Goal: Task Accomplishment & Management: Manage account settings

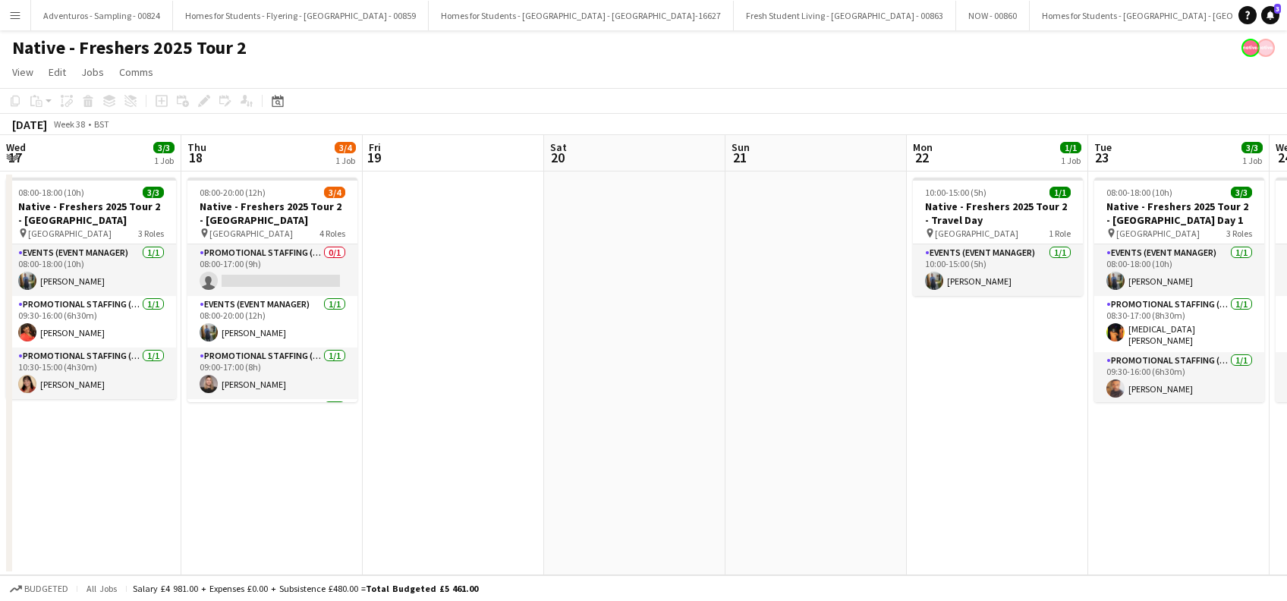
scroll to position [0, 654]
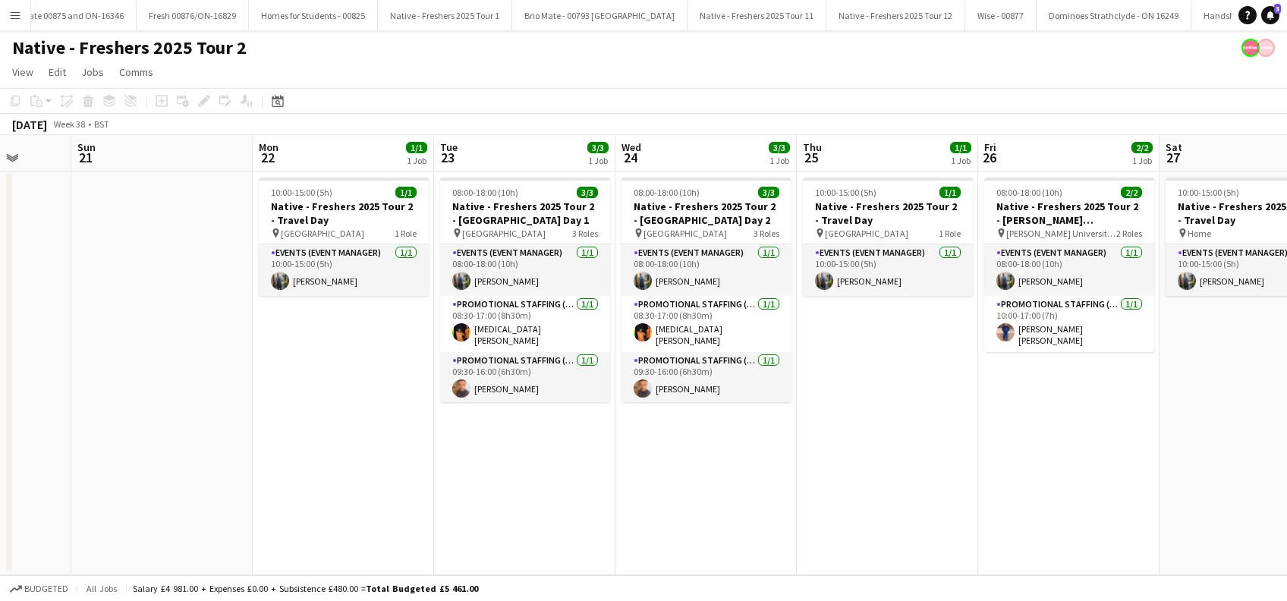
click at [336, 461] on app-date-cell "10:00-15:00 (5h) 1/1 Native - Freshers 2025 Tour 2 - Travel Day pin Leicester 1…" at bounding box center [343, 373] width 181 height 404
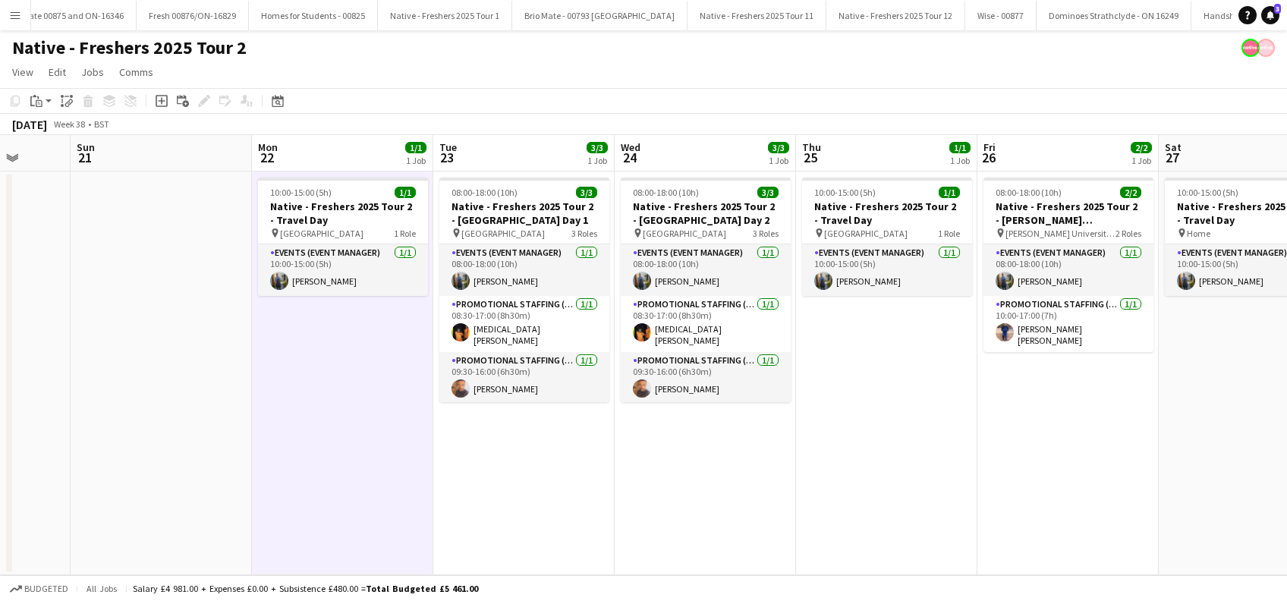
click at [473, 483] on app-date-cell "08:00-18:00 (10h) 3/3 Native - Freshers 2025 Tour 2 - De Montfort University Da…" at bounding box center [523, 373] width 181 height 404
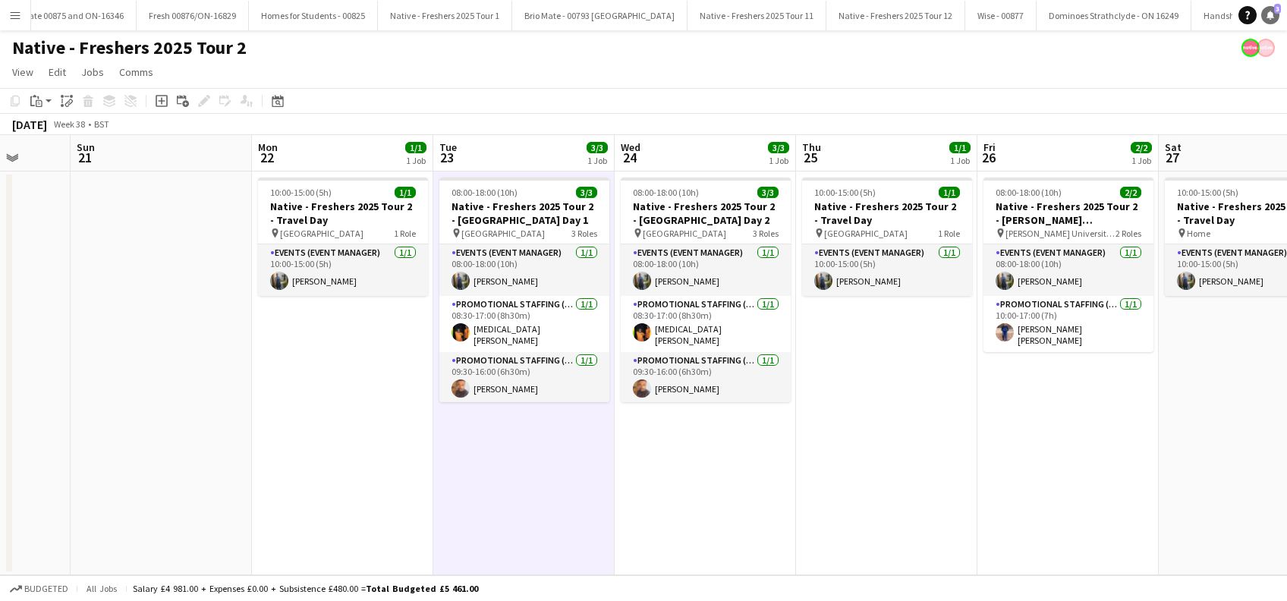
click at [1270, 11] on icon "Notifications" at bounding box center [1269, 15] width 9 height 9
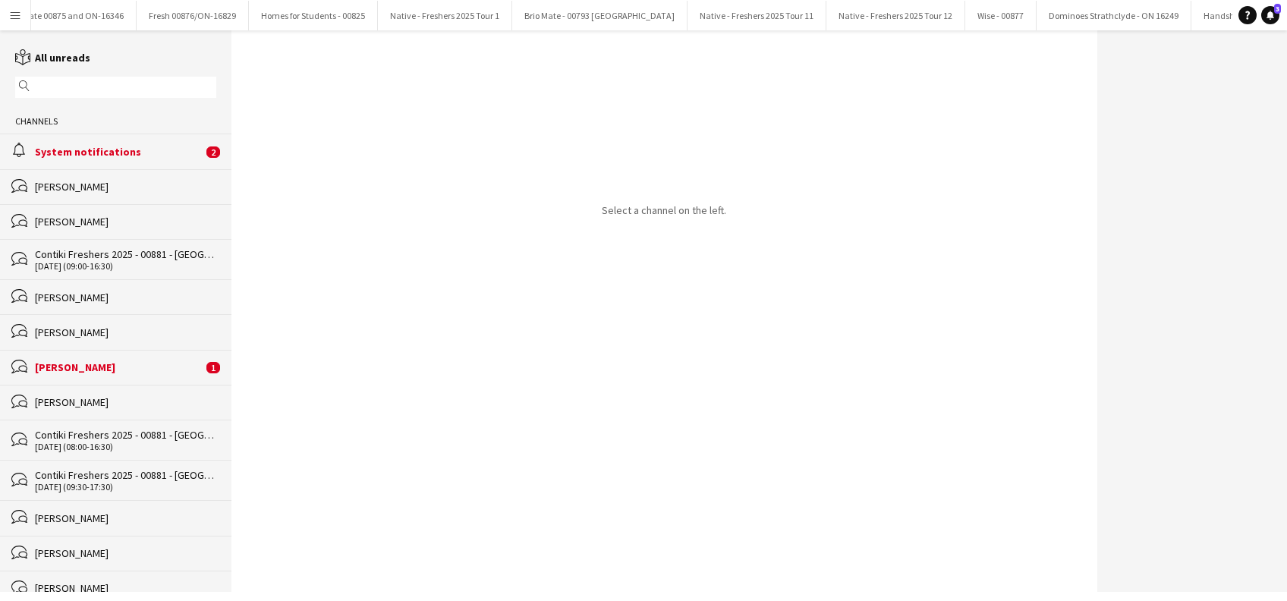
click at [95, 156] on div "System notifications" at bounding box center [119, 152] width 168 height 14
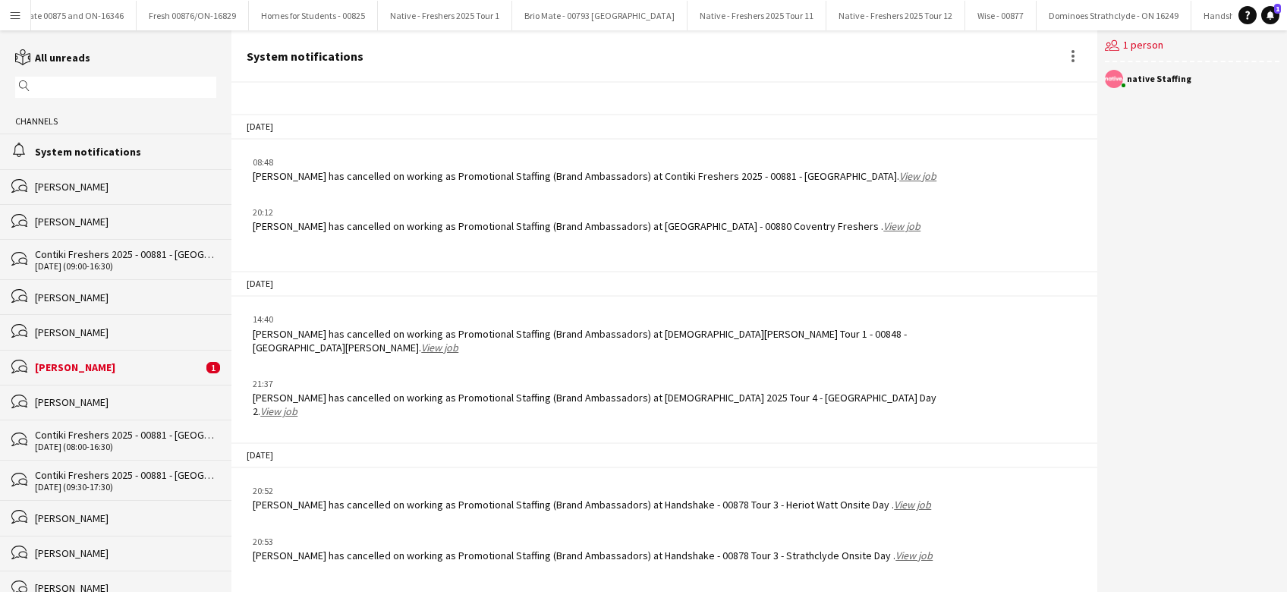
scroll to position [1699, 0]
click at [66, 371] on div "[PERSON_NAME]" at bounding box center [119, 367] width 168 height 14
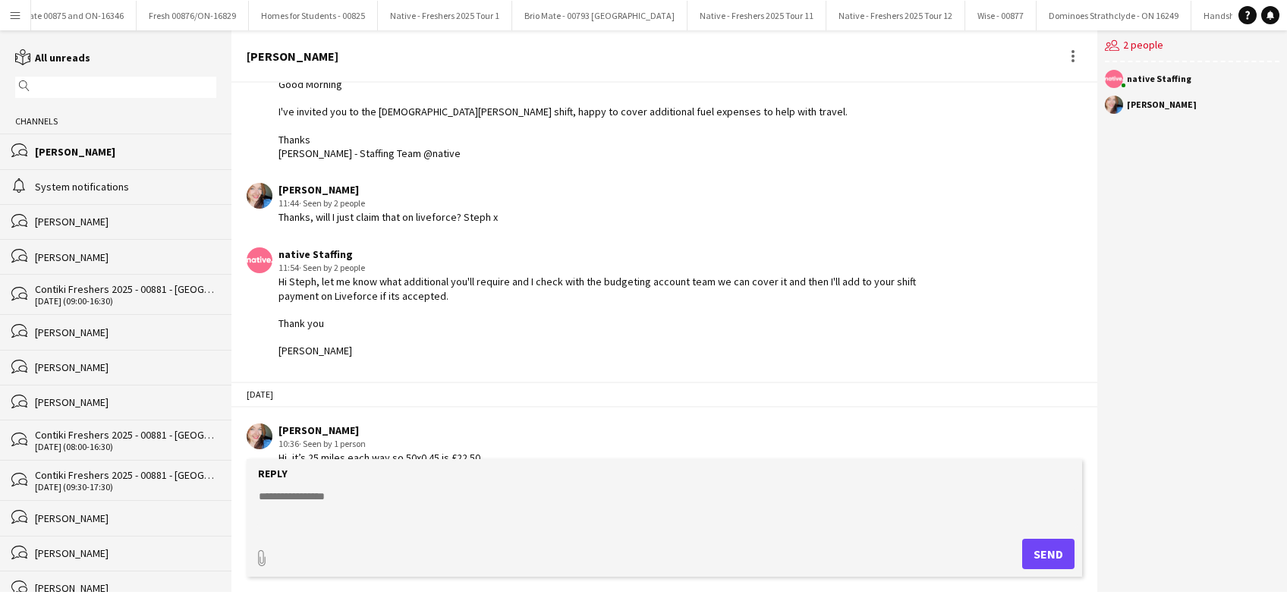
scroll to position [165, 0]
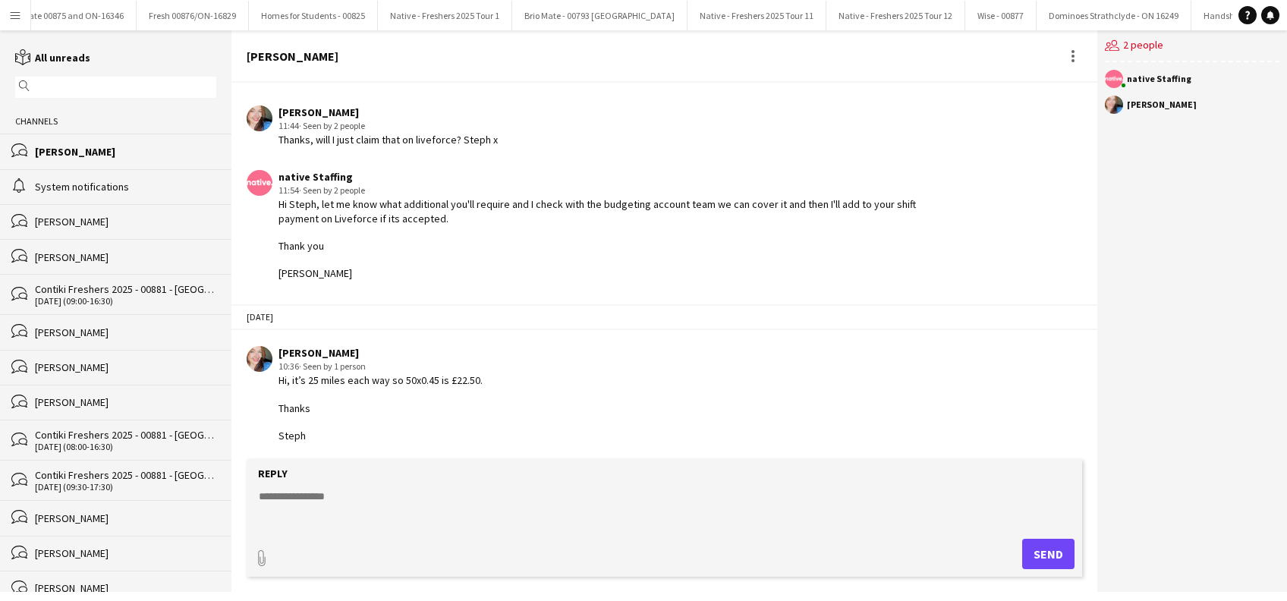
click at [109, 153] on div "[PERSON_NAME]" at bounding box center [125, 152] width 181 height 14
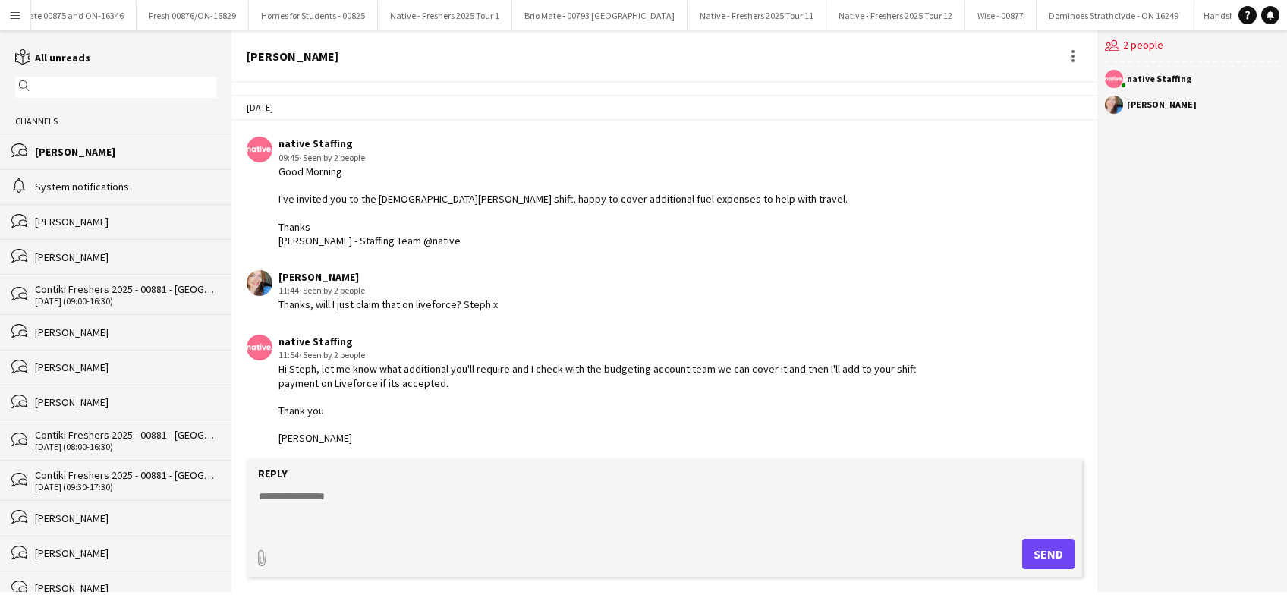
click at [1164, 107] on div "[PERSON_NAME]" at bounding box center [1162, 104] width 70 height 9
click at [1131, 108] on div "[PERSON_NAME]" at bounding box center [1162, 104] width 70 height 9
click at [17, 14] on app-icon "Menu" at bounding box center [15, 15] width 12 height 12
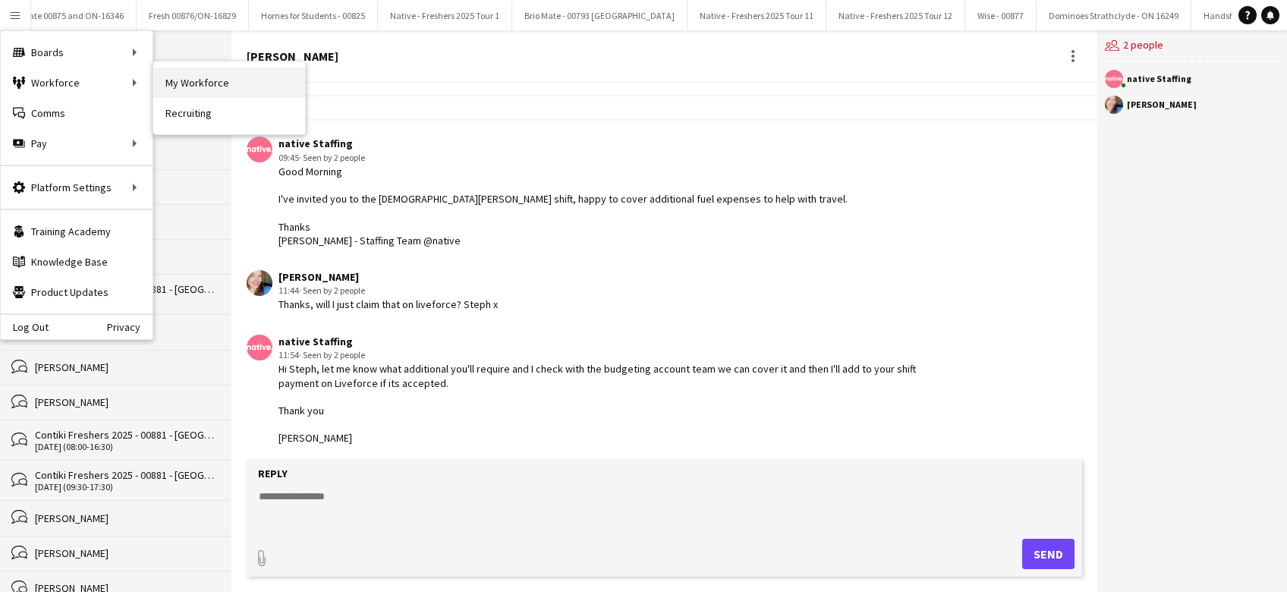
click at [209, 74] on link "My Workforce" at bounding box center [229, 83] width 152 height 30
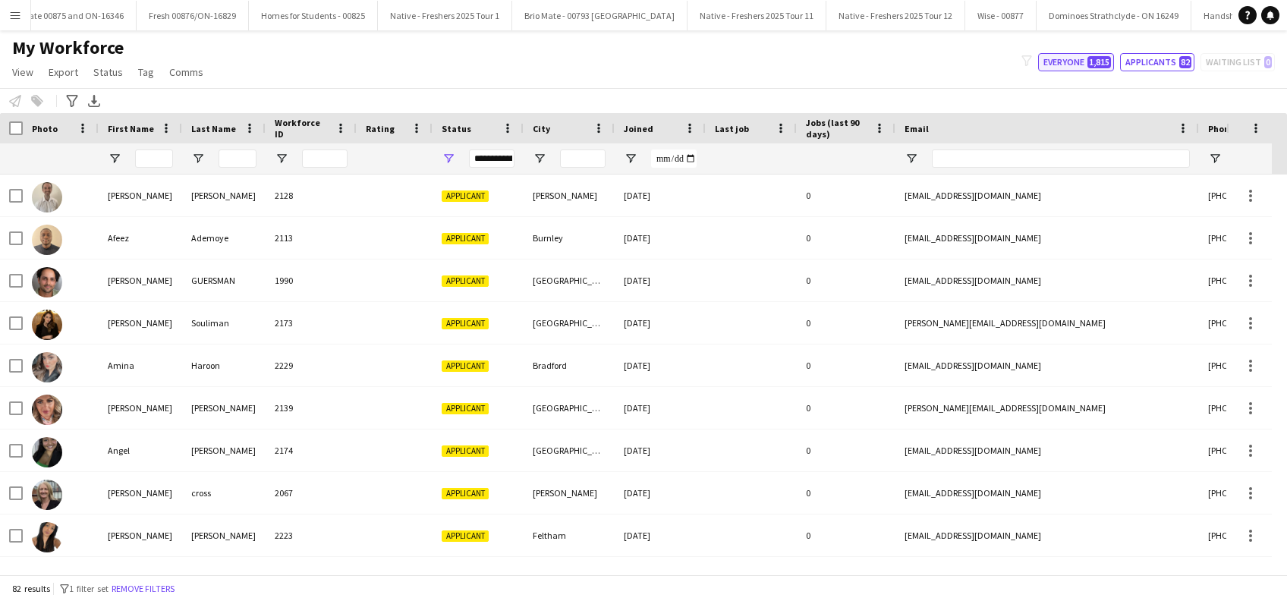
click at [1067, 67] on button "Everyone 1,815" at bounding box center [1076, 62] width 76 height 18
type input "**********"
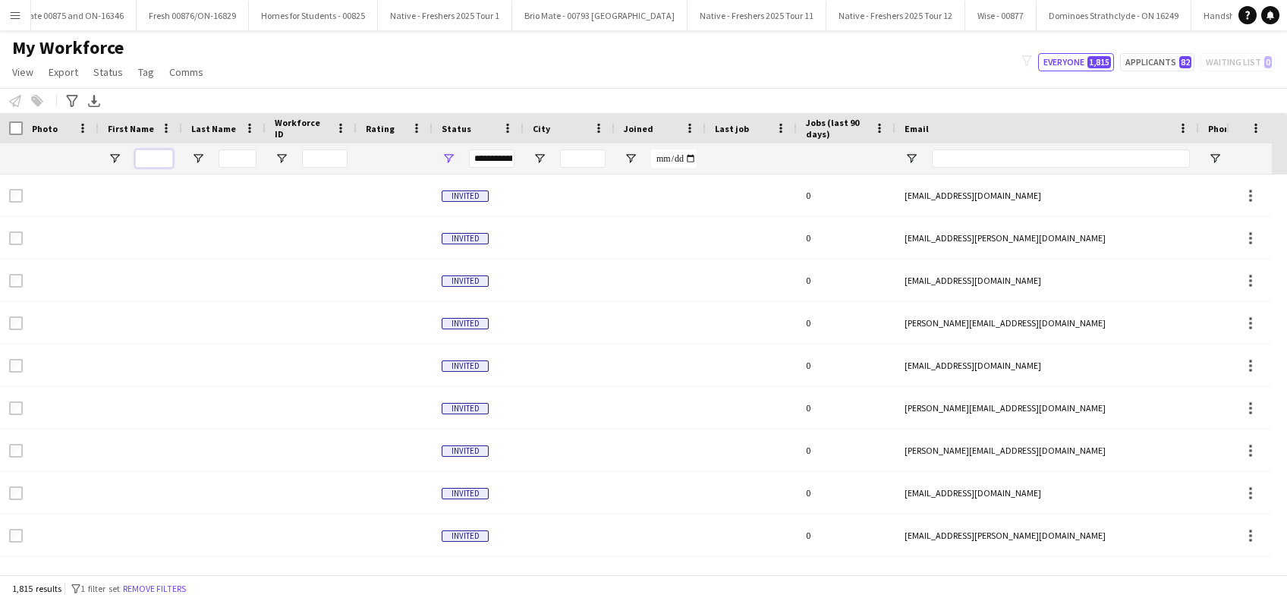
click at [158, 167] on input "First Name Filter Input" at bounding box center [154, 158] width 38 height 18
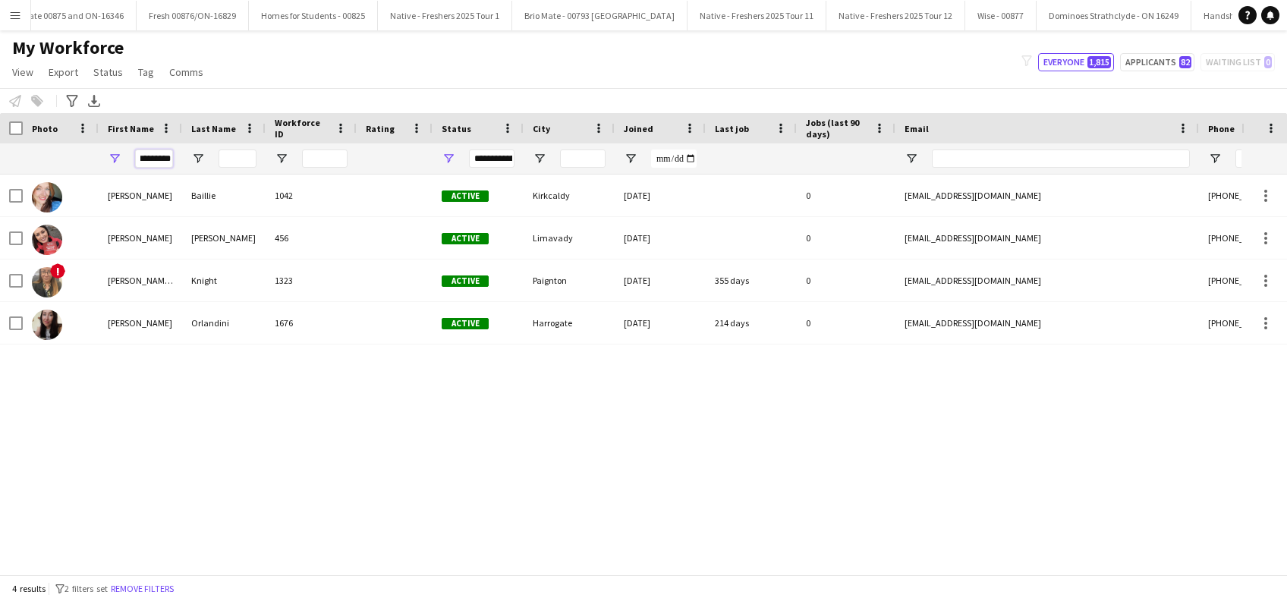
type input "*********"
click at [679, 495] on div "Stephanie Baillie 1042 Active Kirkcaldy 23-08-2023 0 baillie14@gmail.com +44780…" at bounding box center [620, 366] width 1241 height 385
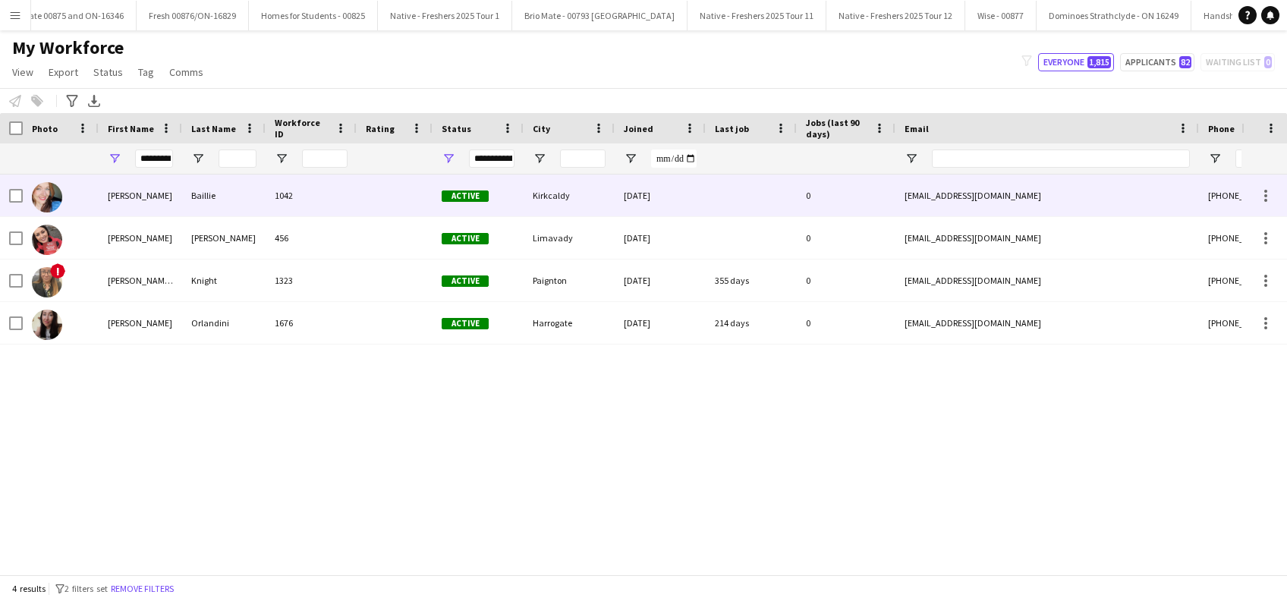
click at [190, 194] on div "Baillie" at bounding box center [223, 195] width 83 height 42
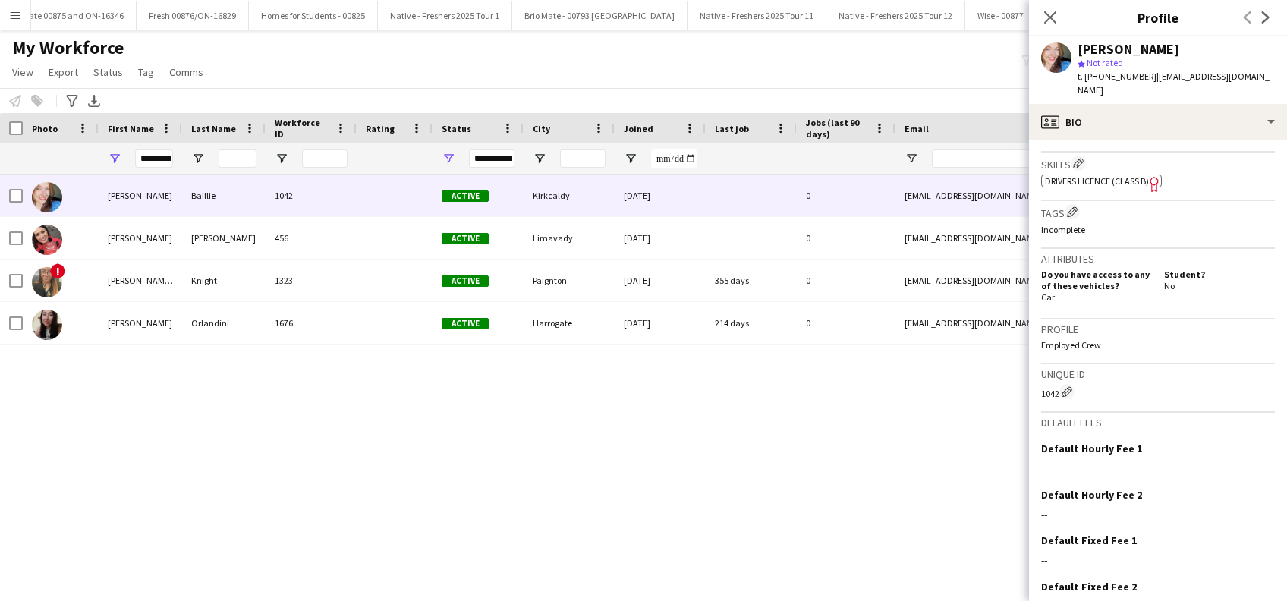
scroll to position [609, 0]
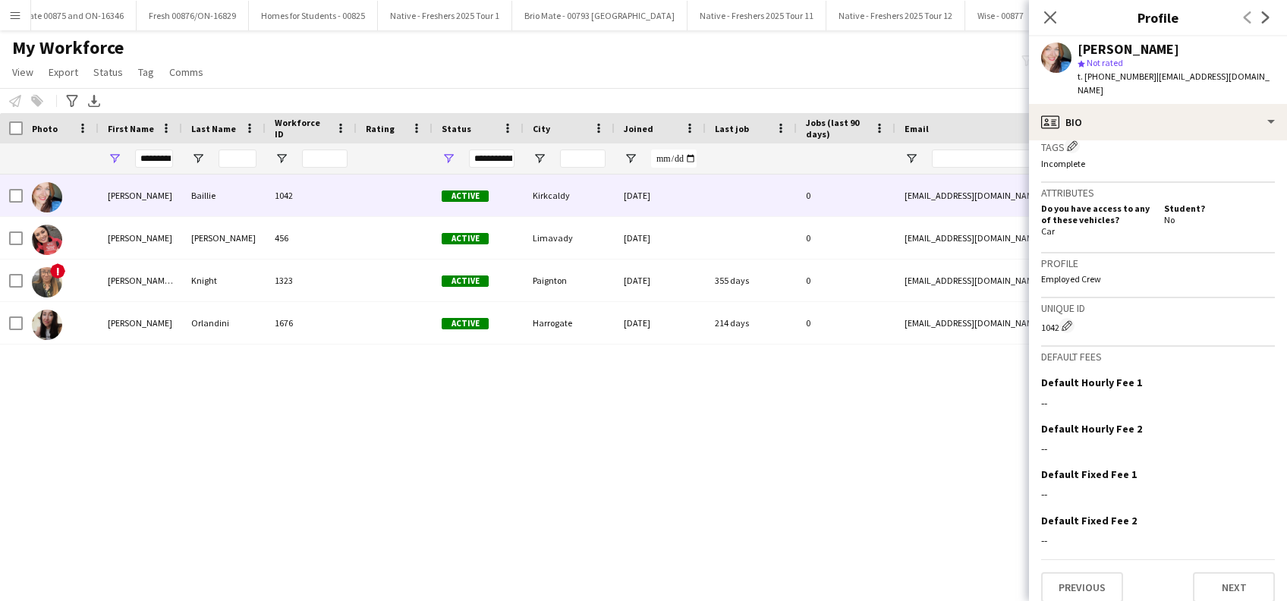
click at [1061, 590] on app-crew-profile-bio "chevron-left chevron-right Open photos pop-in Gender Female Birthday 14-02-1987…" at bounding box center [1158, 370] width 258 height 461
click at [1058, 577] on button "Previous" at bounding box center [1082, 587] width 82 height 30
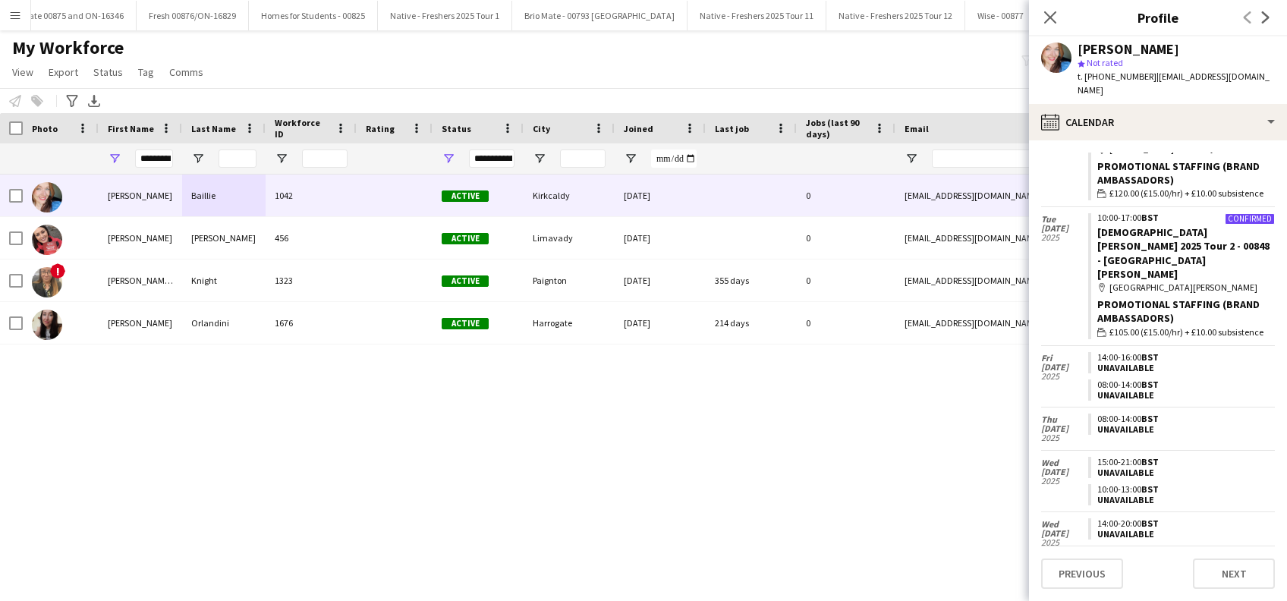
scroll to position [0, 0]
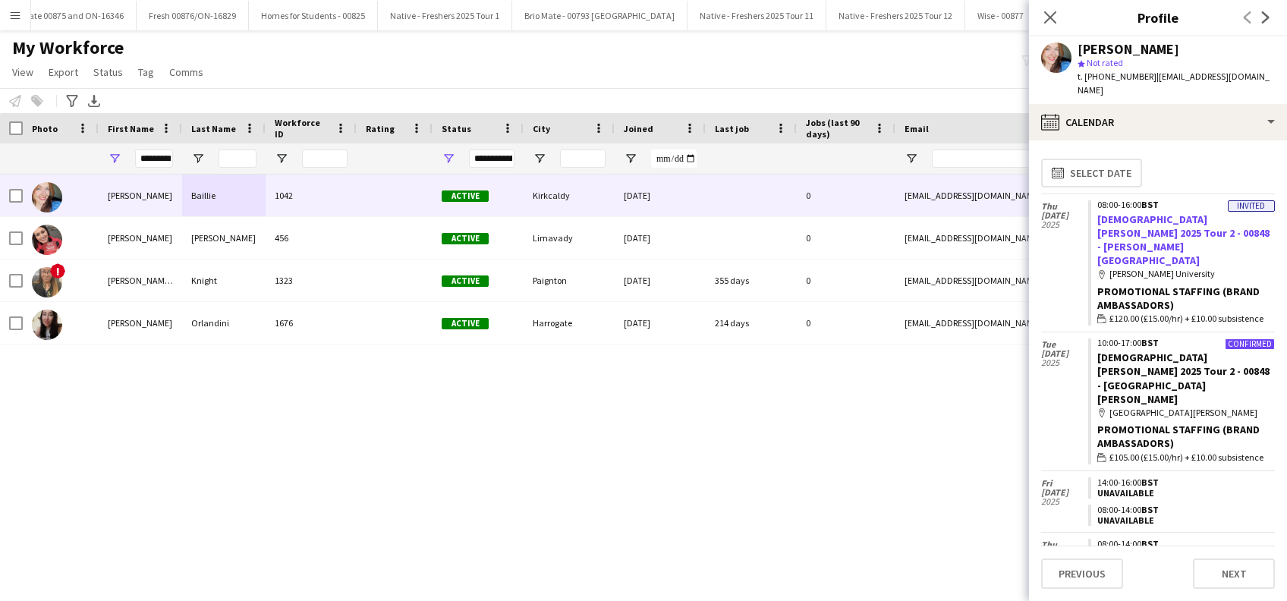
click at [1134, 212] on link "[DEMOGRAPHIC_DATA][PERSON_NAME] 2025 Tour 2 - 00848 - [PERSON_NAME][GEOGRAPHIC_…" at bounding box center [1183, 239] width 172 height 55
click at [1135, 212] on link "[DEMOGRAPHIC_DATA][PERSON_NAME] 2025 Tour 2 - 00848 - [PERSON_NAME][GEOGRAPHIC_…" at bounding box center [1183, 239] width 172 height 55
click at [1044, 17] on icon "Close pop-in" at bounding box center [1049, 17] width 14 height 14
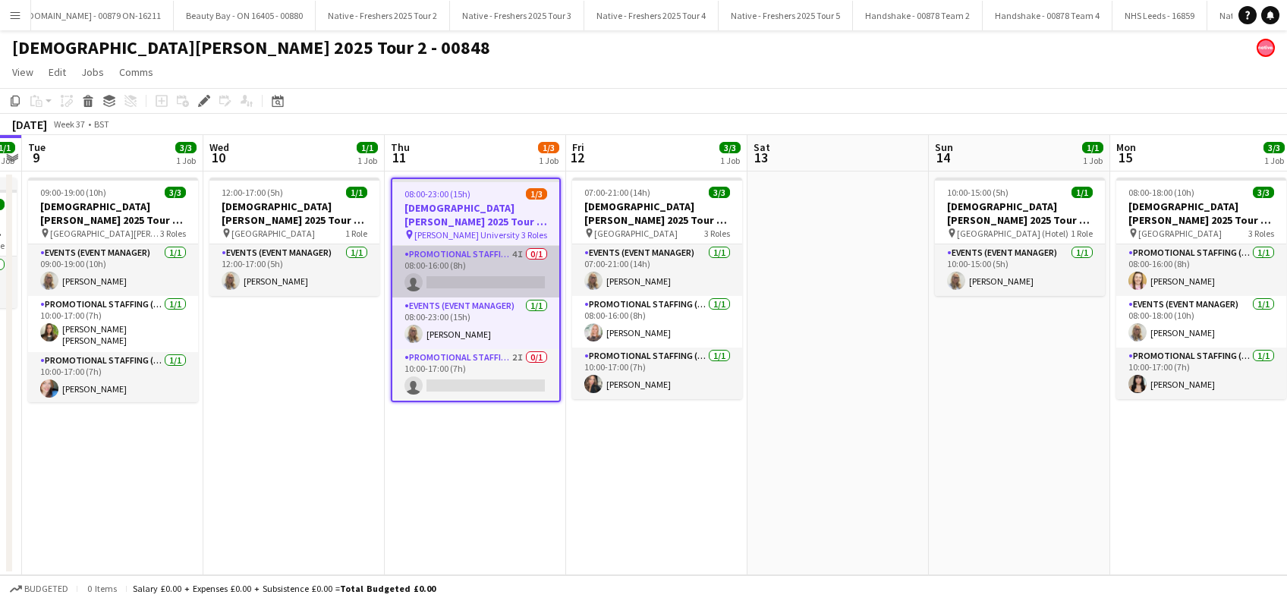
click at [498, 281] on app-card-role "Promotional Staffing (Brand Ambassadors) 4I 0/1 08:00-16:00 (8h) single-neutral…" at bounding box center [475, 272] width 167 height 52
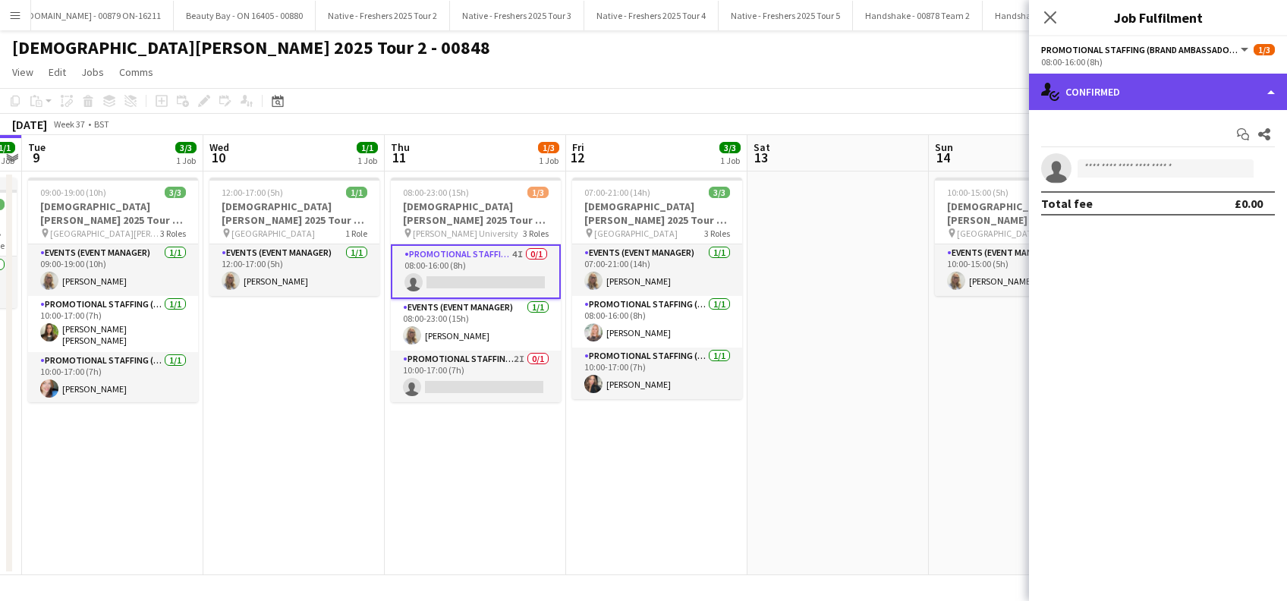
click at [1169, 93] on div "single-neutral-actions-check-2 Confirmed" at bounding box center [1158, 92] width 258 height 36
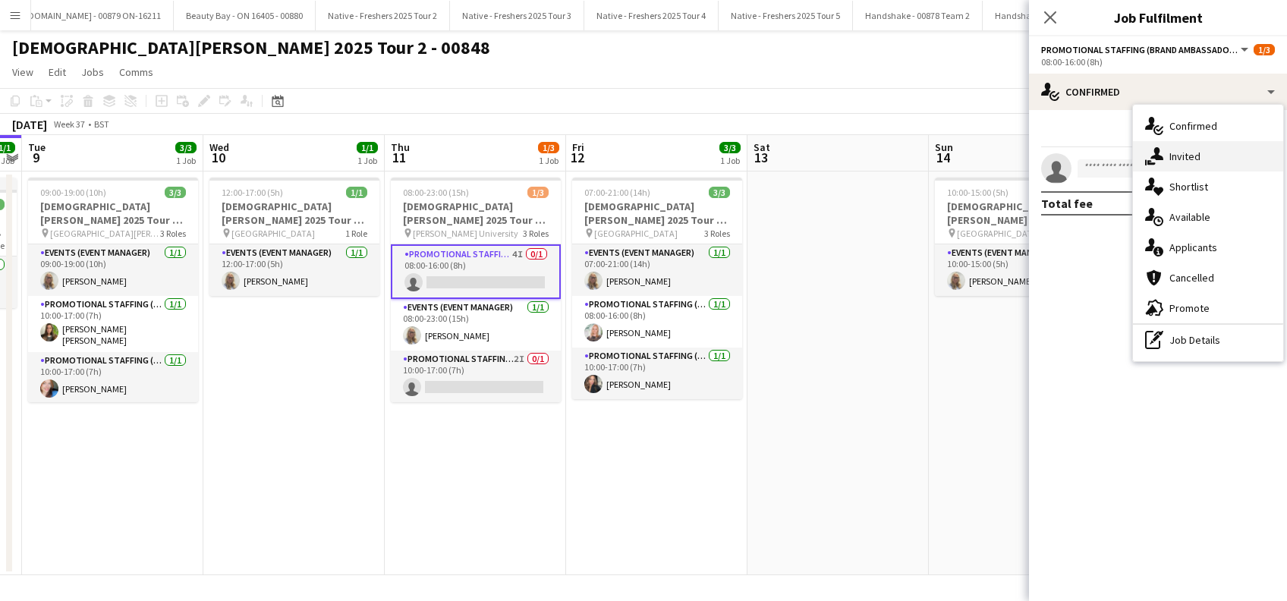
click at [1205, 157] on div "single-neutral-actions-share-1 Invited" at bounding box center [1208, 156] width 150 height 30
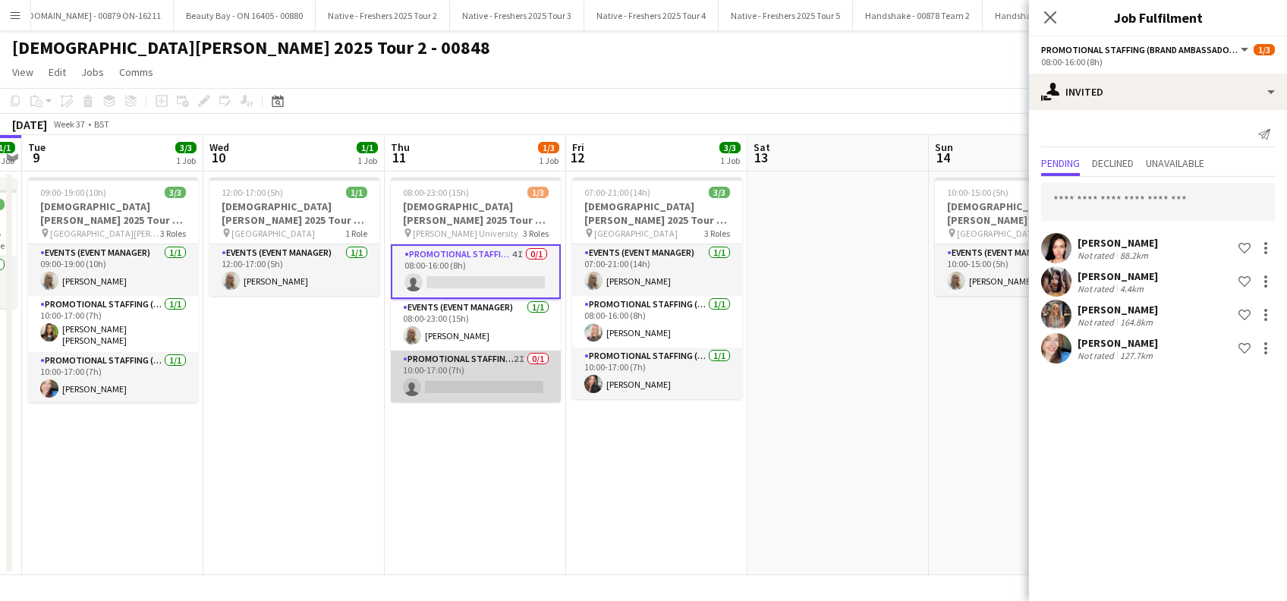
click at [503, 384] on app-card-role "Promotional Staffing (Brand Ambassadors) 2I 0/1 10:00-17:00 (7h) single-neutral…" at bounding box center [476, 377] width 170 height 52
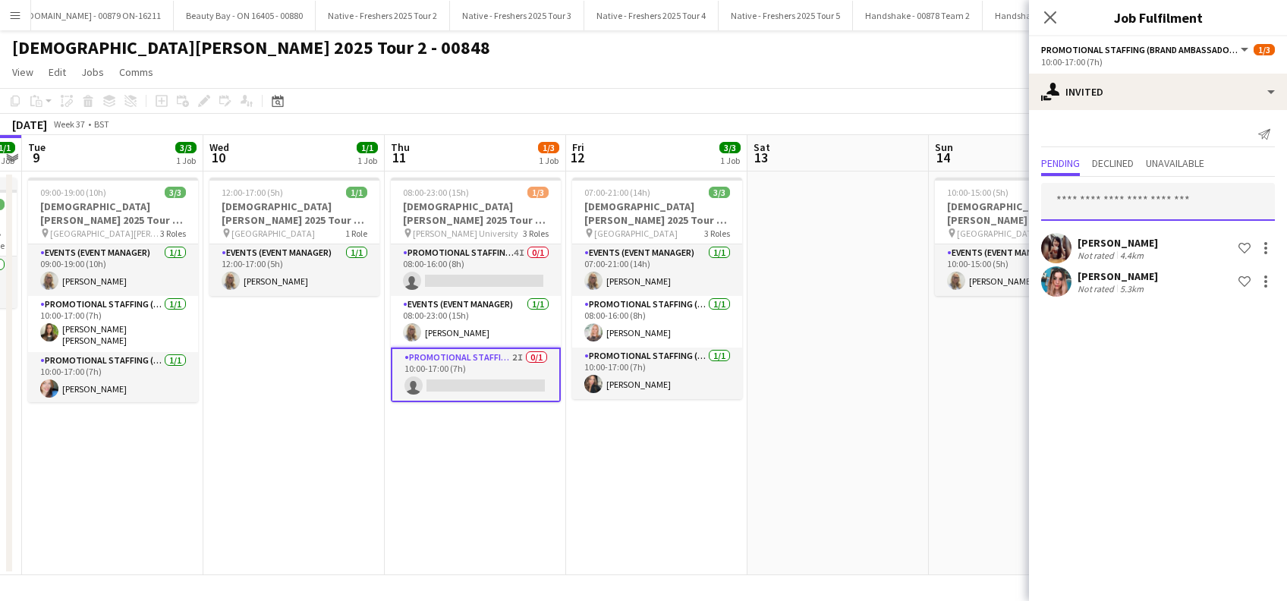
click at [1105, 206] on input "text" at bounding box center [1158, 202] width 234 height 38
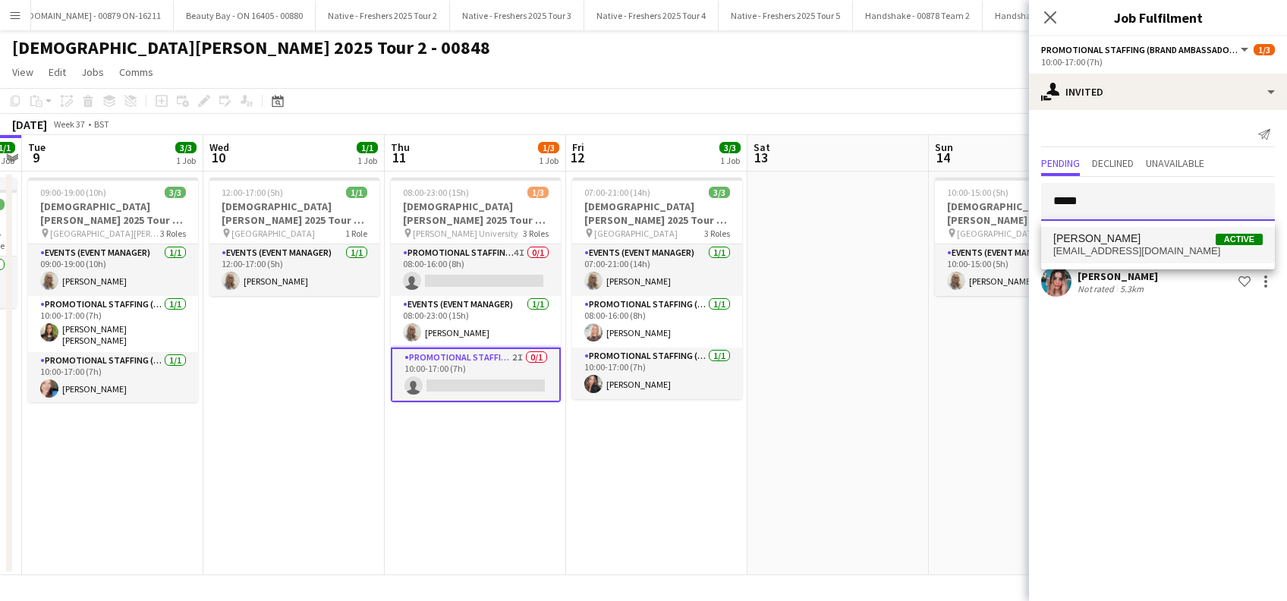
type input "*****"
click at [1071, 244] on span "[PERSON_NAME]" at bounding box center [1096, 238] width 87 height 13
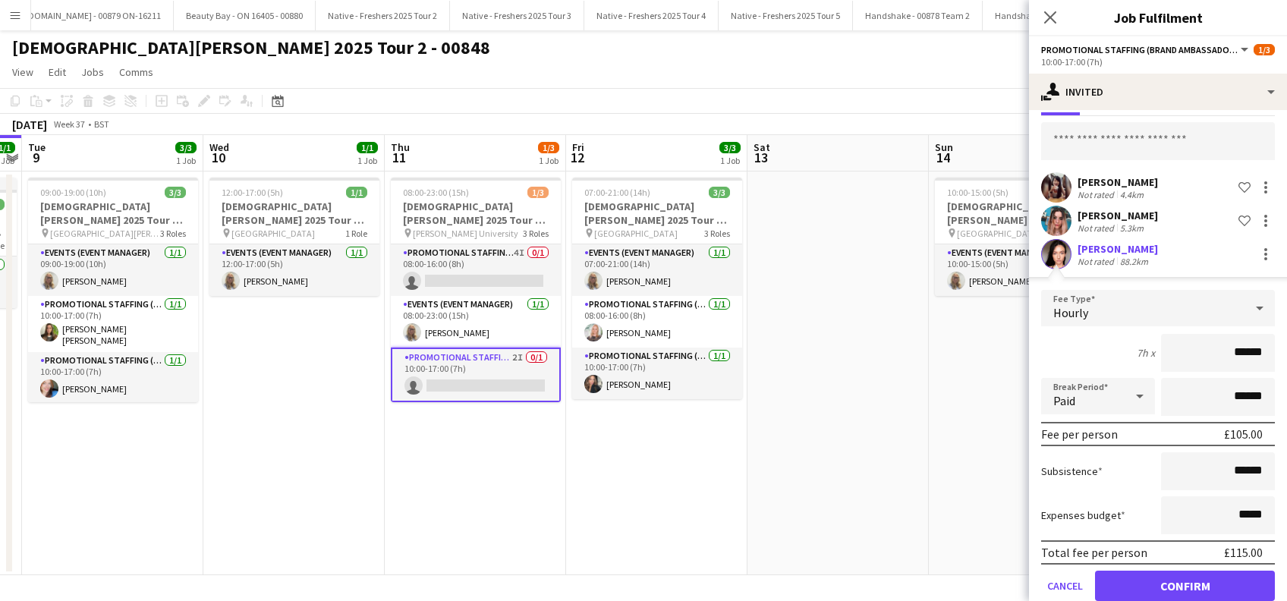
scroll to position [86, 0]
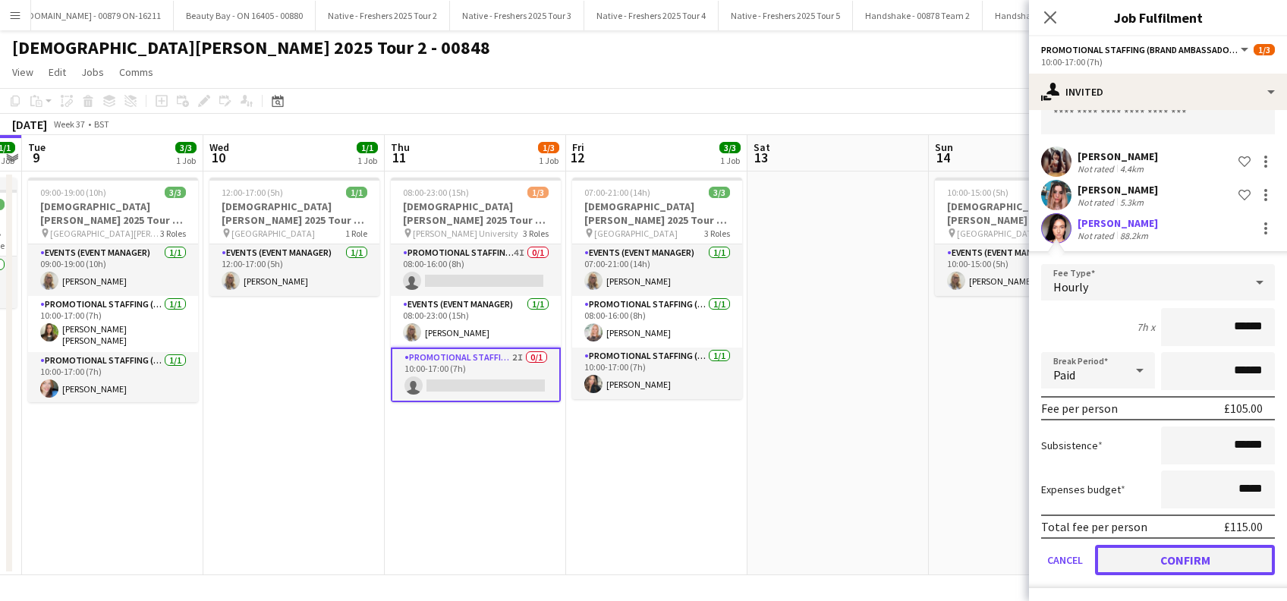
click at [1183, 559] on button "Confirm" at bounding box center [1185, 560] width 180 height 30
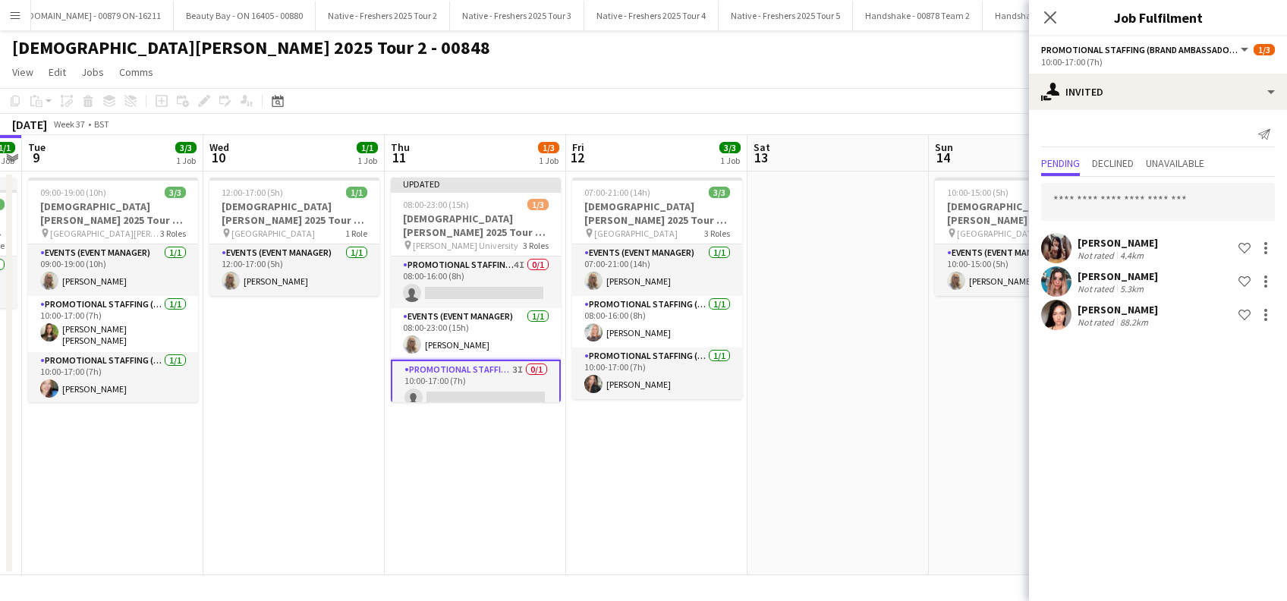
scroll to position [0, 0]
click at [1269, 313] on div at bounding box center [1265, 315] width 18 height 18
click at [1214, 419] on span "Start chat" at bounding box center [1199, 415] width 52 height 13
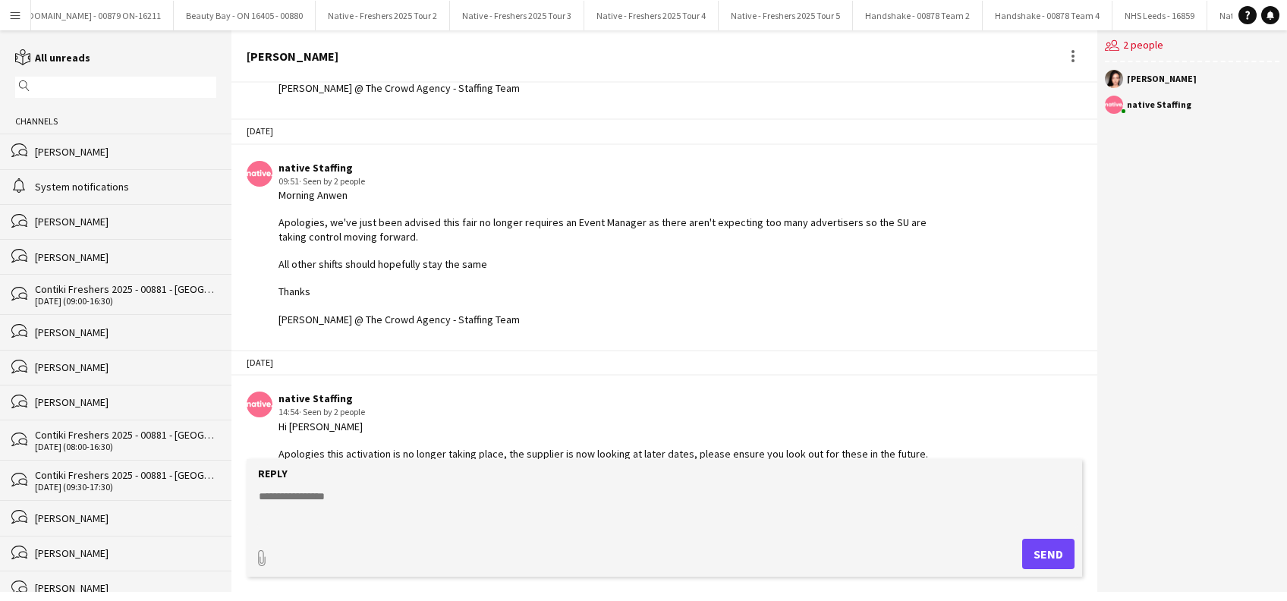
scroll to position [170, 0]
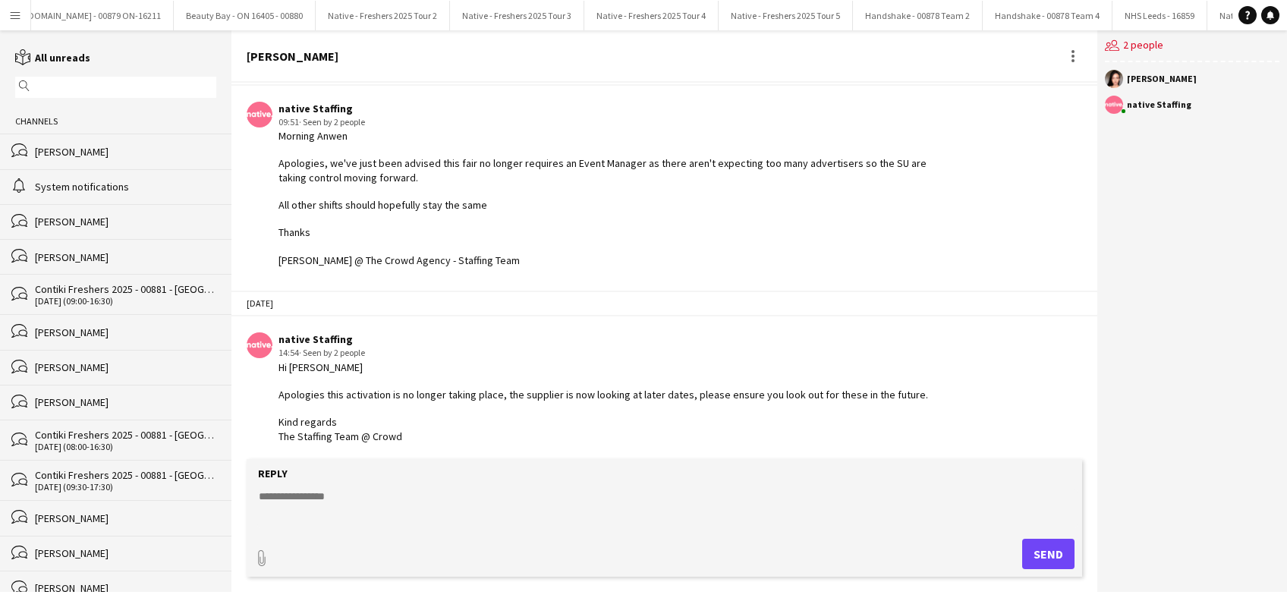
click at [363, 486] on form "Reply paperclip Send" at bounding box center [664, 518] width 835 height 118
click at [316, 489] on textarea at bounding box center [666, 508] width 819 height 39
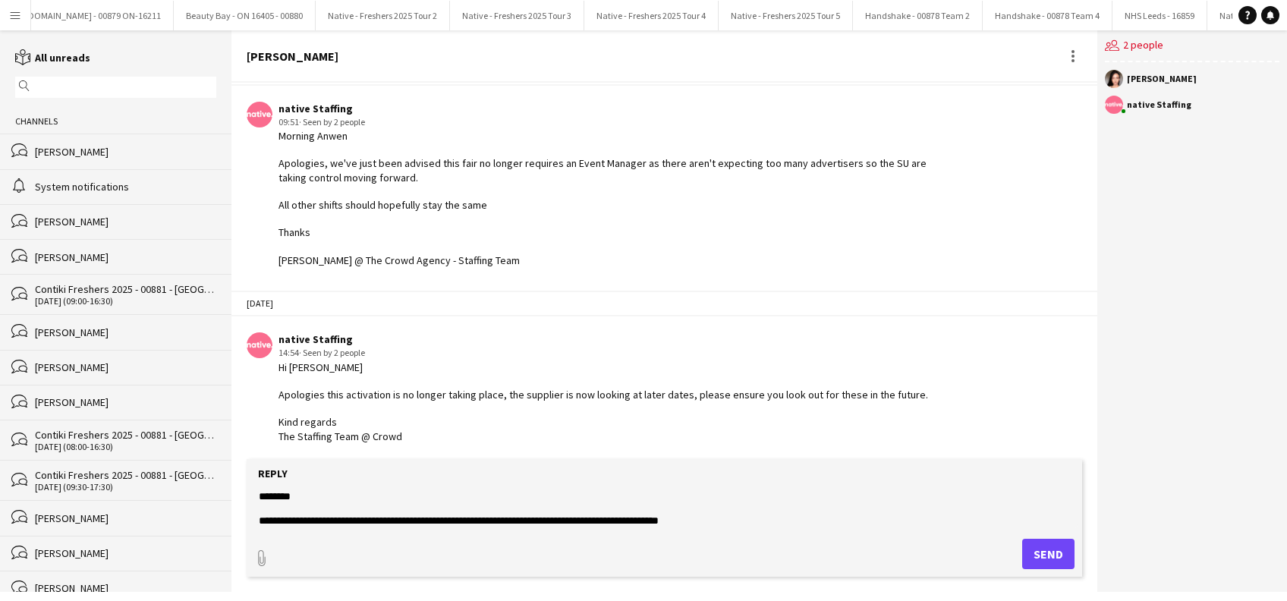
click at [483, 518] on textarea "**********" at bounding box center [666, 508] width 819 height 39
drag, startPoint x: 541, startPoint y: 517, endPoint x: 613, endPoint y: 492, distance: 76.3
click at [542, 517] on textarea "**********" at bounding box center [666, 508] width 819 height 39
click at [813, 527] on textarea "**********" at bounding box center [666, 508] width 819 height 39
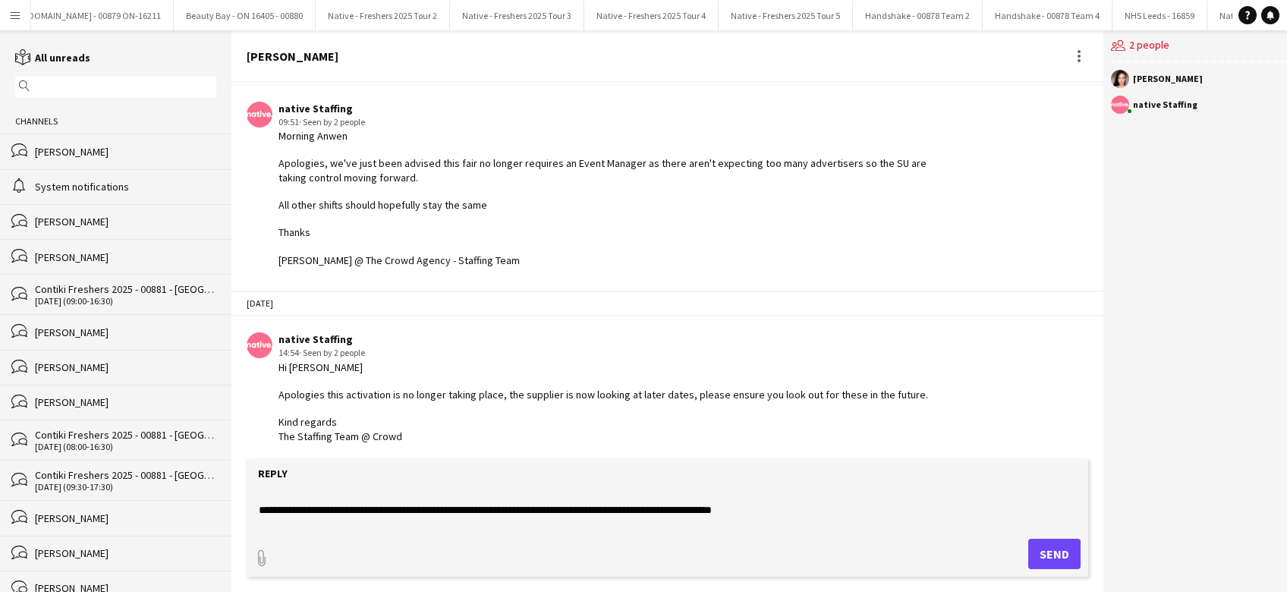
scroll to position [0, 0]
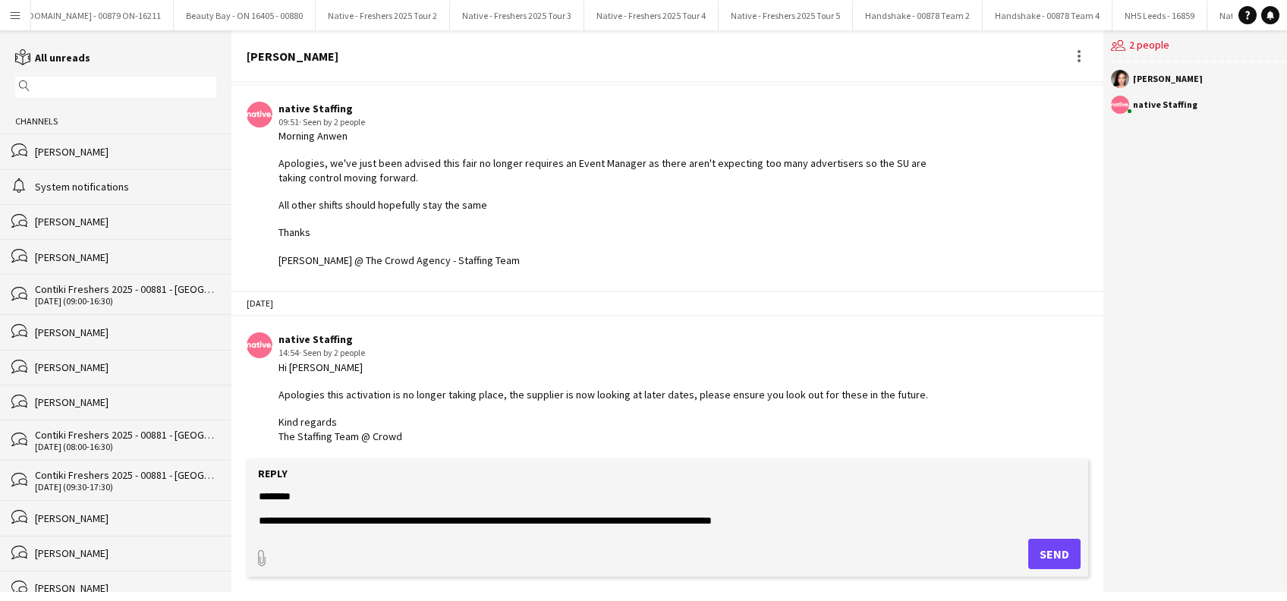
drag, startPoint x: 388, startPoint y: 525, endPoint x: 247, endPoint y: 483, distance: 147.4
click at [247, 483] on form "**********" at bounding box center [667, 518] width 841 height 118
type textarea "**********"
click at [1040, 552] on button "Send" at bounding box center [1054, 554] width 52 height 30
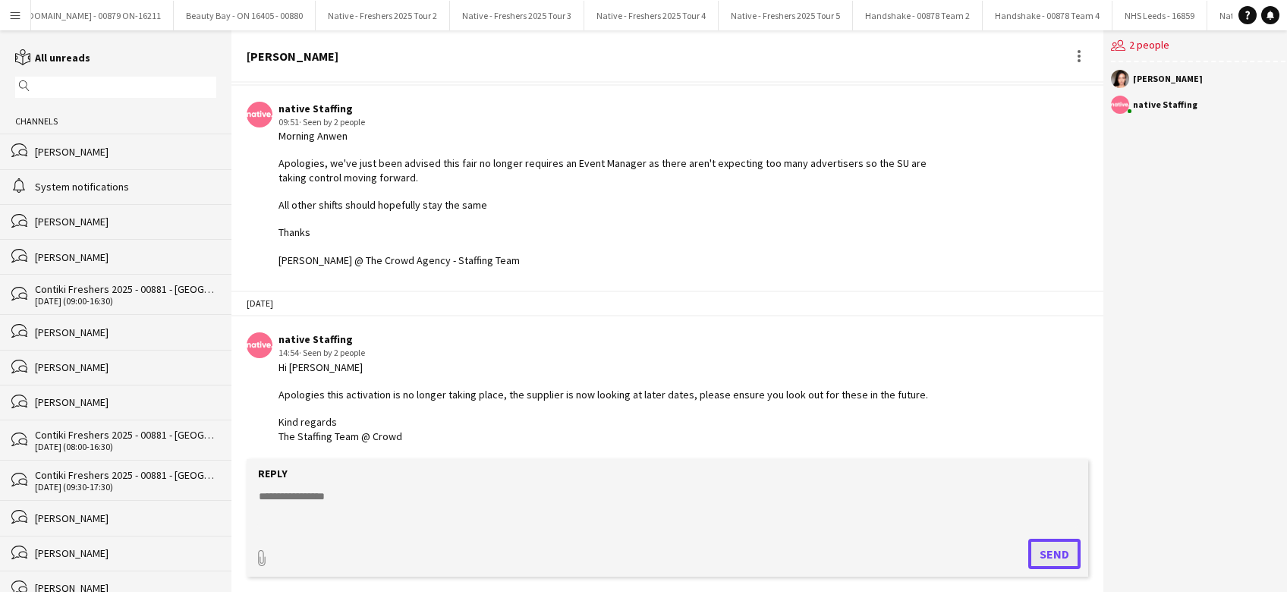
scroll to position [346, 0]
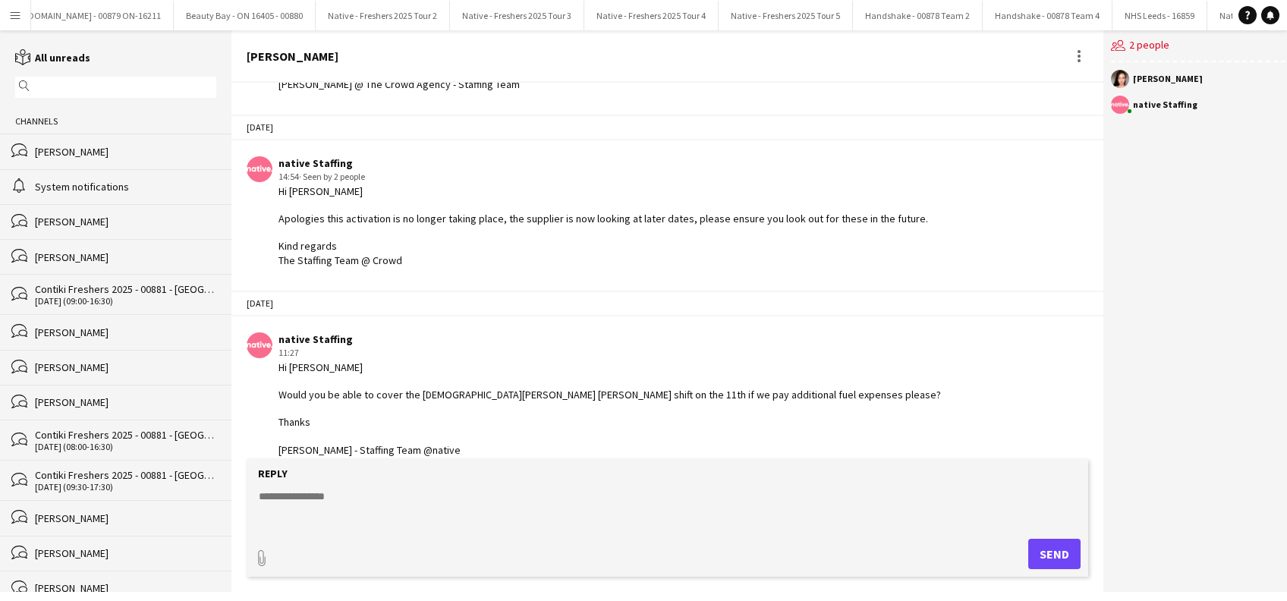
click at [95, 151] on div "Stephanie Baillie" at bounding box center [125, 152] width 181 height 14
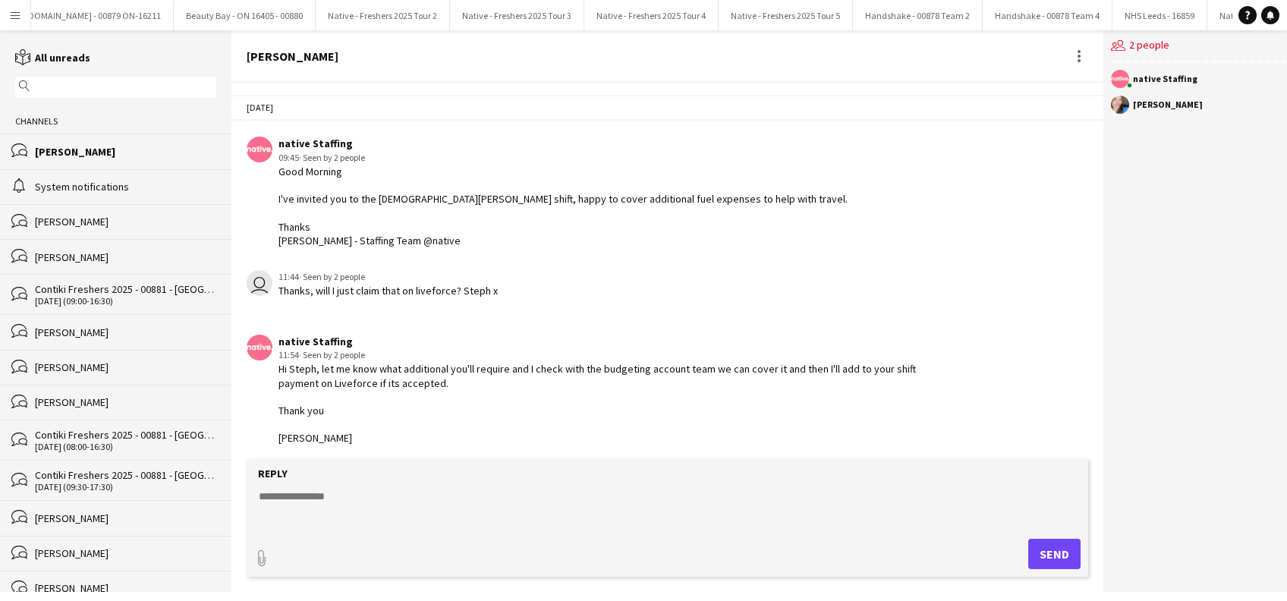
scroll to position [152, 0]
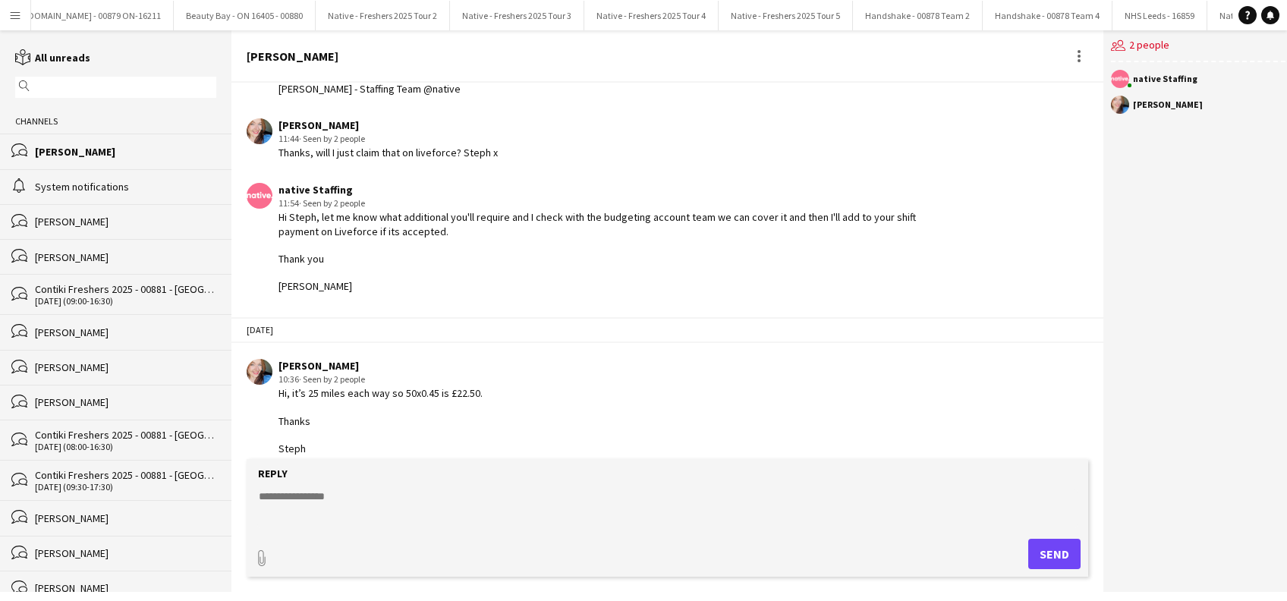
drag, startPoint x: 338, startPoint y: 501, endPoint x: 347, endPoint y: 484, distance: 19.7
click at [338, 501] on textarea at bounding box center [666, 508] width 819 height 39
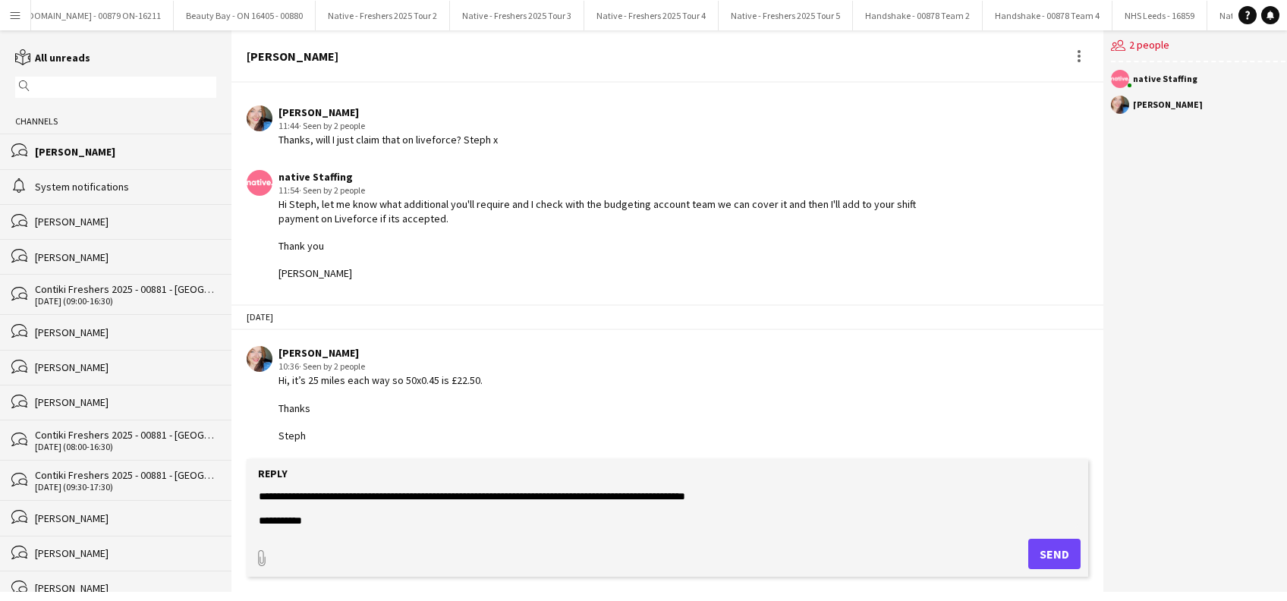
scroll to position [0, 0]
type textarea "**********"
click at [1049, 563] on button "Send" at bounding box center [1054, 554] width 52 height 30
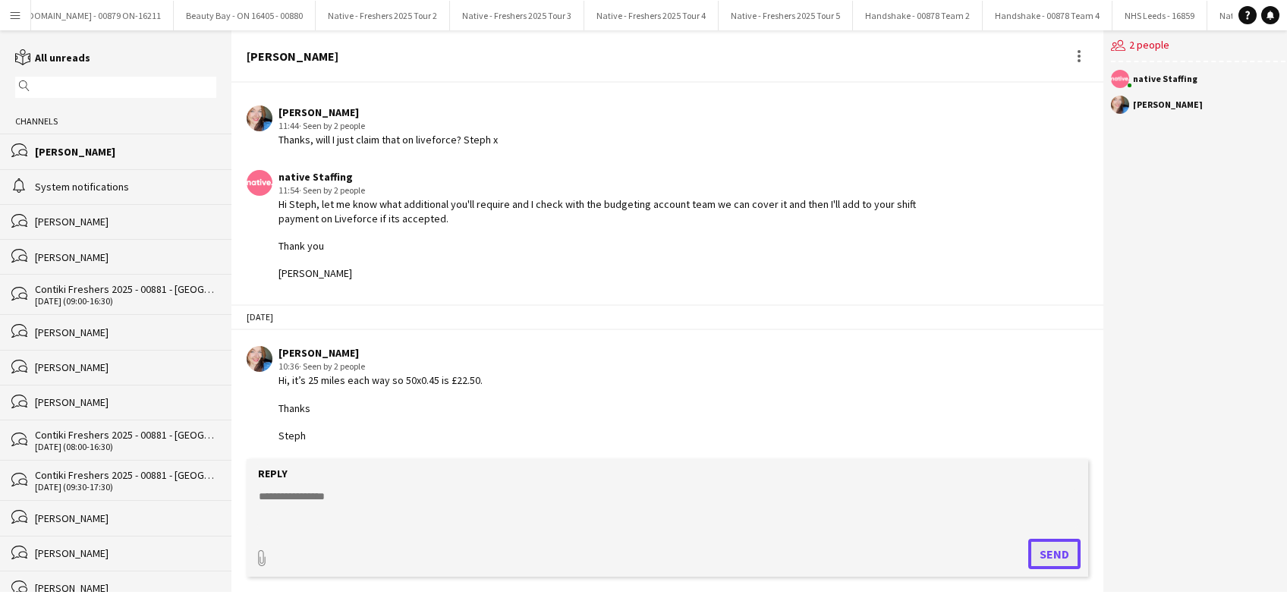
scroll to position [243, 0]
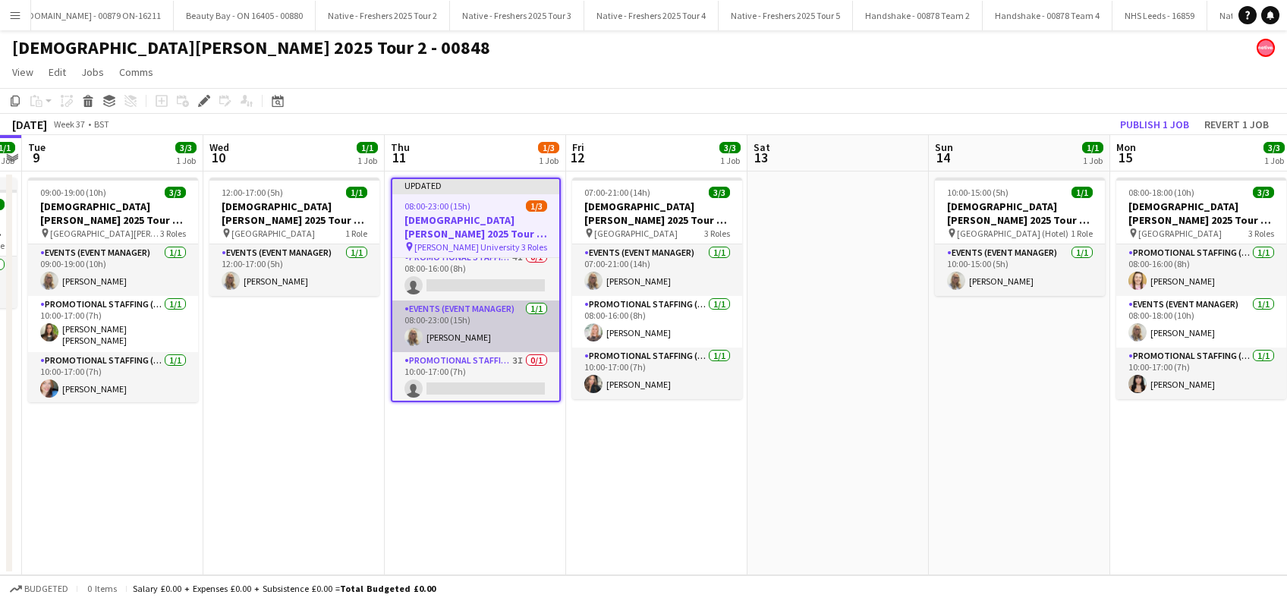
scroll to position [11, 0]
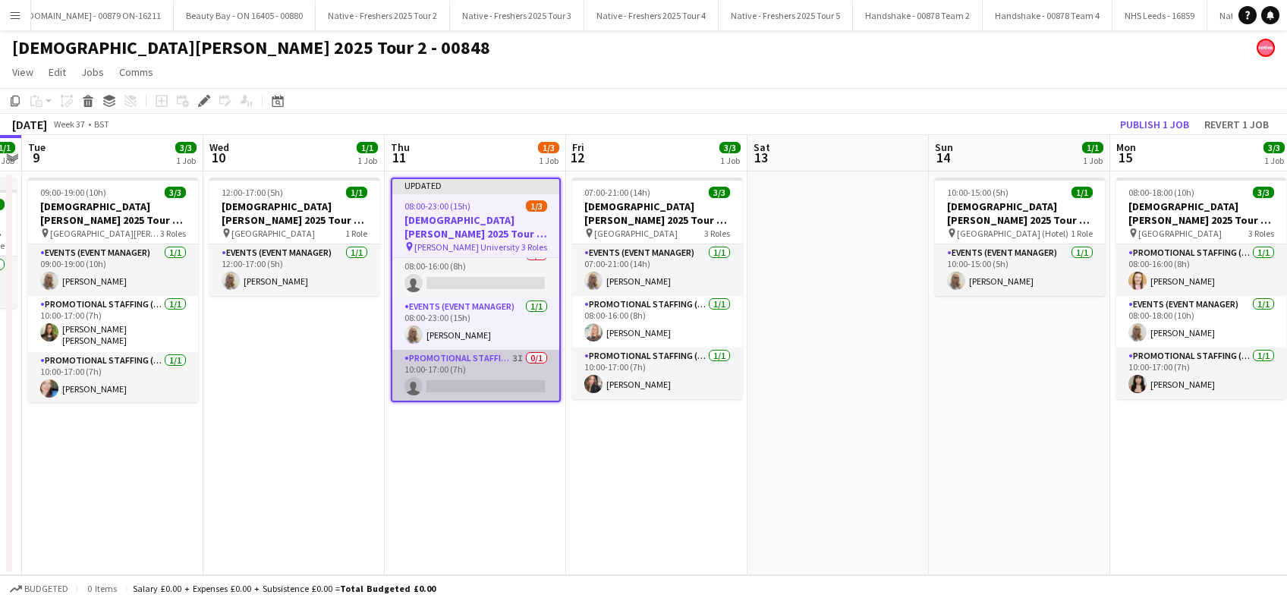
click at [482, 386] on app-card-role "Promotional Staffing (Brand Ambassadors) 3I 0/1 10:00-17:00 (7h) single-neutral…" at bounding box center [475, 376] width 167 height 52
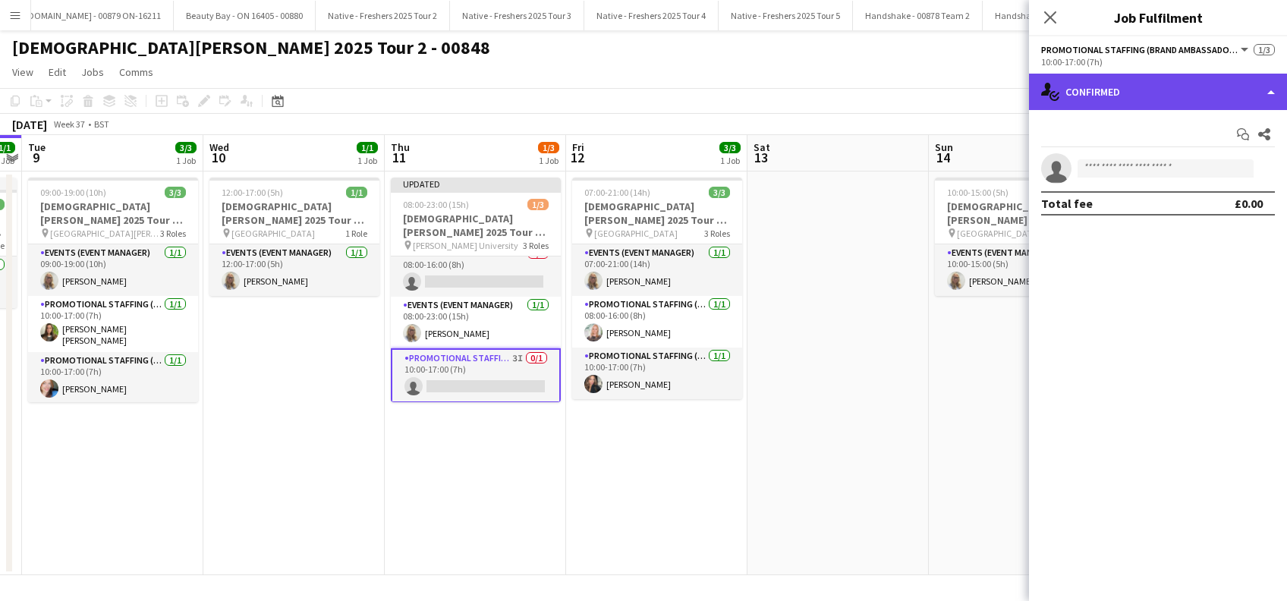
click at [1153, 80] on div "single-neutral-actions-check-2 Confirmed" at bounding box center [1158, 92] width 258 height 36
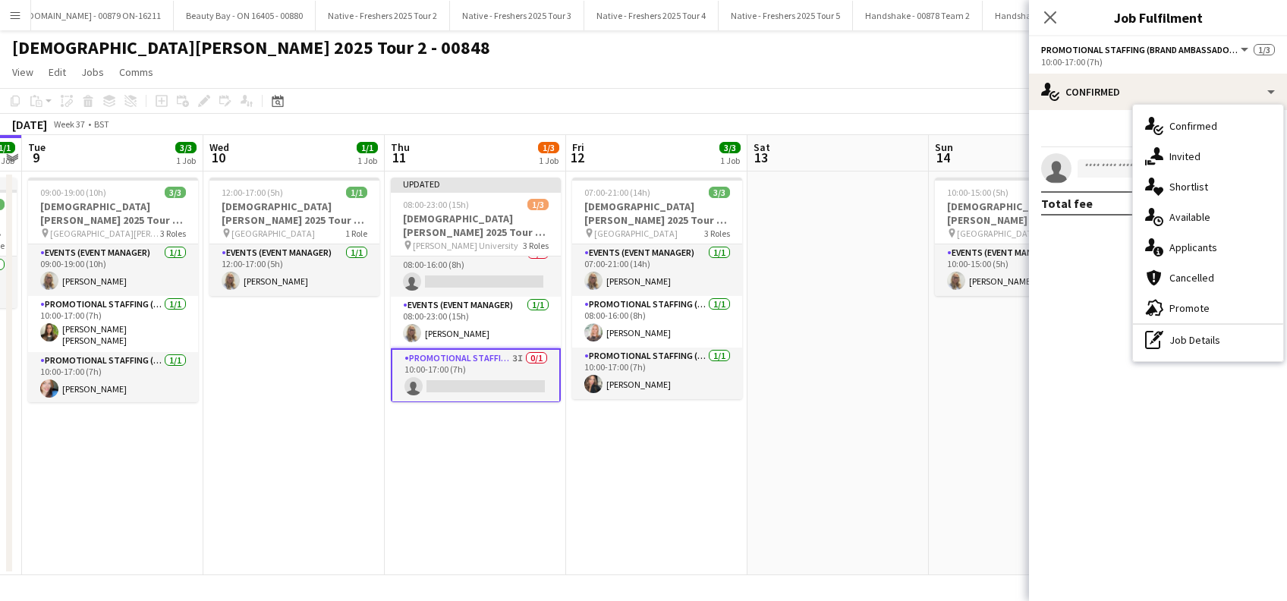
click at [1179, 159] on span "Invited" at bounding box center [1184, 156] width 31 height 14
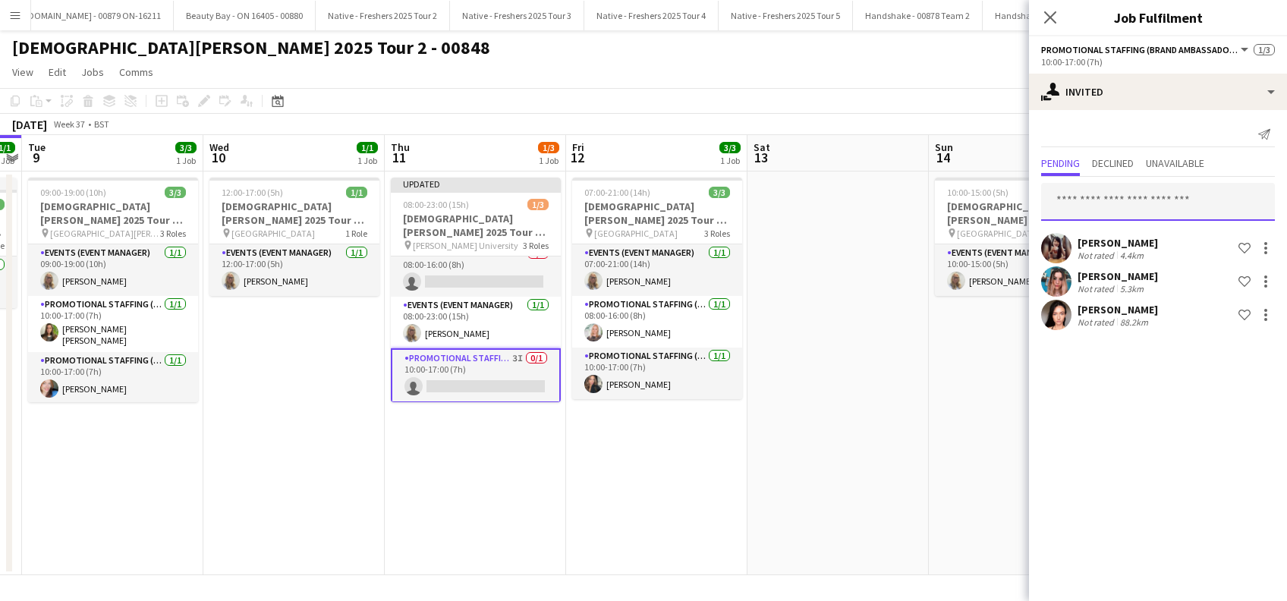
click at [1090, 197] on input "text" at bounding box center [1158, 202] width 234 height 38
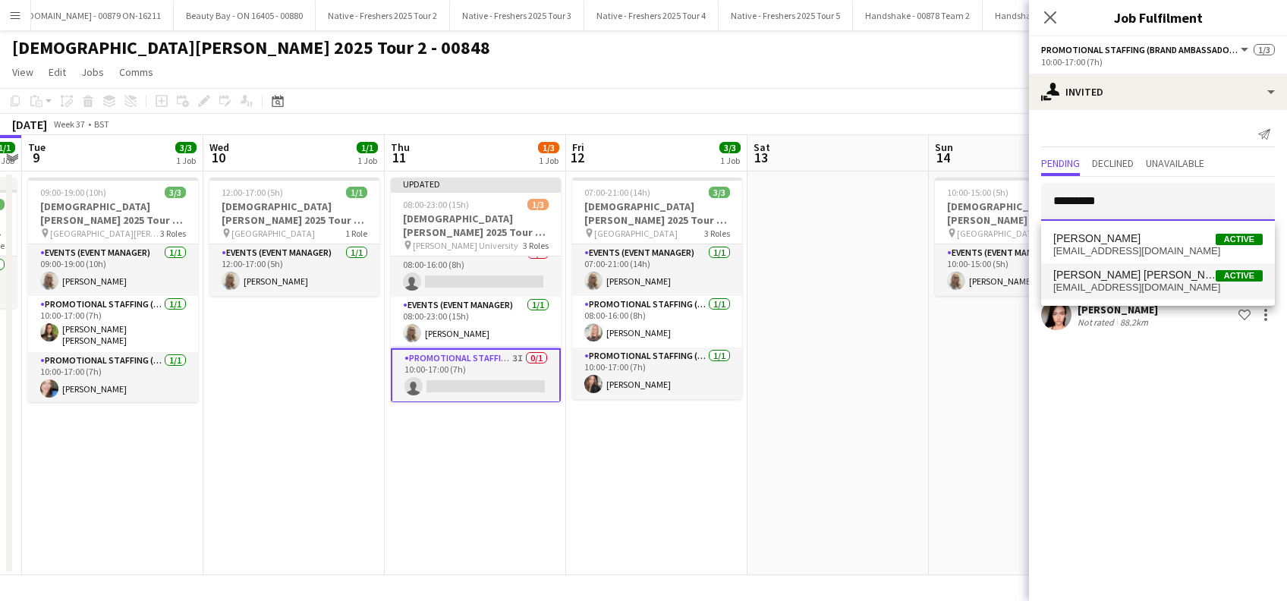
type input "*********"
click at [1104, 283] on span "Sophie Stone smith Active sophienstonesmith@gmail.com" at bounding box center [1157, 281] width 209 height 25
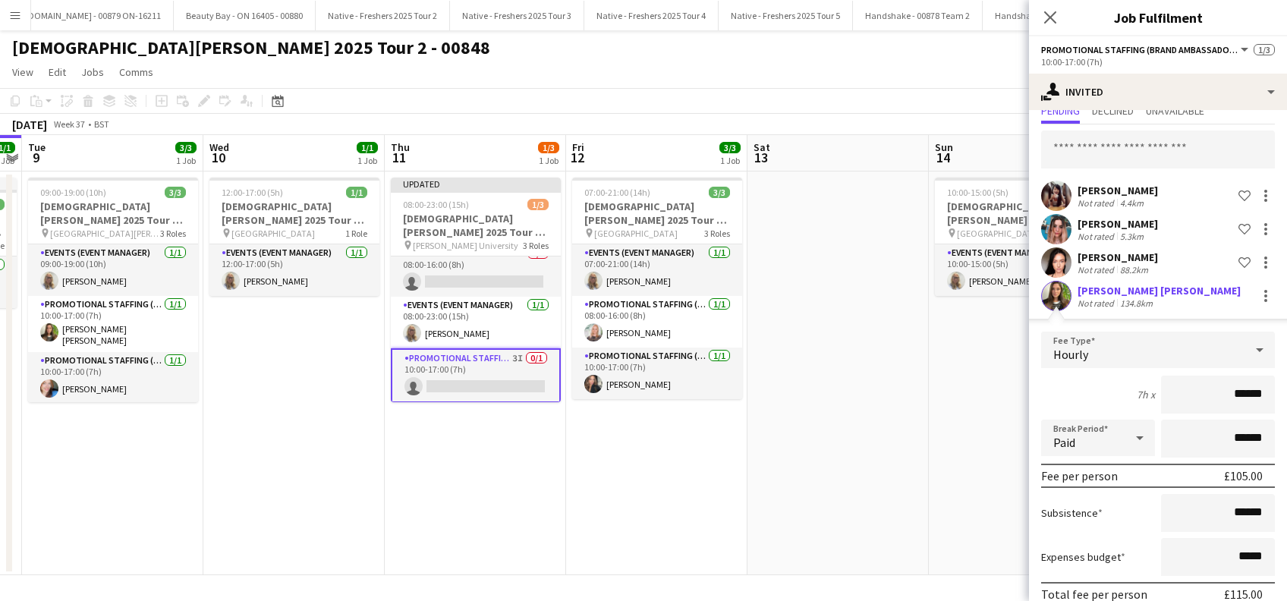
scroll to position [120, 0]
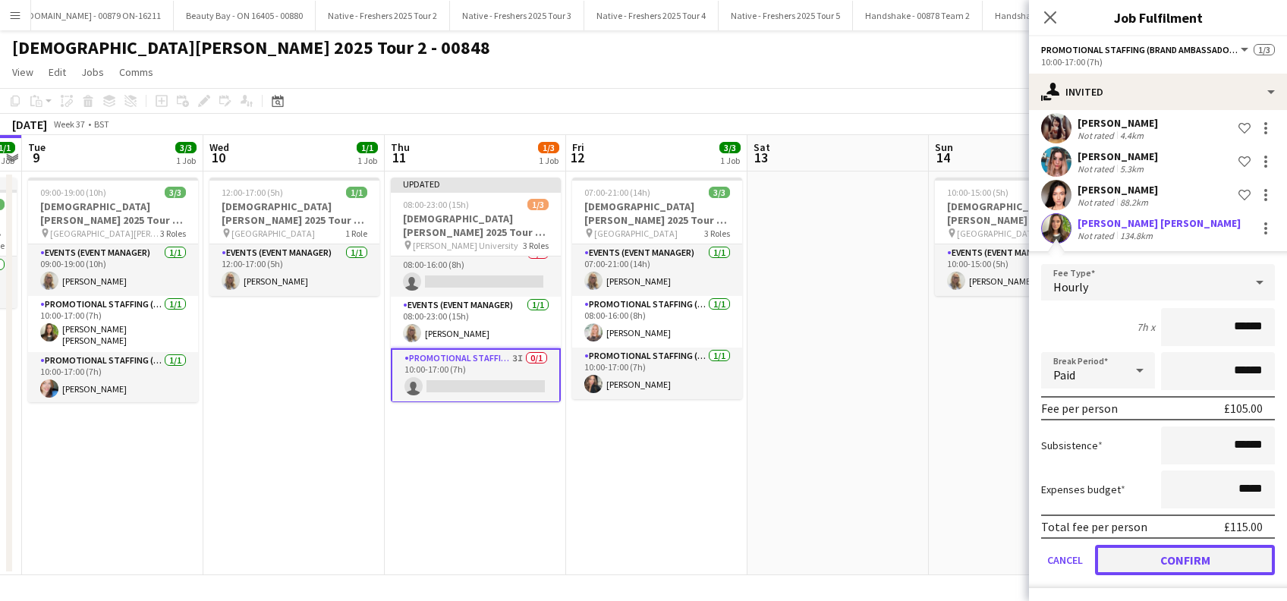
click at [1162, 558] on button "Confirm" at bounding box center [1185, 560] width 180 height 30
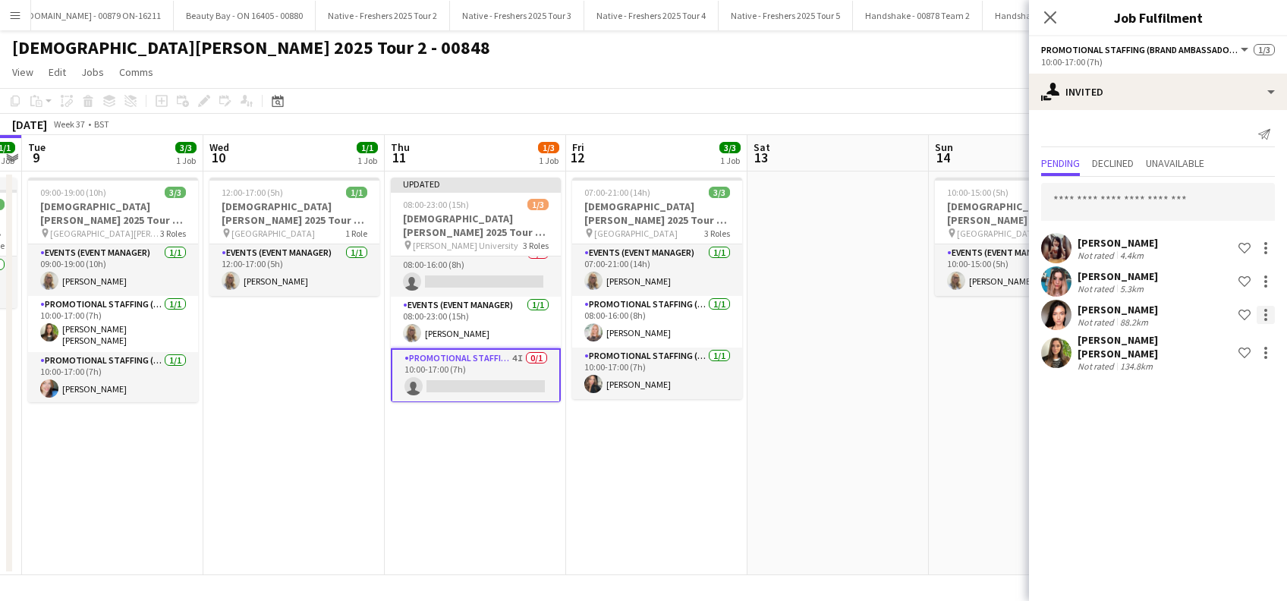
click at [1271, 316] on div at bounding box center [1265, 315] width 18 height 18
click at [1211, 417] on span "Start chat" at bounding box center [1199, 415] width 52 height 13
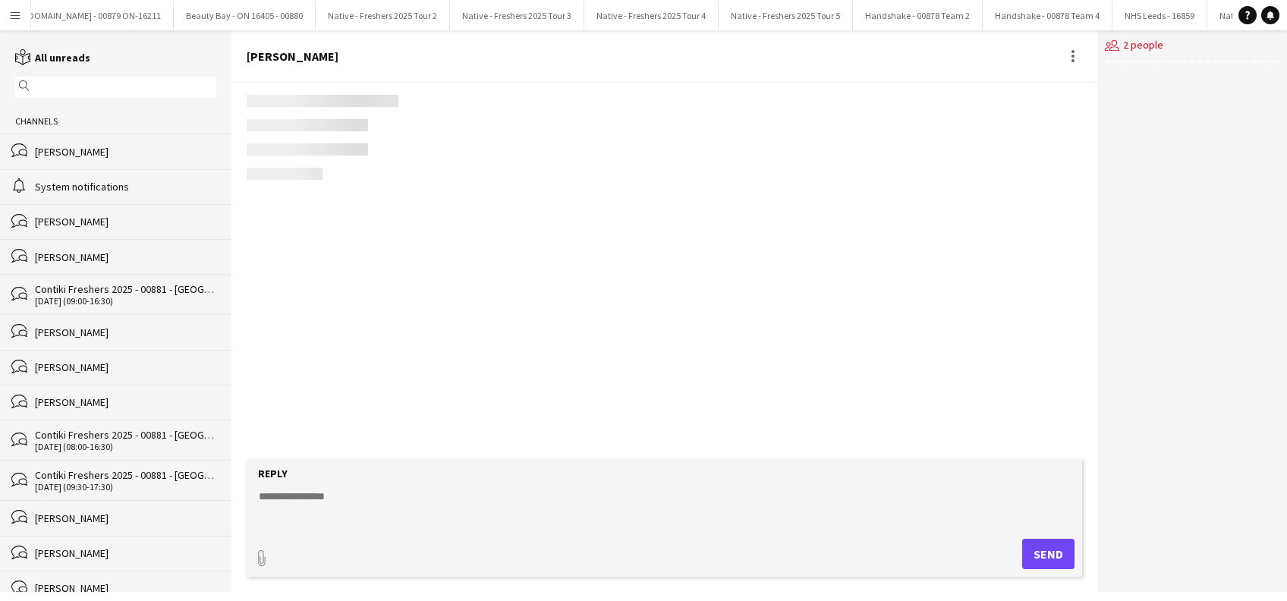
scroll to position [360, 0]
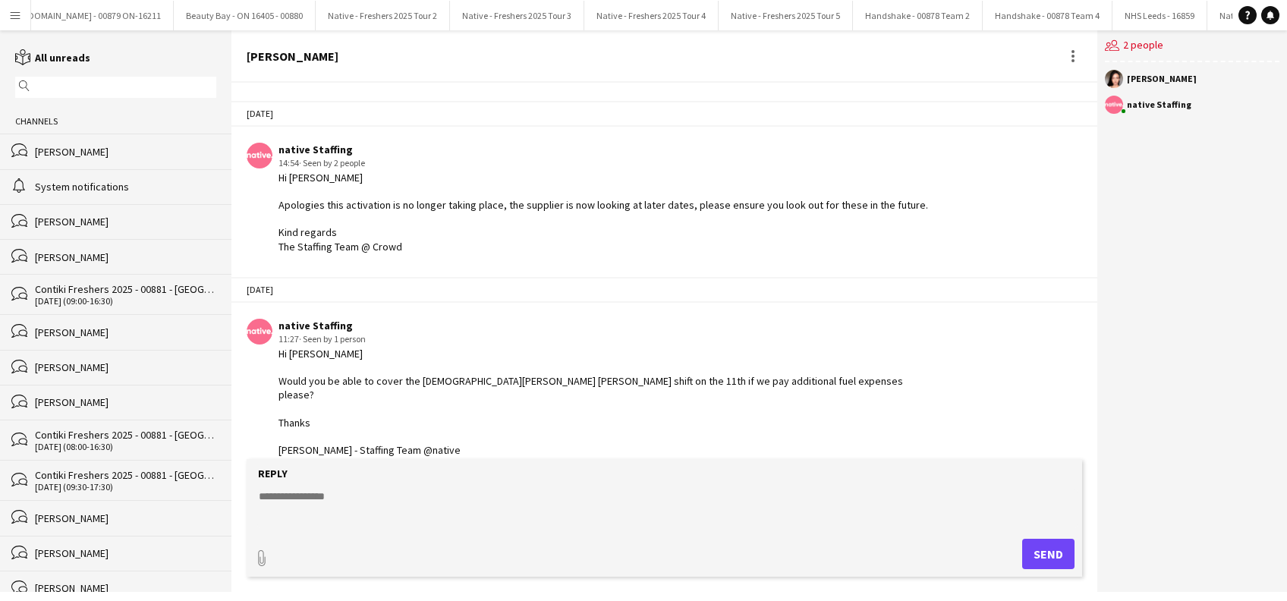
click at [305, 510] on textarea at bounding box center [666, 508] width 819 height 39
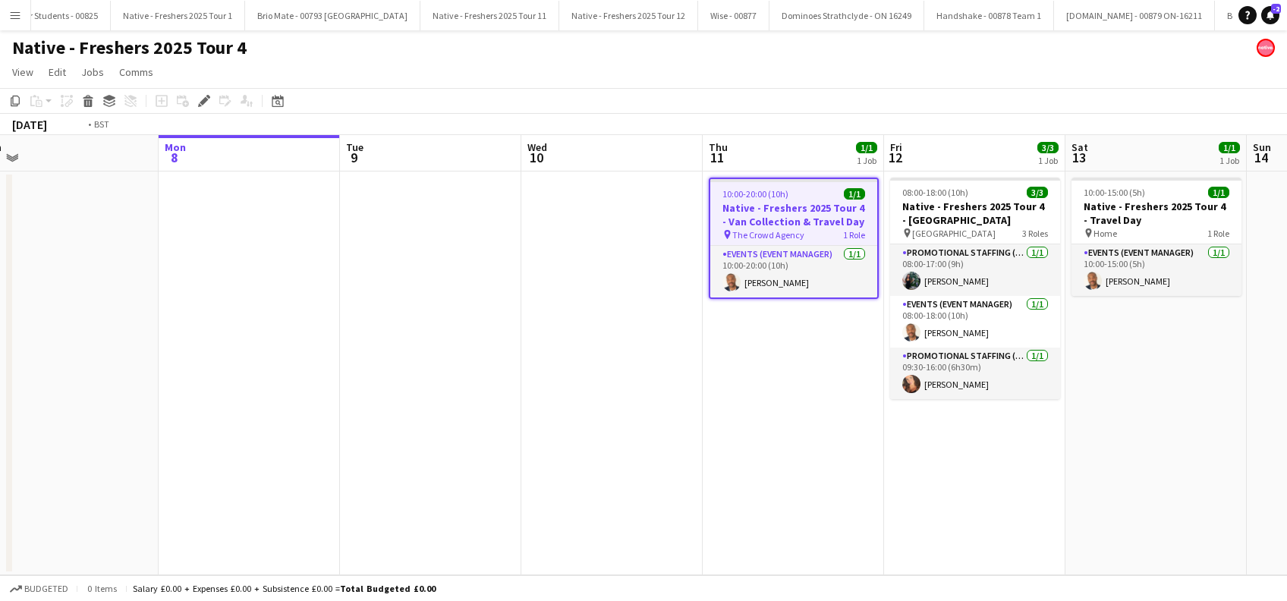
scroll to position [0, 587]
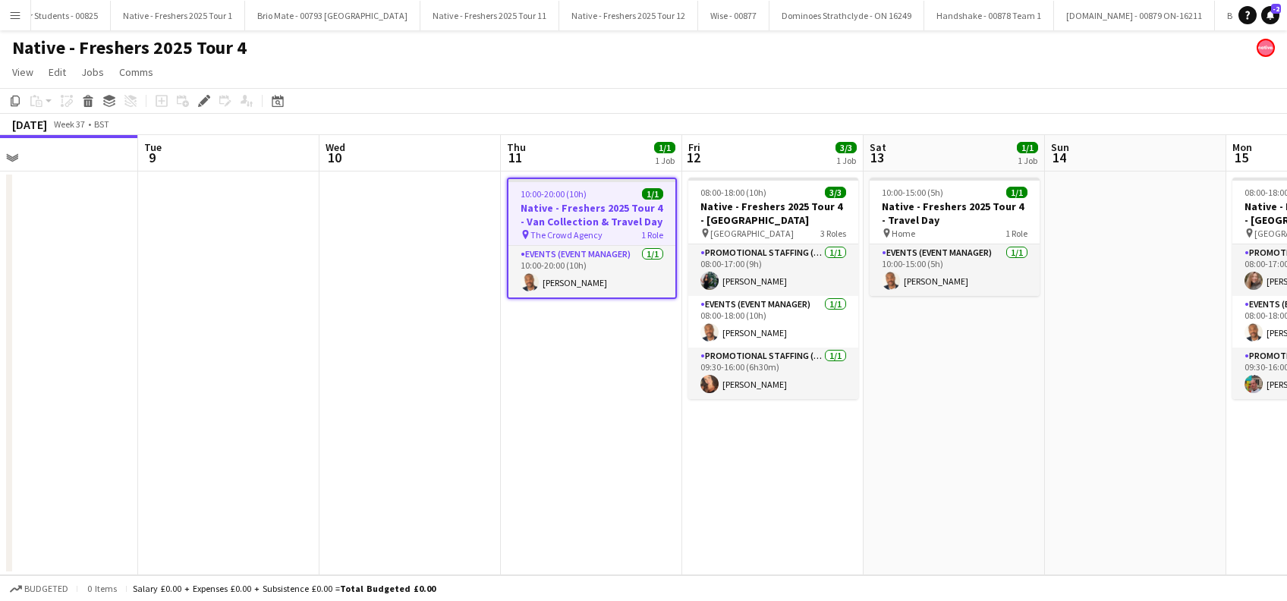
drag, startPoint x: 336, startPoint y: 445, endPoint x: 437, endPoint y: 437, distance: 101.3
click at [437, 437] on app-calendar-viewport "Fri 5 Sat 6 Sun 7 Mon 8 Tue 9 Wed 10 Thu 11 1/1 1 Job Fri 12 3/3 1 Job Sat 13 1…" at bounding box center [643, 355] width 1287 height 440
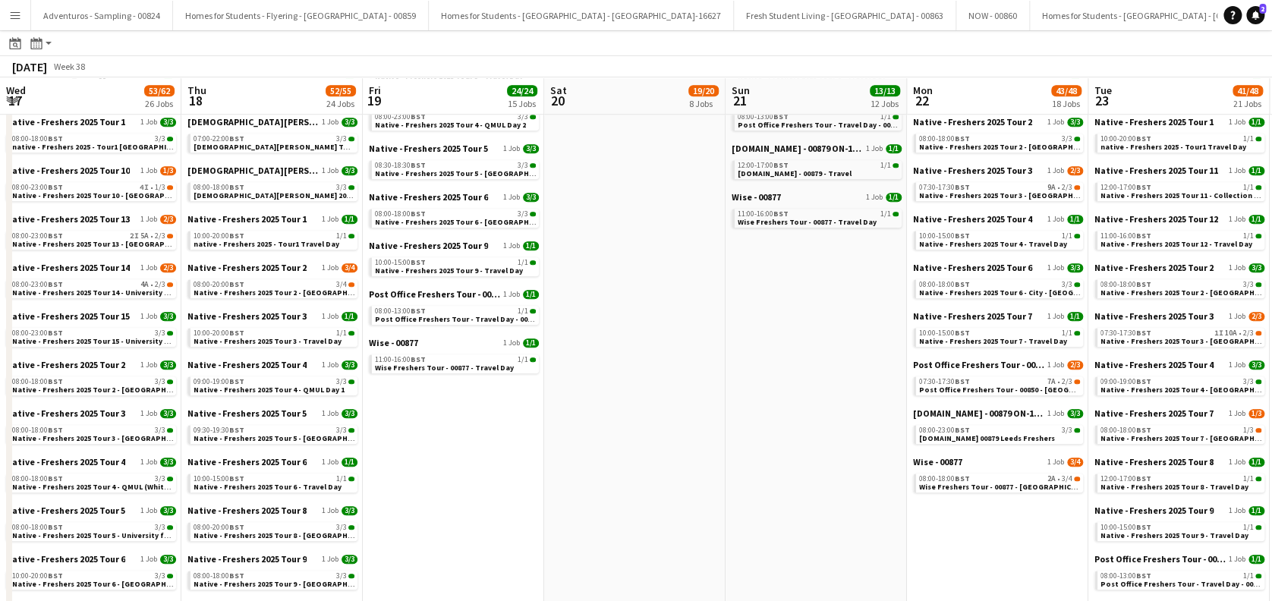
scroll to position [0, 640]
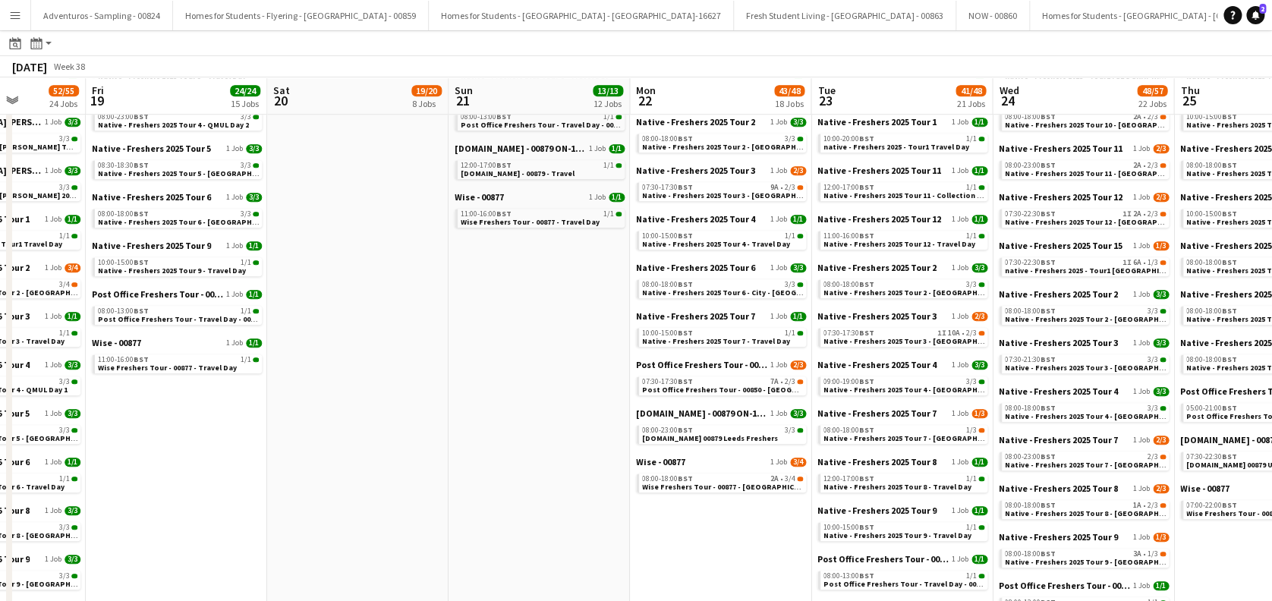
drag, startPoint x: 576, startPoint y: 388, endPoint x: 781, endPoint y: 401, distance: 206.1
click at [831, 388] on app-calendar-viewport "Mon 15 33/34 19 Jobs Tue 16 38/42 19 Jobs Wed 17 53/62 26 Jobs Thu 18 52/55 24 …" at bounding box center [636, 269] width 1272 height 1400
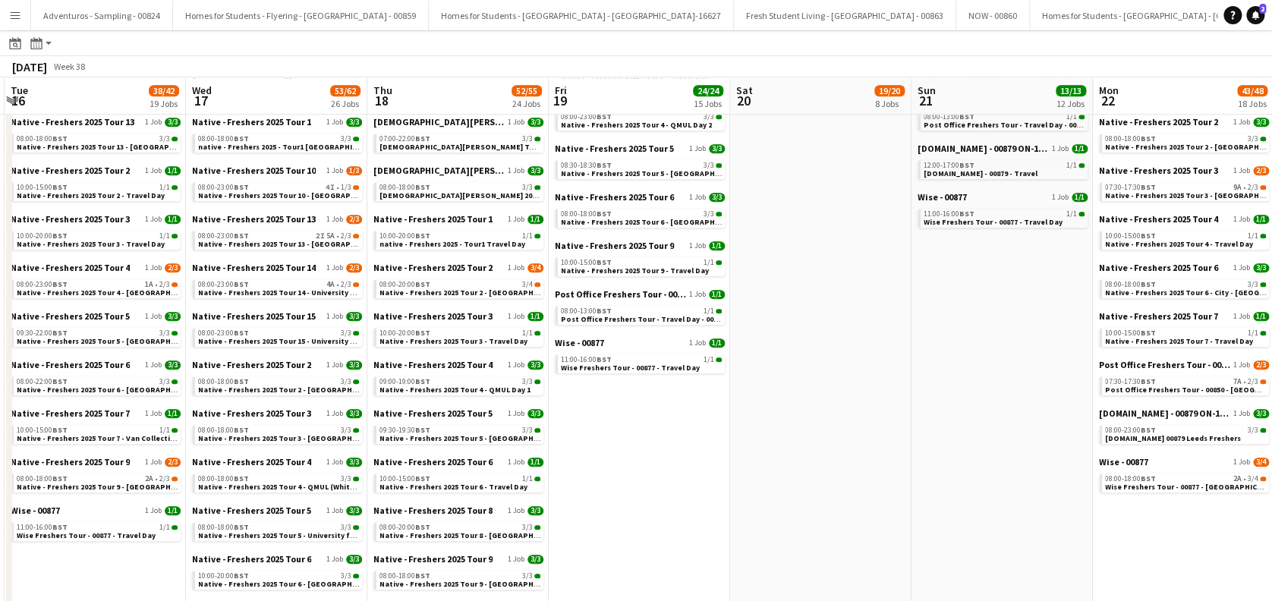
drag, startPoint x: 781, startPoint y: 401, endPoint x: 546, endPoint y: 397, distance: 235.2
click at [782, 402] on app-calendar-viewport "Mon 15 33/34 19 Jobs Tue 16 38/42 19 Jobs Wed 17 53/62 26 Jobs Thu 18 52/55 24 …" at bounding box center [636, 269] width 1272 height 1400
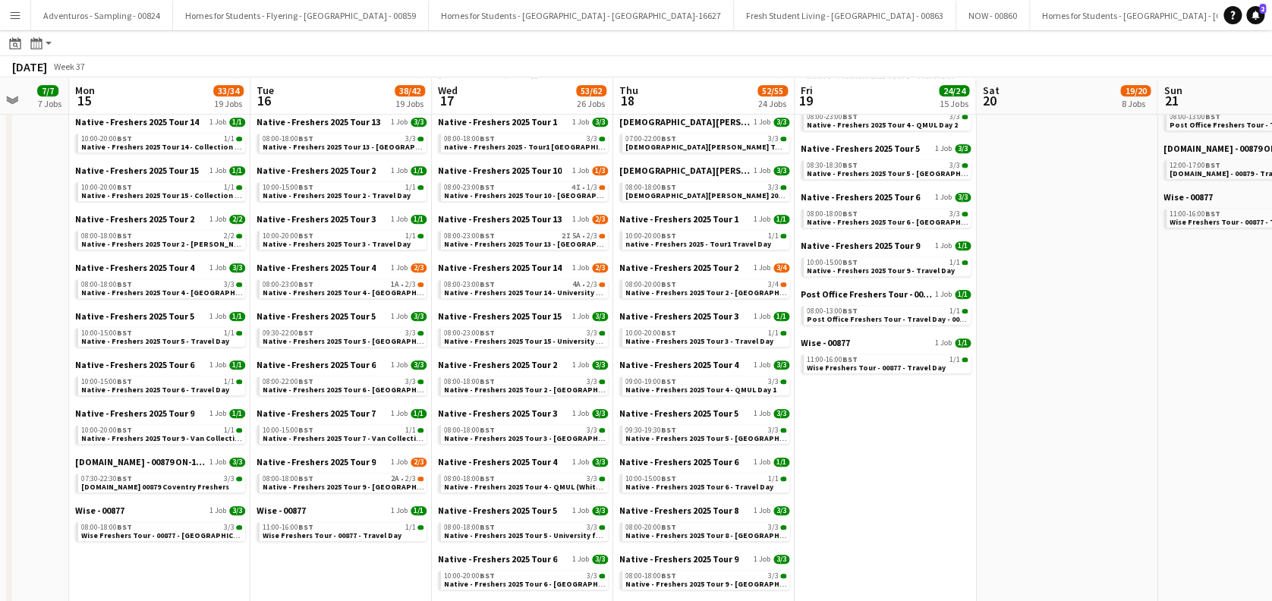
scroll to position [0, 0]
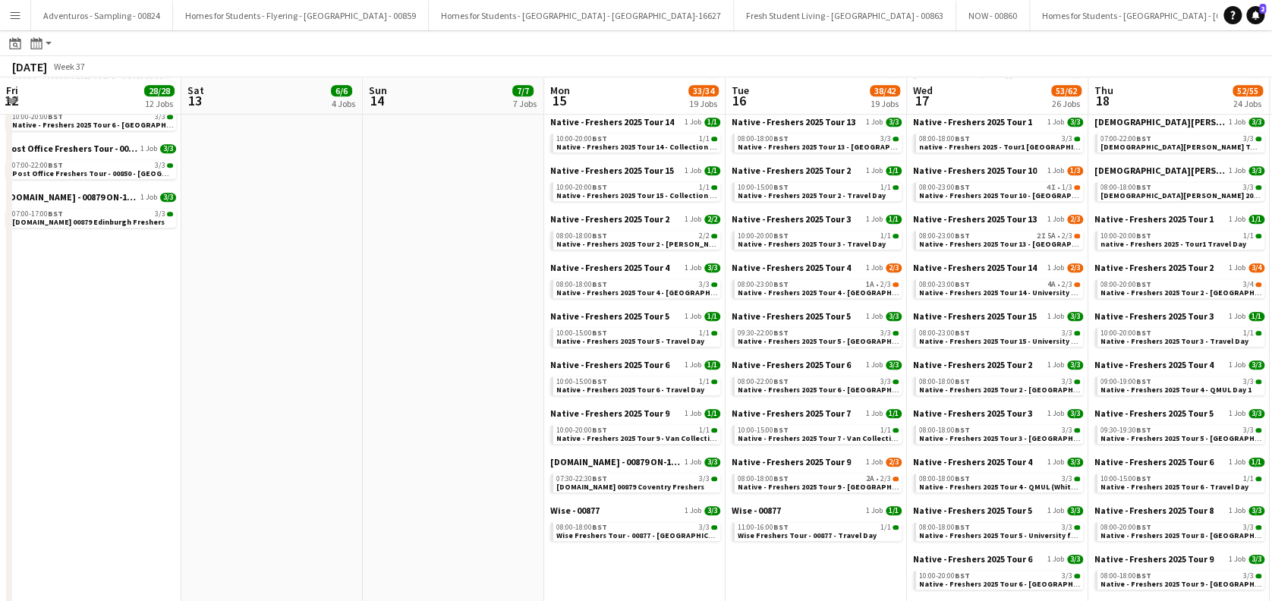
drag, startPoint x: 856, startPoint y: 407, endPoint x: 388, endPoint y: 363, distance: 469.4
click at [864, 407] on app-calendar-viewport "Fri 12 28/28 12 Jobs Sat 13 6/6 4 Jobs Sun 14 7/7 7 Jobs Mon 15 33/34 19 Jobs T…" at bounding box center [636, 269] width 1272 height 1400
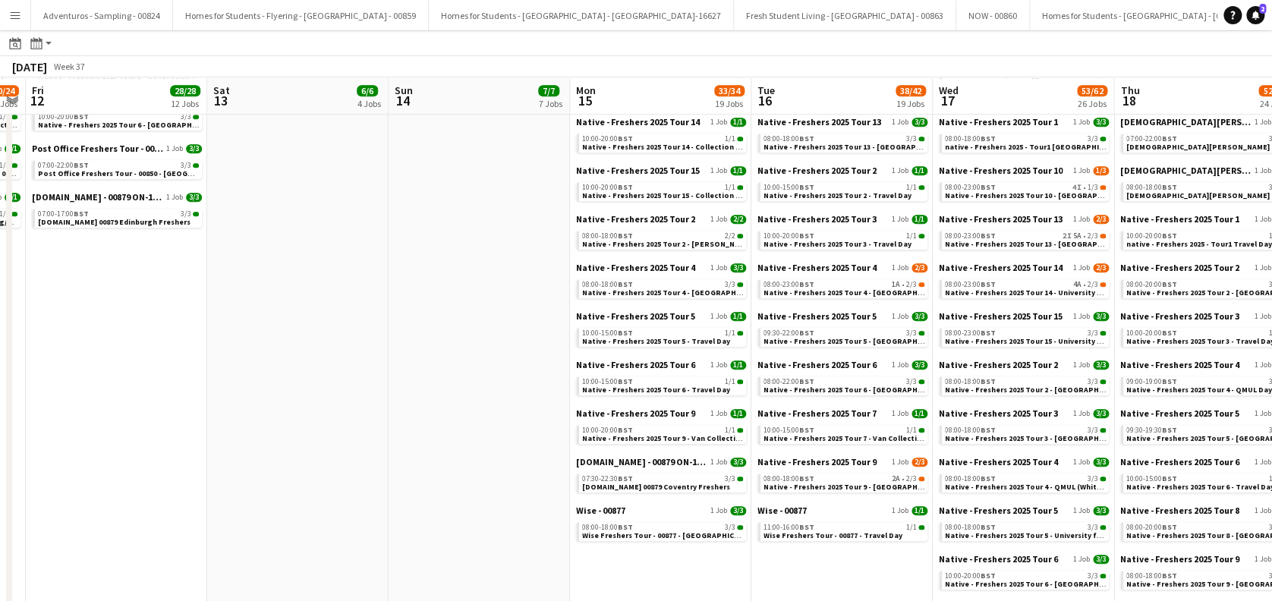
drag, startPoint x: 707, startPoint y: 402, endPoint x: 468, endPoint y: 399, distance: 239.0
click at [731, 403] on app-calendar-viewport "Wed 10 12/12 10 Jobs Thu 11 20/24 12 Jobs Fri 12 28/28 12 Jobs Sat 13 6/6 4 Job…" at bounding box center [636, 269] width 1272 height 1400
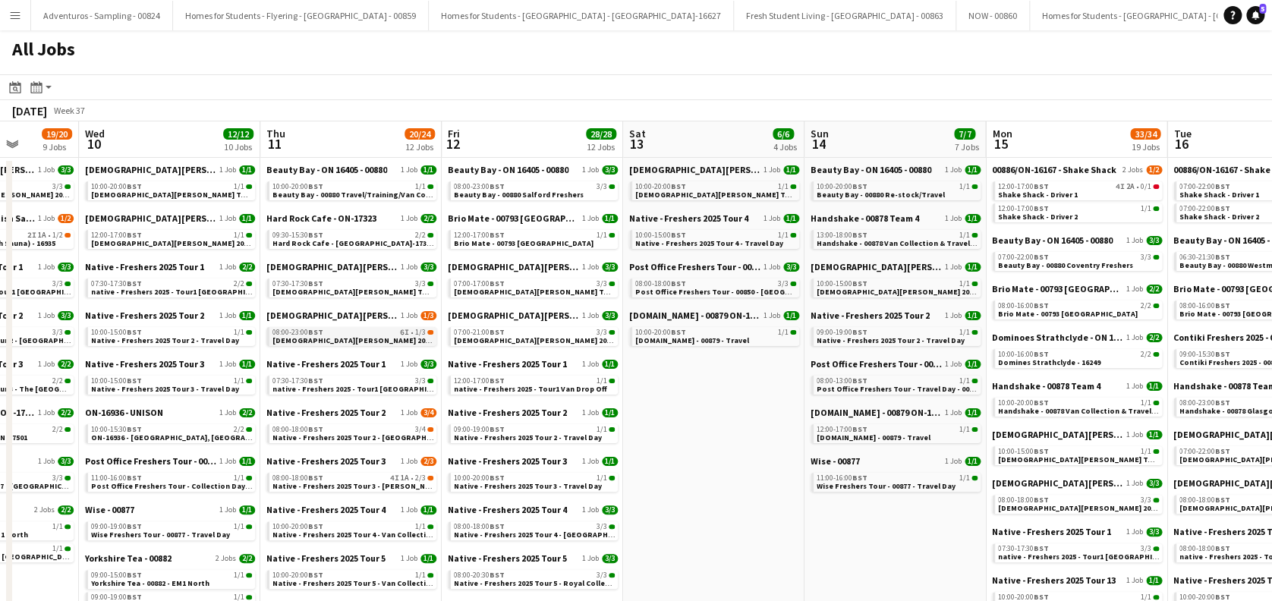
click at [363, 337] on span "Lady Garden 2025 Tour 2 - 00848 - Robert Gordon University" at bounding box center [448, 340] width 353 height 10
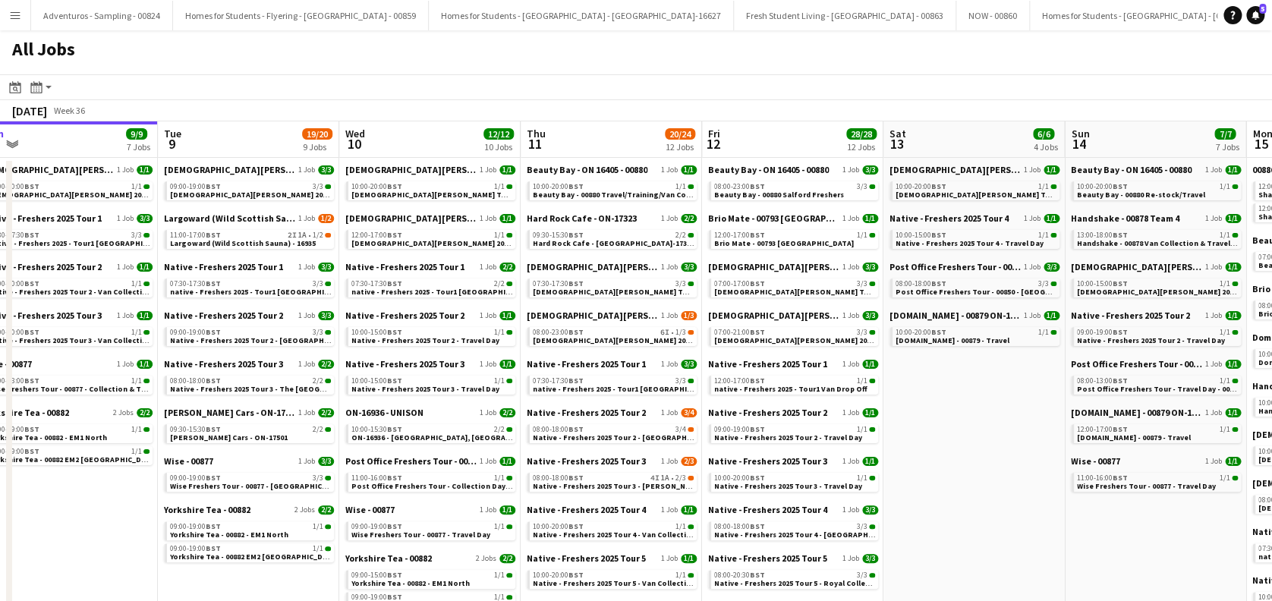
scroll to position [0, 379]
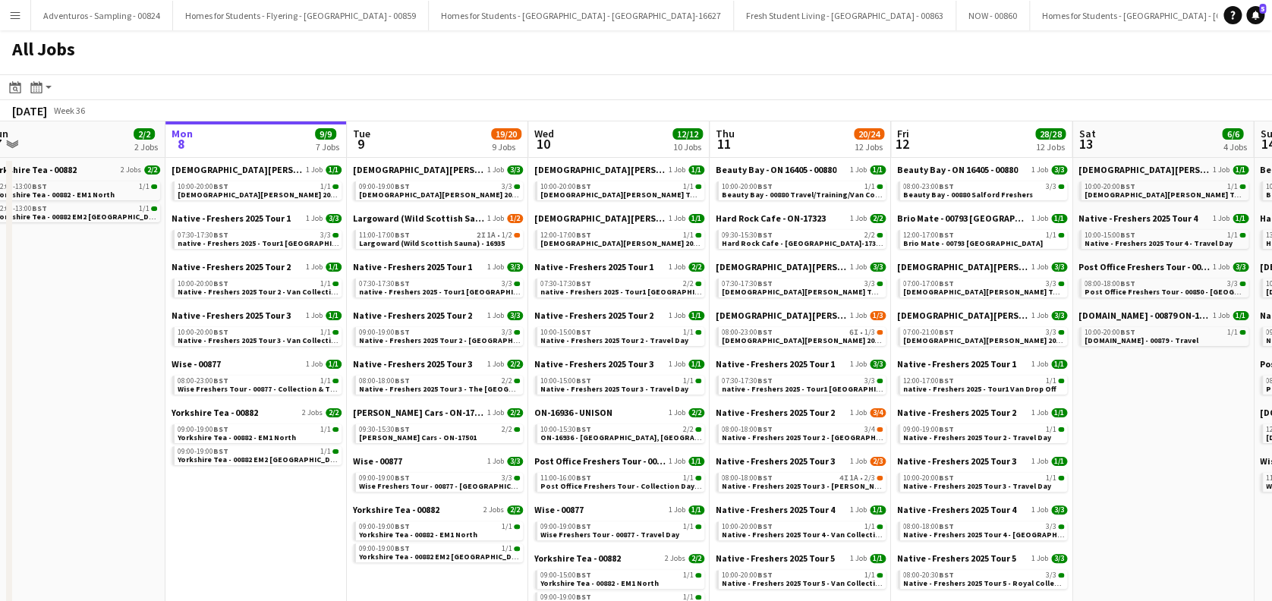
drag, startPoint x: 700, startPoint y: 486, endPoint x: 1147, endPoint y: 476, distance: 447.7
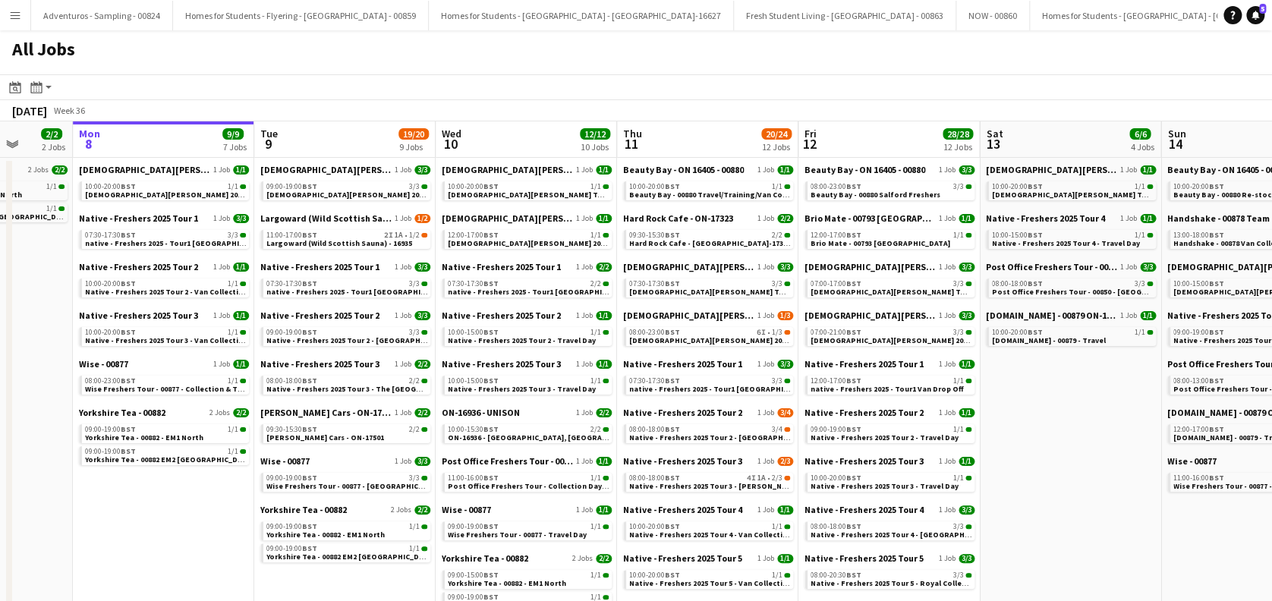
drag, startPoint x: 237, startPoint y: 537, endPoint x: 144, endPoint y: 552, distance: 93.8
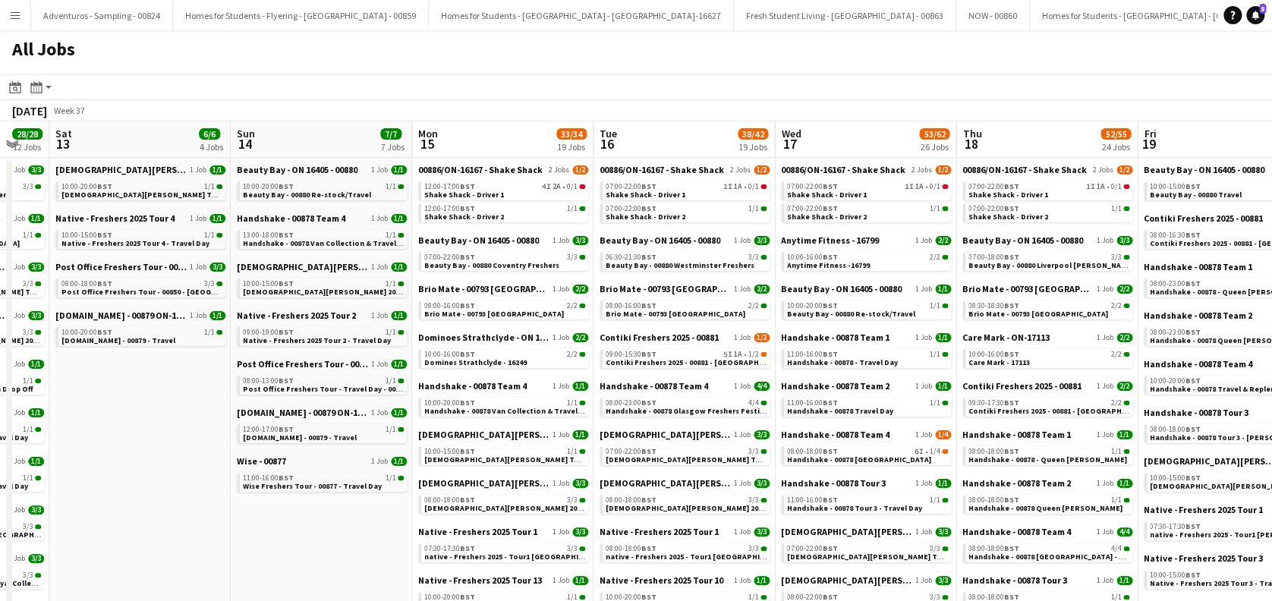
scroll to position [0, 677]
drag, startPoint x: 1046, startPoint y: 449, endPoint x: 115, endPoint y: 479, distance: 931.4
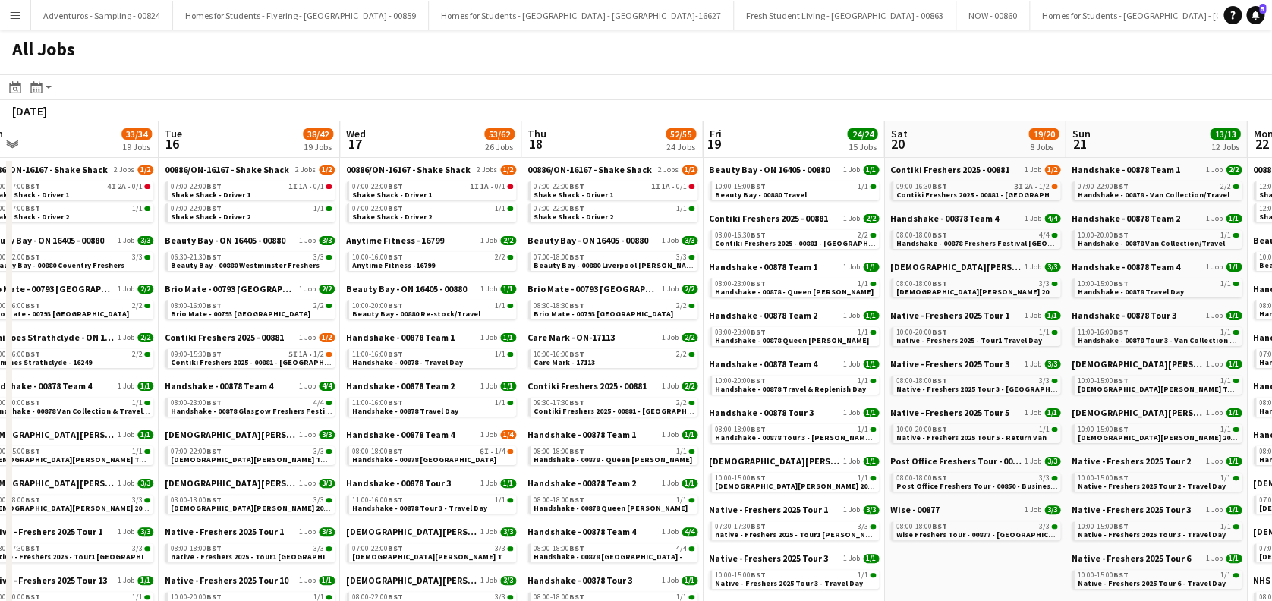
scroll to position [0, 486]
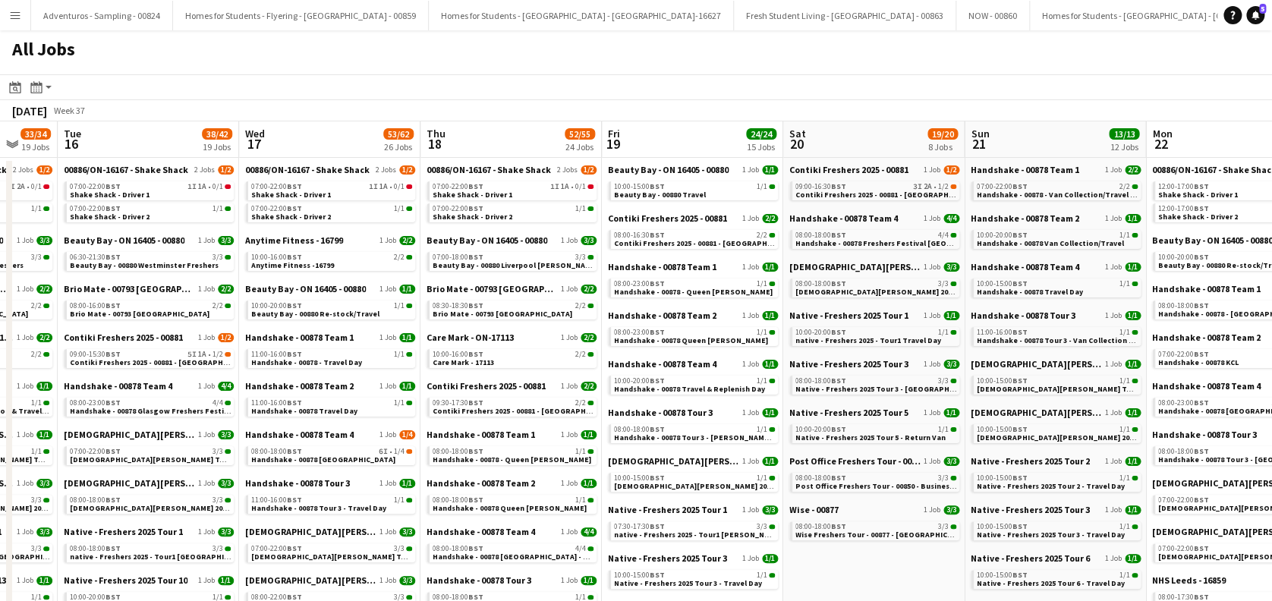
drag, startPoint x: 1038, startPoint y: 435, endPoint x: 503, endPoint y: 457, distance: 535.4
click at [656, 242] on span "Contiki Freshers 2025 - 00881 - [GEOGRAPHIC_DATA]" at bounding box center [706, 243] width 185 height 10
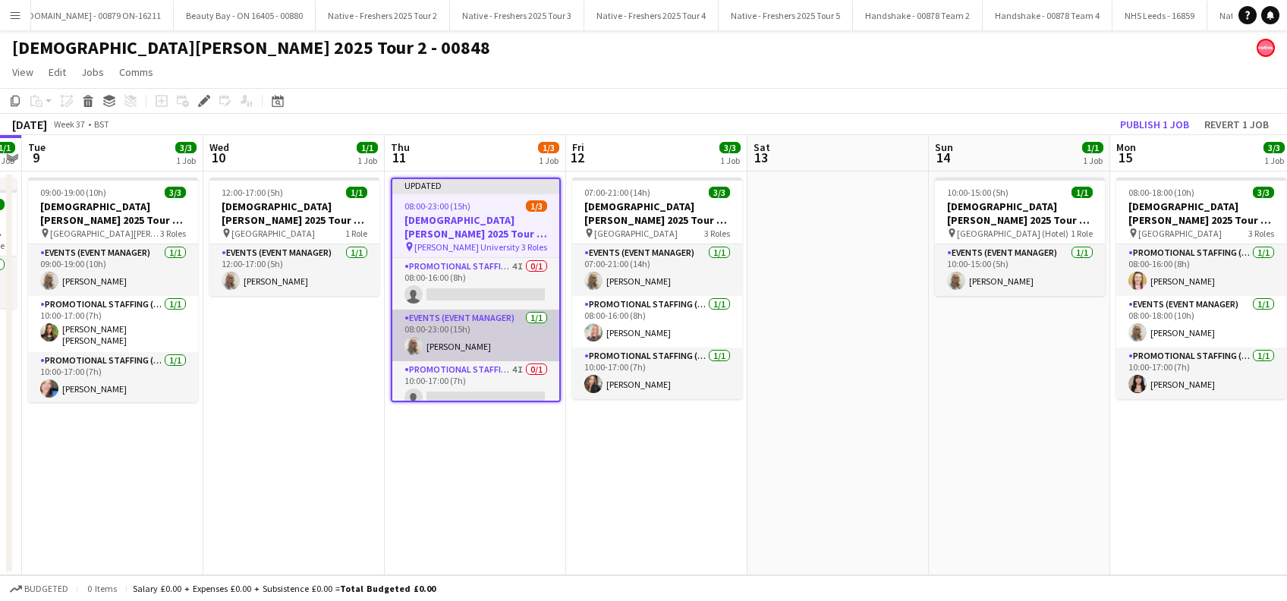
scroll to position [11, 0]
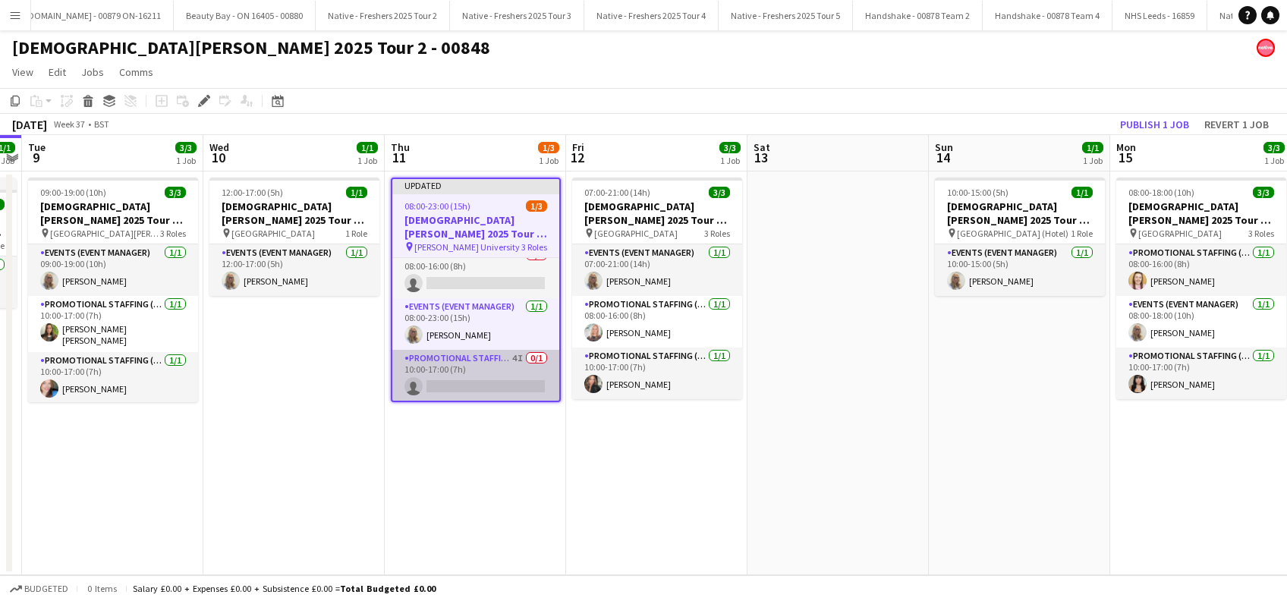
click at [470, 389] on app-card-role "Promotional Staffing (Brand Ambassadors) 4I 0/1 10:00-17:00 (7h) single-neutral…" at bounding box center [475, 376] width 167 height 52
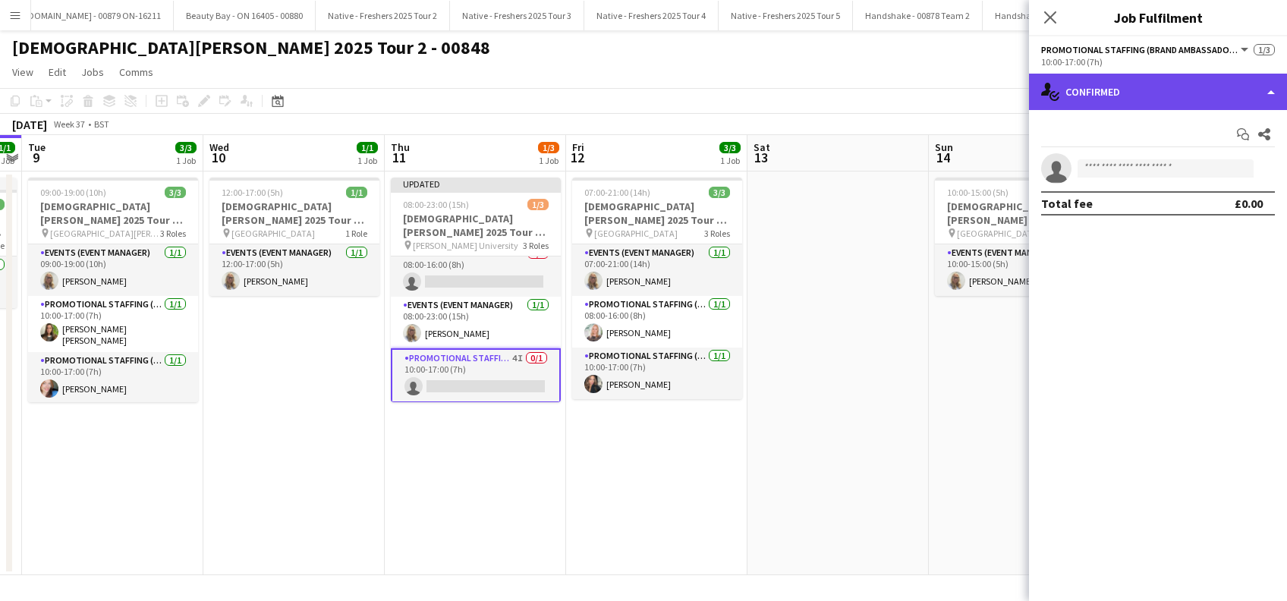
click at [1165, 94] on div "single-neutral-actions-check-2 Confirmed" at bounding box center [1158, 92] width 258 height 36
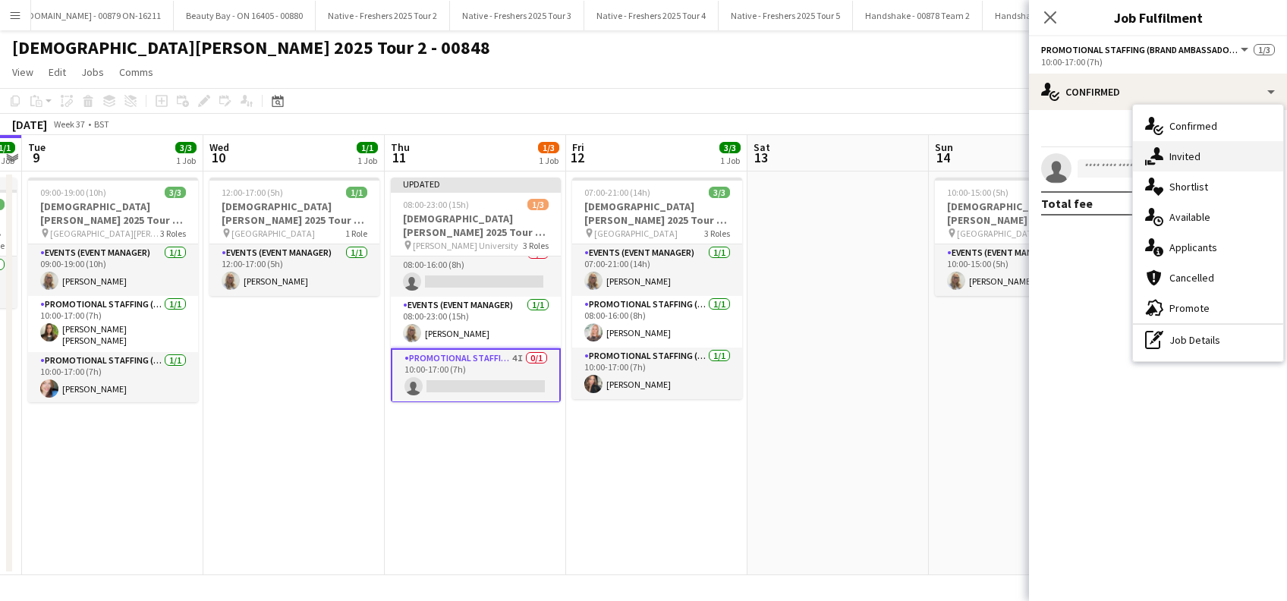
click at [1180, 158] on span "Invited" at bounding box center [1184, 156] width 31 height 14
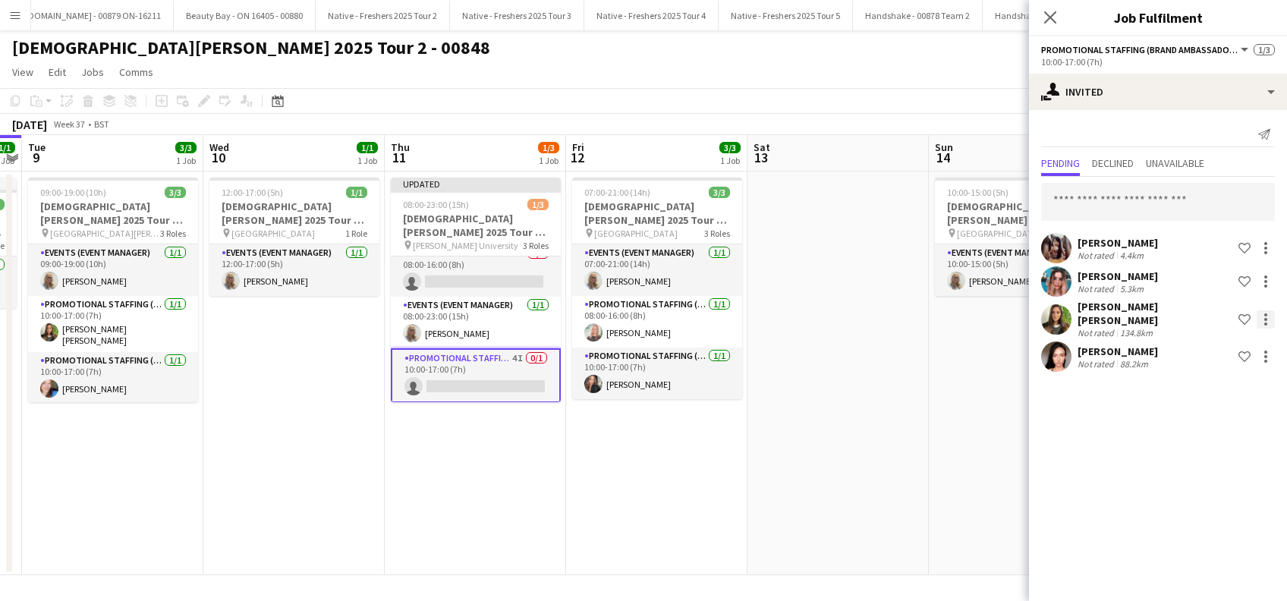
click at [1269, 318] on div at bounding box center [1265, 319] width 18 height 18
click at [1196, 416] on span "Start chat" at bounding box center [1199, 415] width 52 height 13
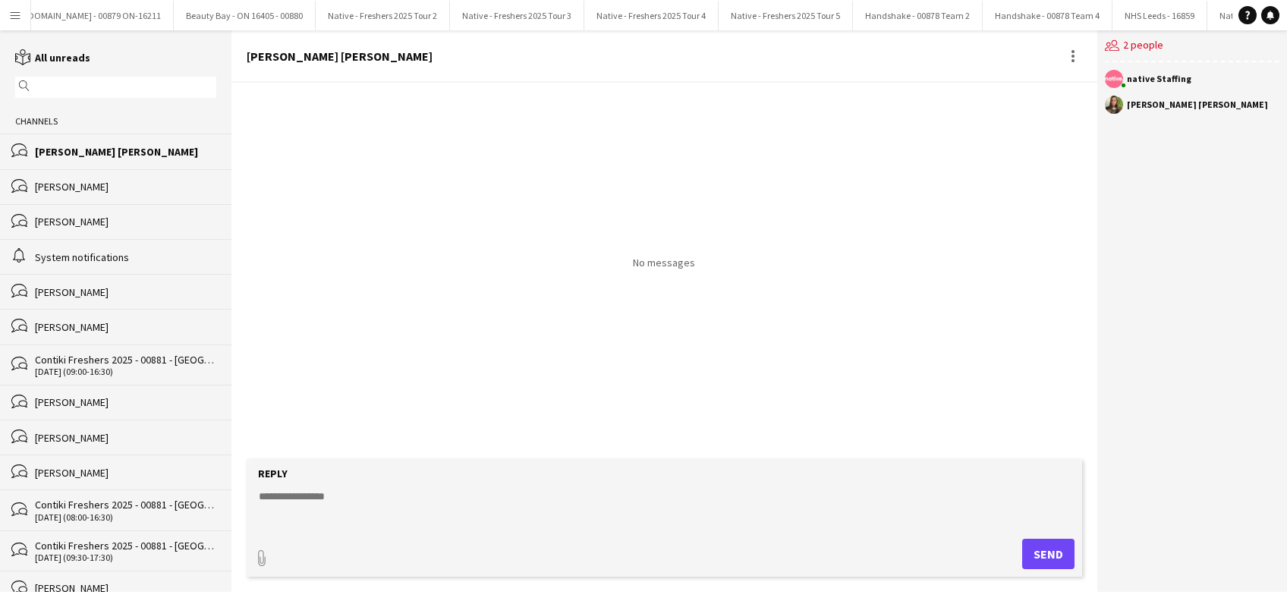
click at [296, 496] on textarea at bounding box center [666, 508] width 819 height 39
paste textarea "**********"
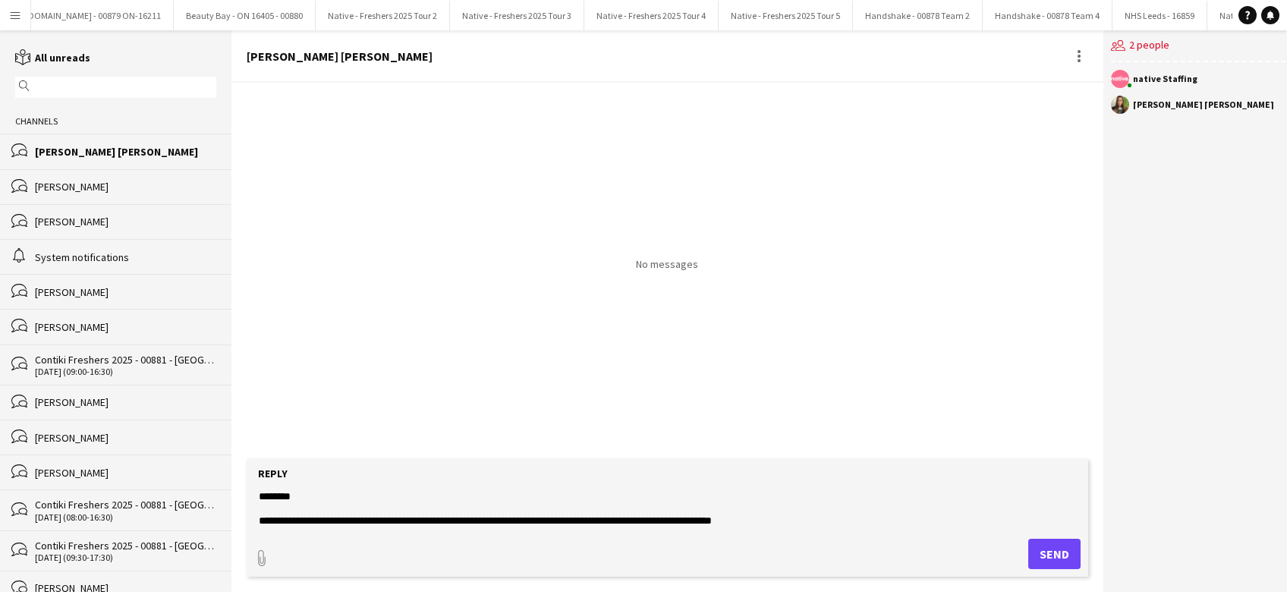
click at [325, 478] on div "Reply" at bounding box center [666, 474] width 825 height 14
click at [322, 492] on textarea "**********" at bounding box center [666, 508] width 819 height 39
type textarea "**********"
click at [1058, 548] on button "Send" at bounding box center [1054, 554] width 52 height 30
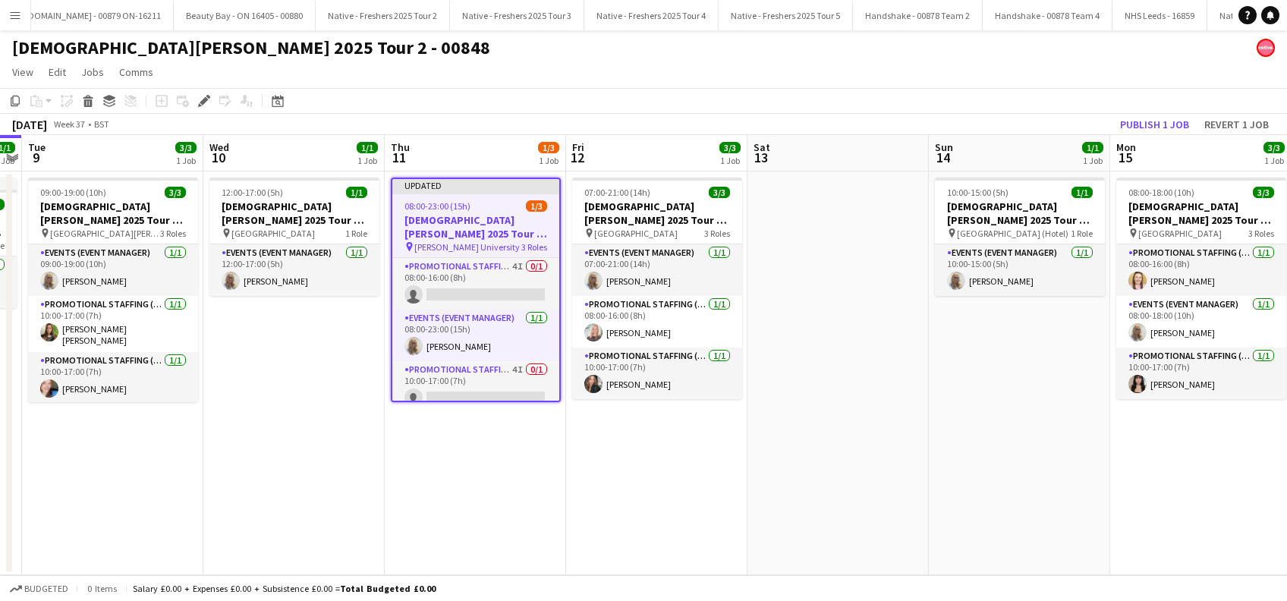
click at [476, 506] on app-date-cell "Updated 08:00-23:00 (15h) 1/3 [DEMOGRAPHIC_DATA][PERSON_NAME] 2025 Tour 2 - 008…" at bounding box center [475, 373] width 181 height 404
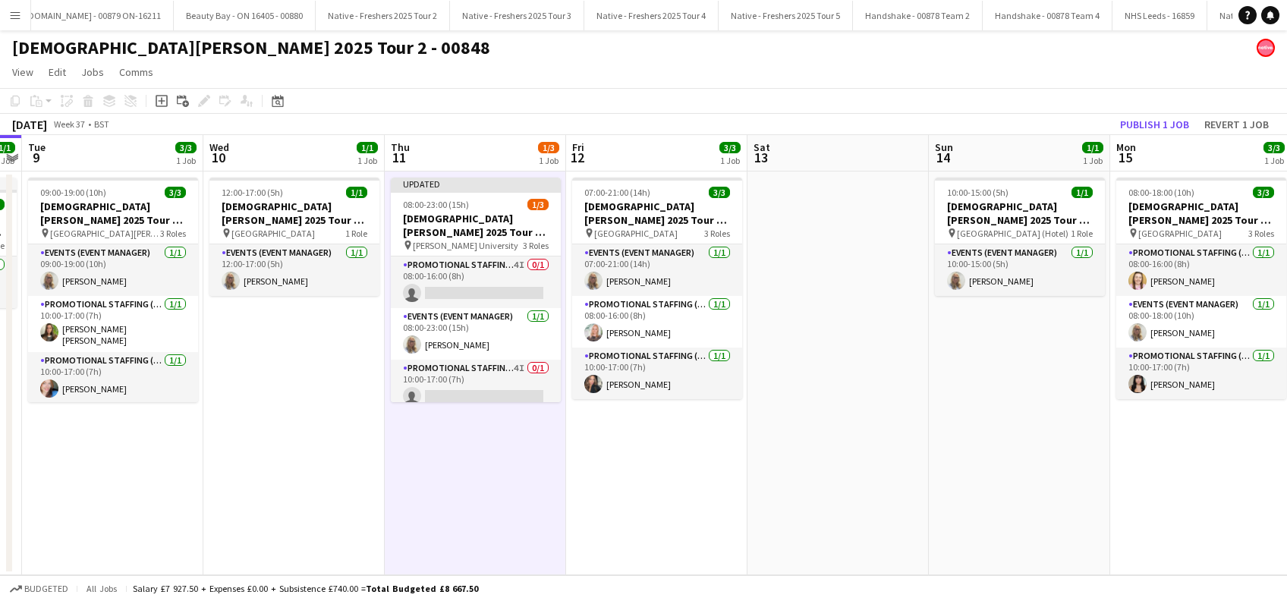
click at [671, 483] on app-date-cell "07:00-21:00 (14h) 3/3 [DEMOGRAPHIC_DATA][PERSON_NAME] 2025 Tour 2 - 00848 - [GE…" at bounding box center [656, 373] width 181 height 404
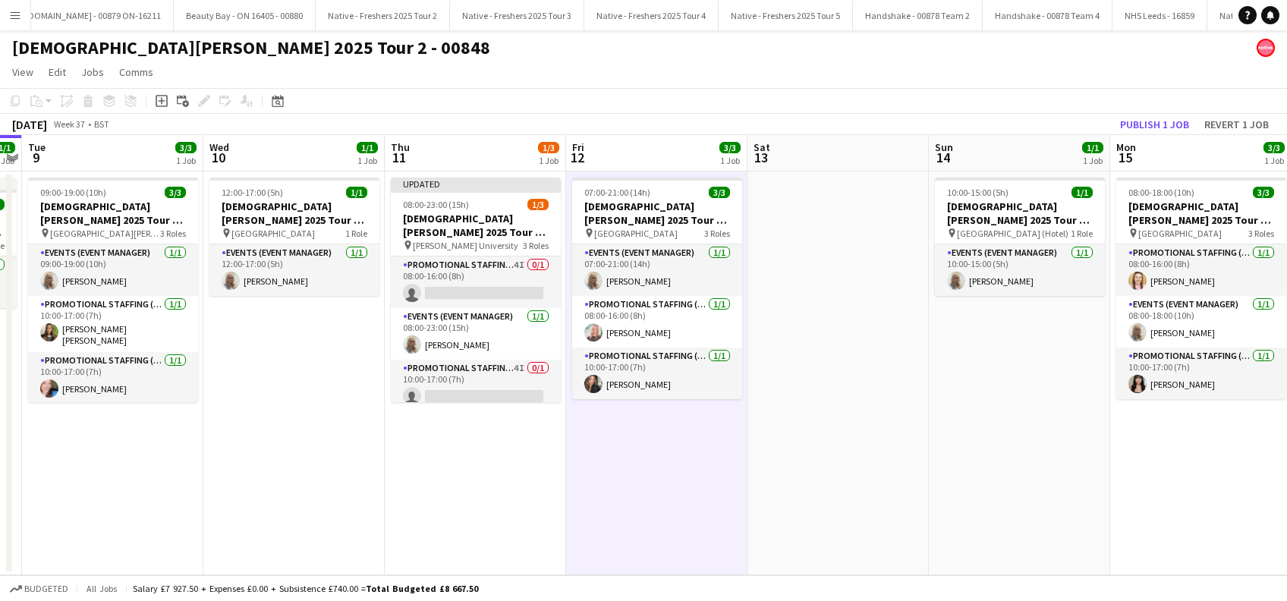
click at [864, 475] on app-date-cell at bounding box center [837, 373] width 181 height 404
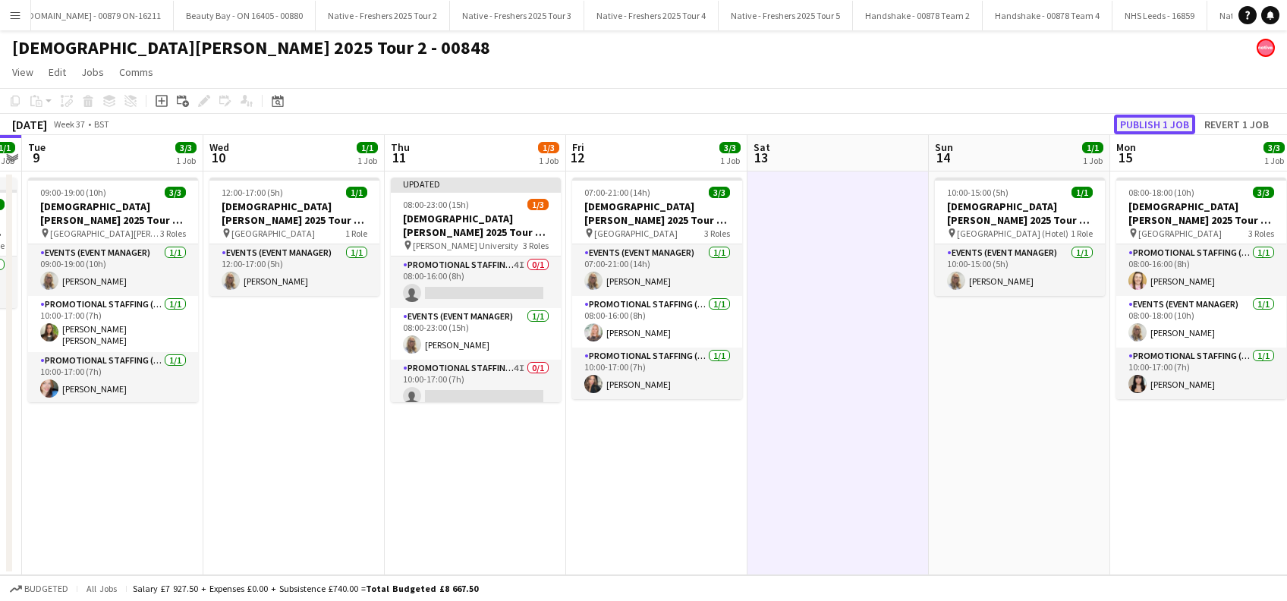
click at [1149, 131] on button "Publish 1 job" at bounding box center [1154, 125] width 81 height 20
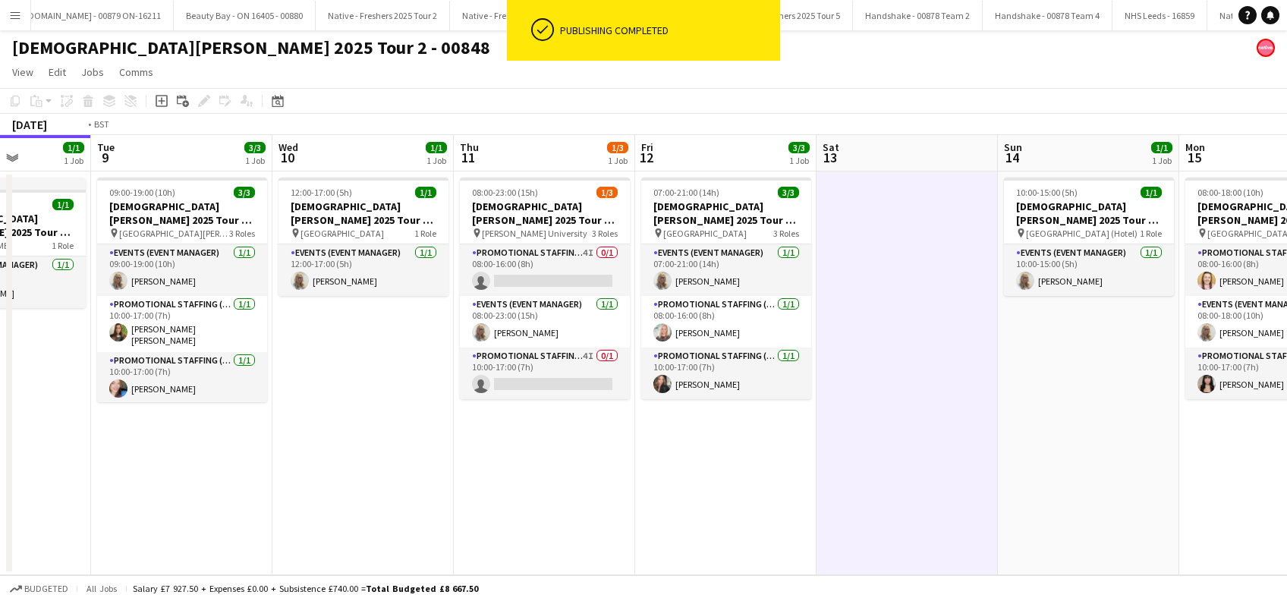
scroll to position [0, 357]
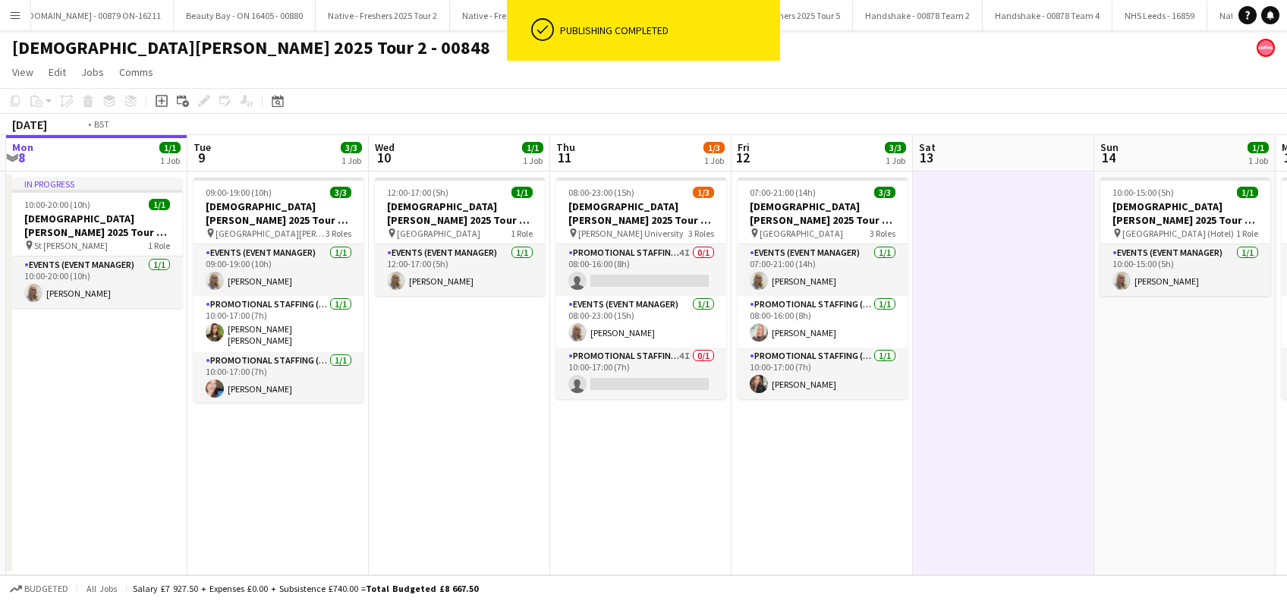
drag, startPoint x: 464, startPoint y: 467, endPoint x: 628, endPoint y: 460, distance: 164.8
click at [628, 460] on app-calendar-viewport "Sat 6 Sun 7 Mon 8 1/1 1 Job Tue 9 3/3 1 Job Wed 10 1/1 1 Job Thu 11 1/3 1 Job F…" at bounding box center [643, 355] width 1287 height 440
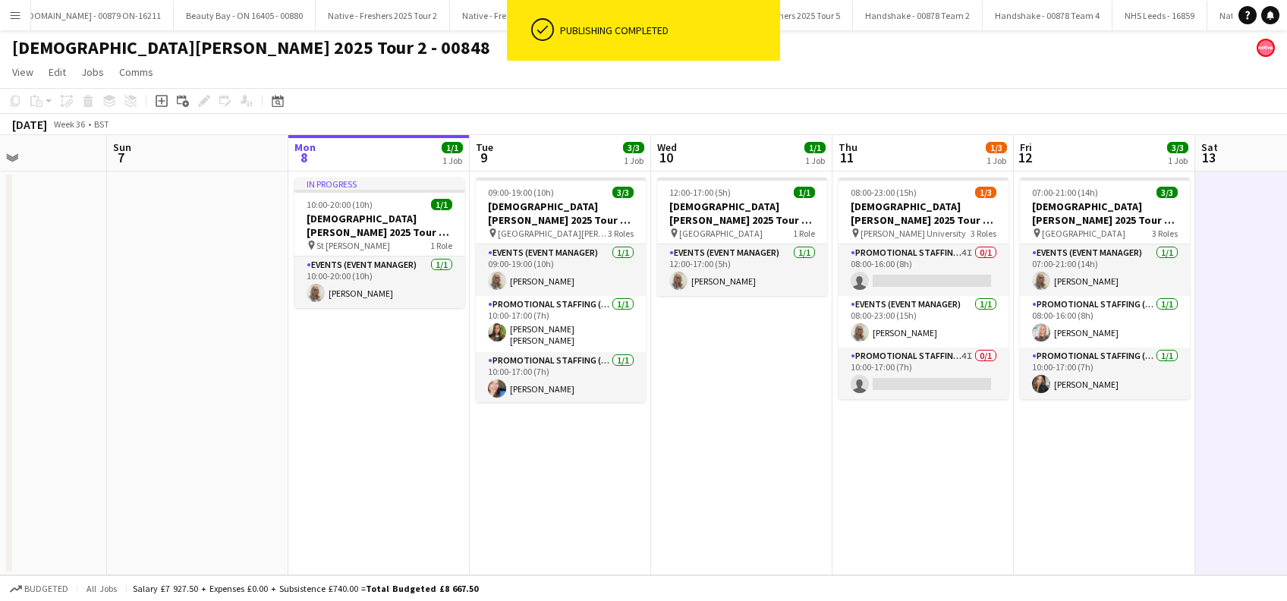
scroll to position [0, 352]
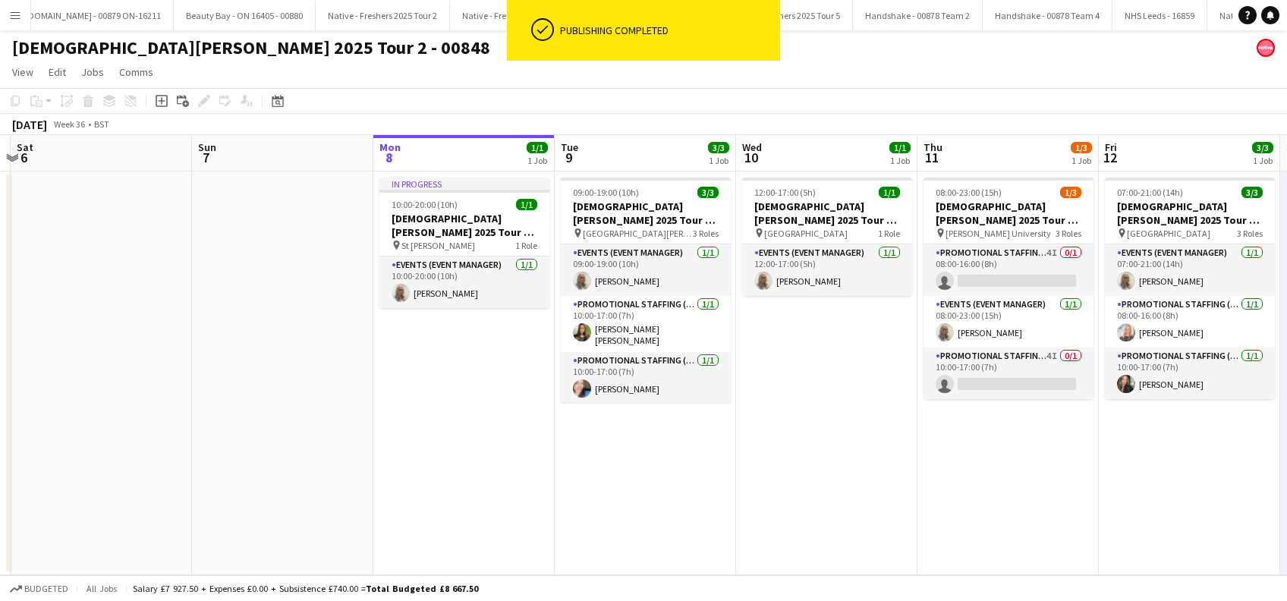
drag, startPoint x: 294, startPoint y: 465, endPoint x: 660, endPoint y: 465, distance: 366.4
click at [660, 465] on app-calendar-viewport "Thu 4 1/1 1 Job Fri 5 Sat 6 Sun 7 Mon 8 1/1 1 Job Tue 9 3/3 1 Job Wed 10 1/1 1 …" at bounding box center [643, 355] width 1287 height 440
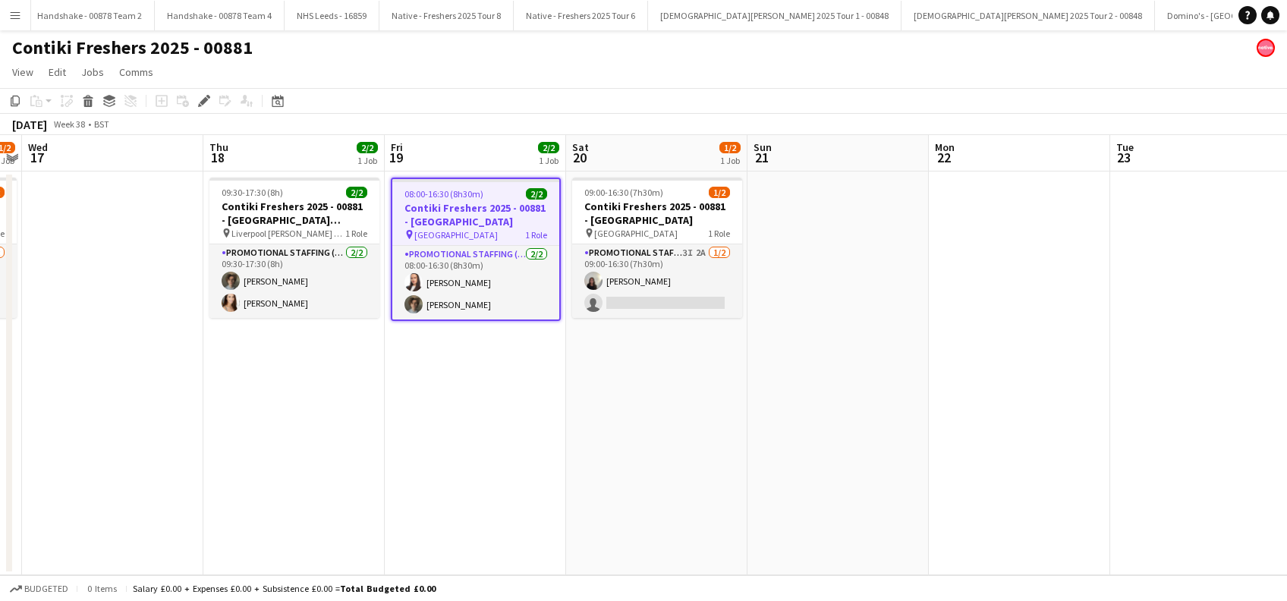
scroll to position [0, 4913]
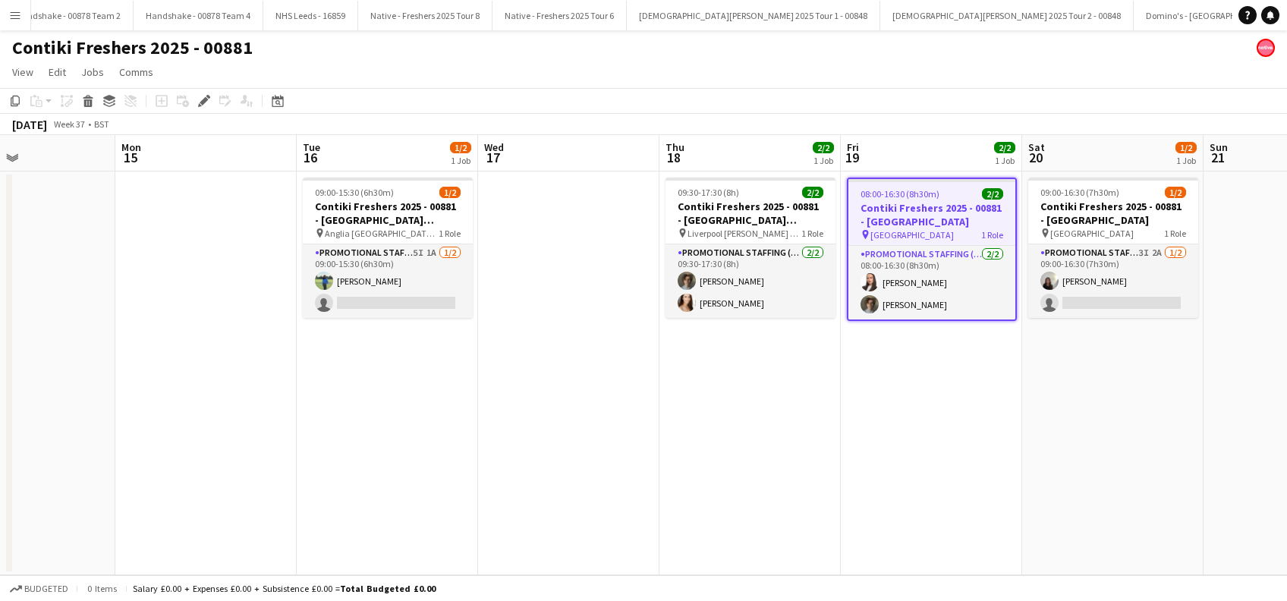
drag, startPoint x: 382, startPoint y: 466, endPoint x: 457, endPoint y: 455, distance: 76.6
click at [838, 453] on app-calendar-viewport "Fri 12 Sat 13 Sun 14 Mon 15 Tue 16 1/2 1 Job Wed 17 Thu 18 2/2 1 Job Fri 19 2/2…" at bounding box center [643, 355] width 1287 height 440
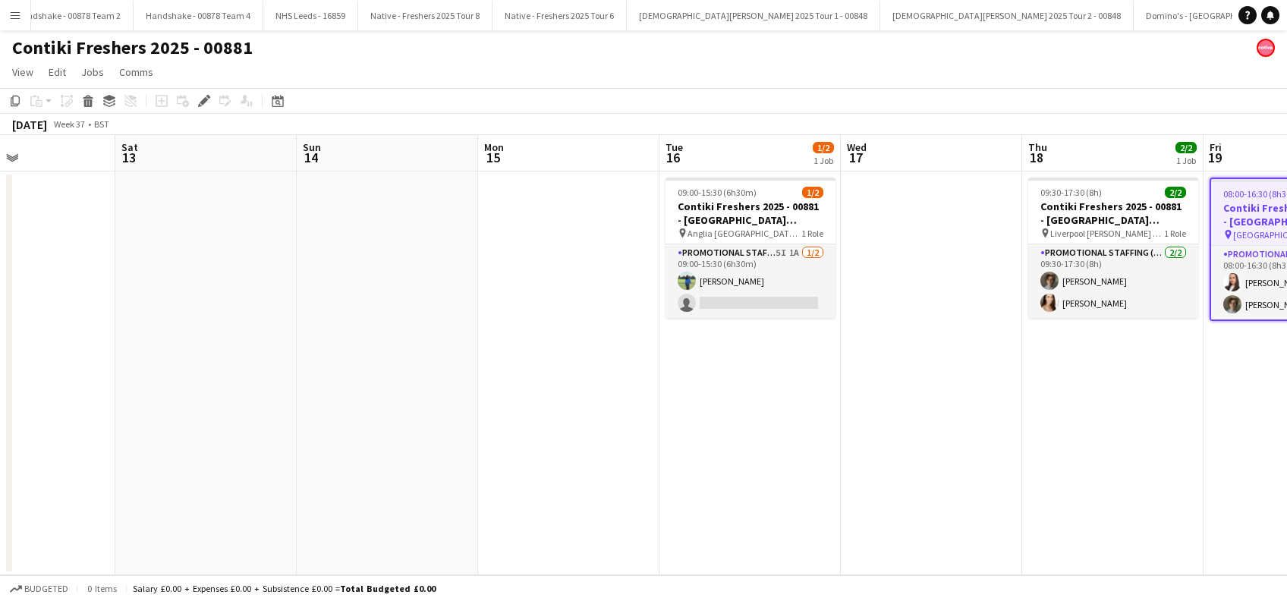
scroll to position [0, 317]
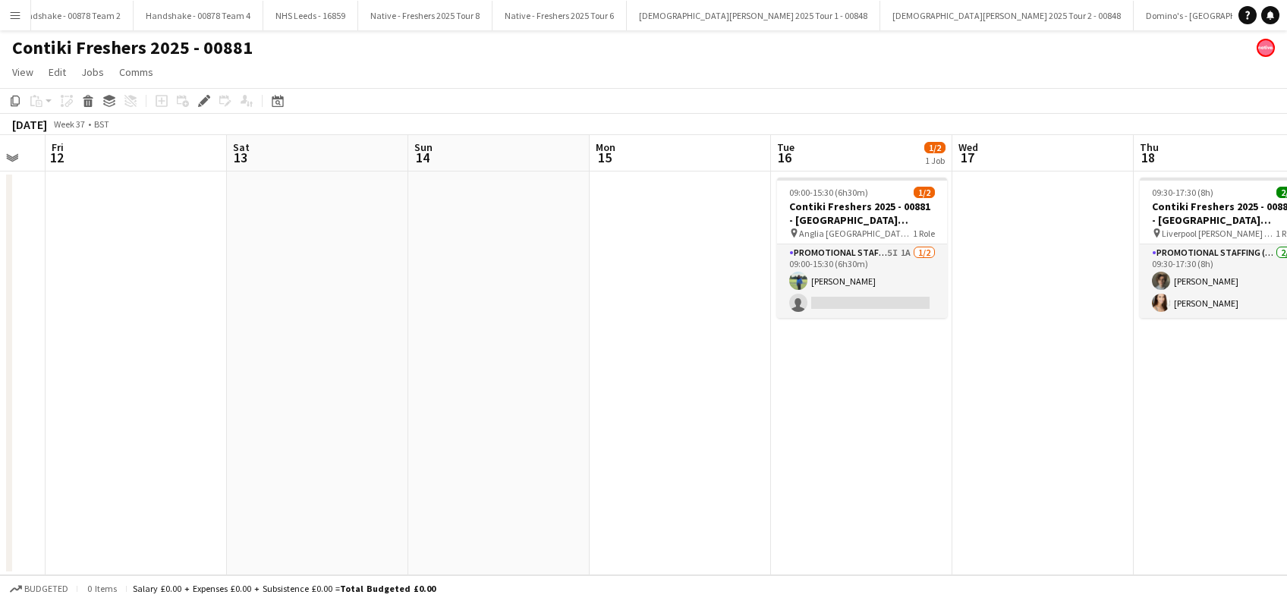
drag, startPoint x: 557, startPoint y: 470, endPoint x: 596, endPoint y: 470, distance: 38.7
click at [596, 470] on app-calendar-viewport "Wed 10 Thu 11 Fri 12 Sat 13 Sun 14 Mon 15 Tue 16 1/2 1 Job Wed 17 Thu 18 2/2 1 …" at bounding box center [643, 355] width 1287 height 440
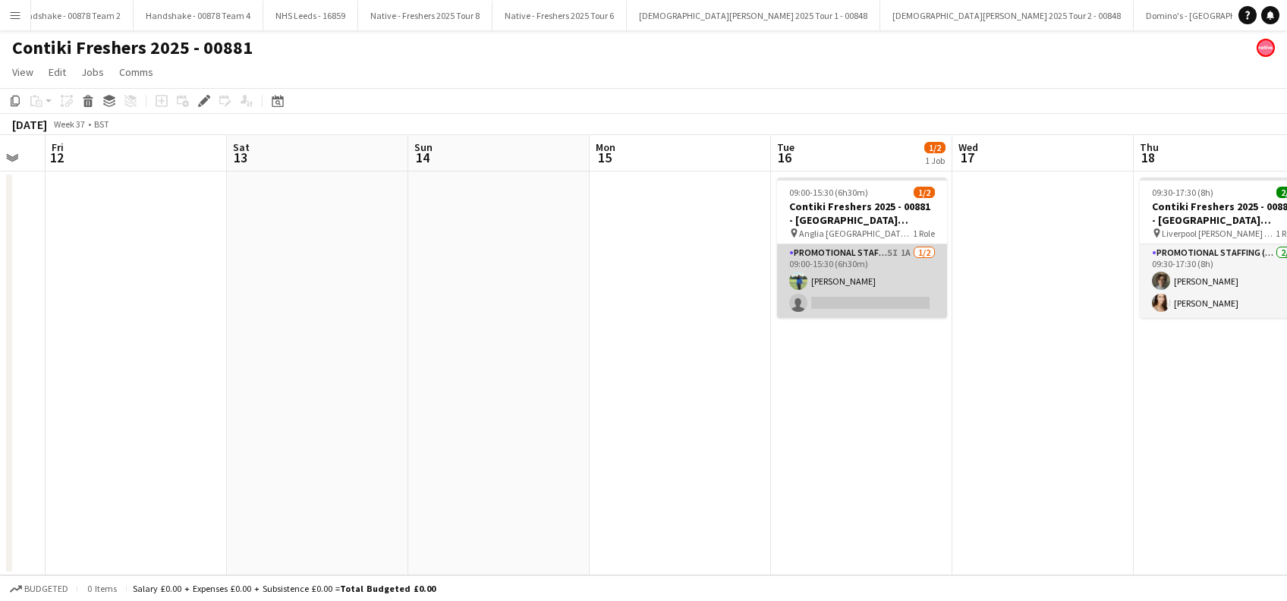
click at [867, 300] on app-card-role "Promotional Staffing (Brand Ambassadors) 5I 1A [DATE] 09:00-15:30 (6h30m) [PERS…" at bounding box center [862, 281] width 170 height 74
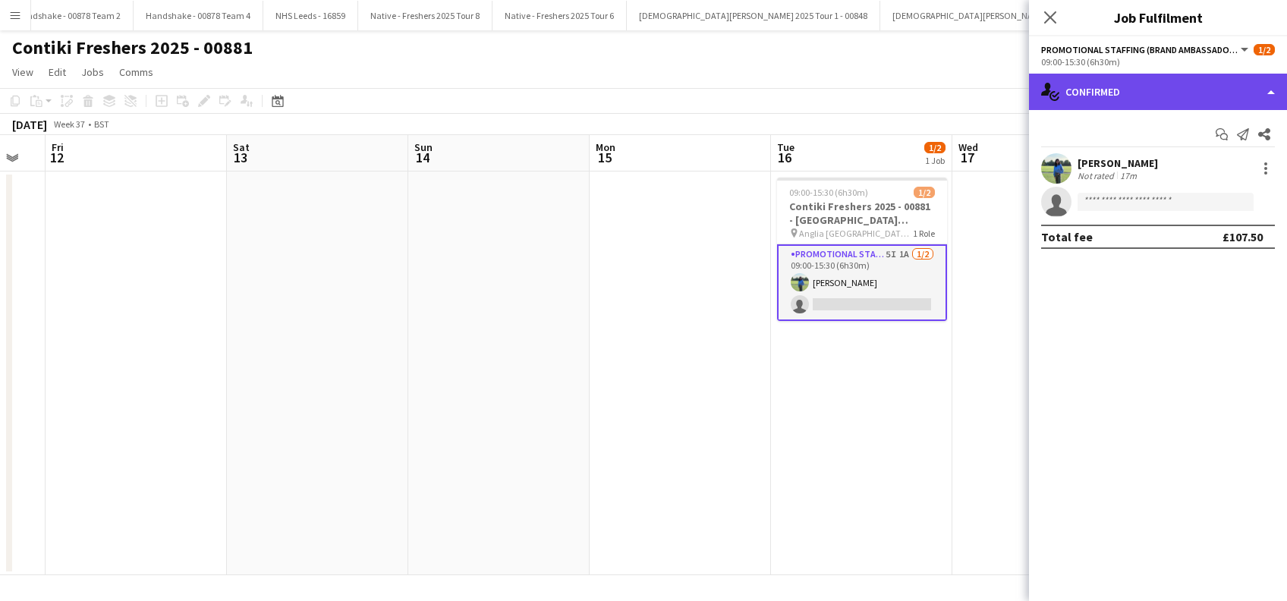
click at [1159, 89] on div "single-neutral-actions-check-2 Confirmed" at bounding box center [1158, 92] width 258 height 36
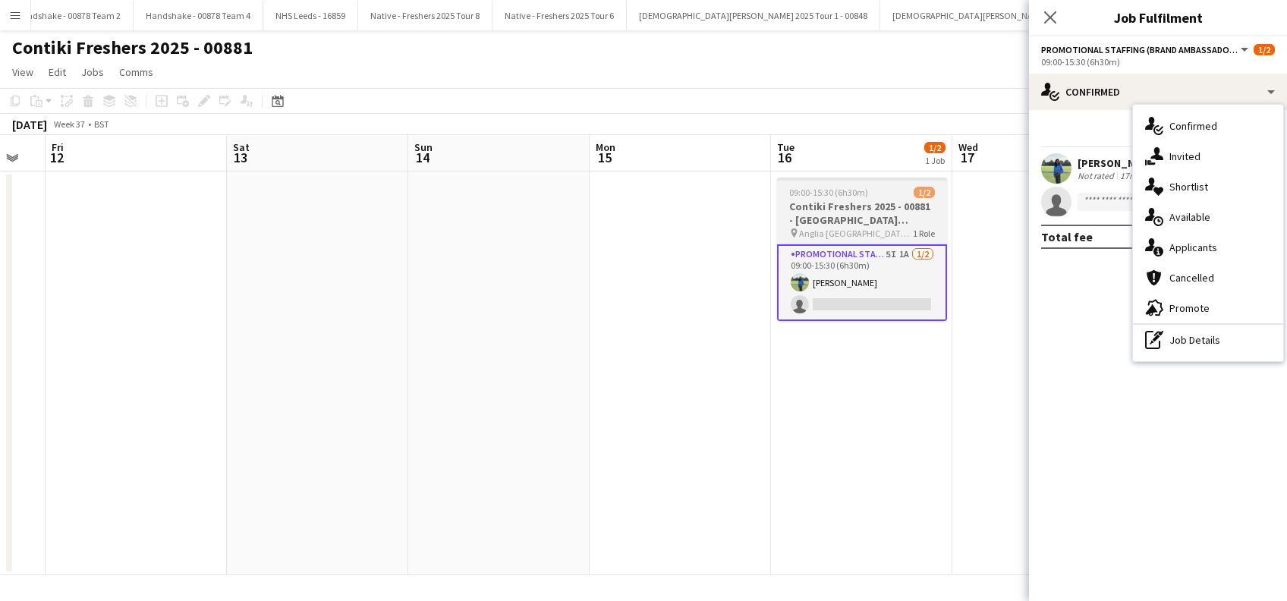
click at [844, 181] on app-job-card "09:00-15:30 (6h30m) 1/2 Contiki Freshers 2025 - 00881 - [GEOGRAPHIC_DATA] [GEOG…" at bounding box center [862, 249] width 170 height 143
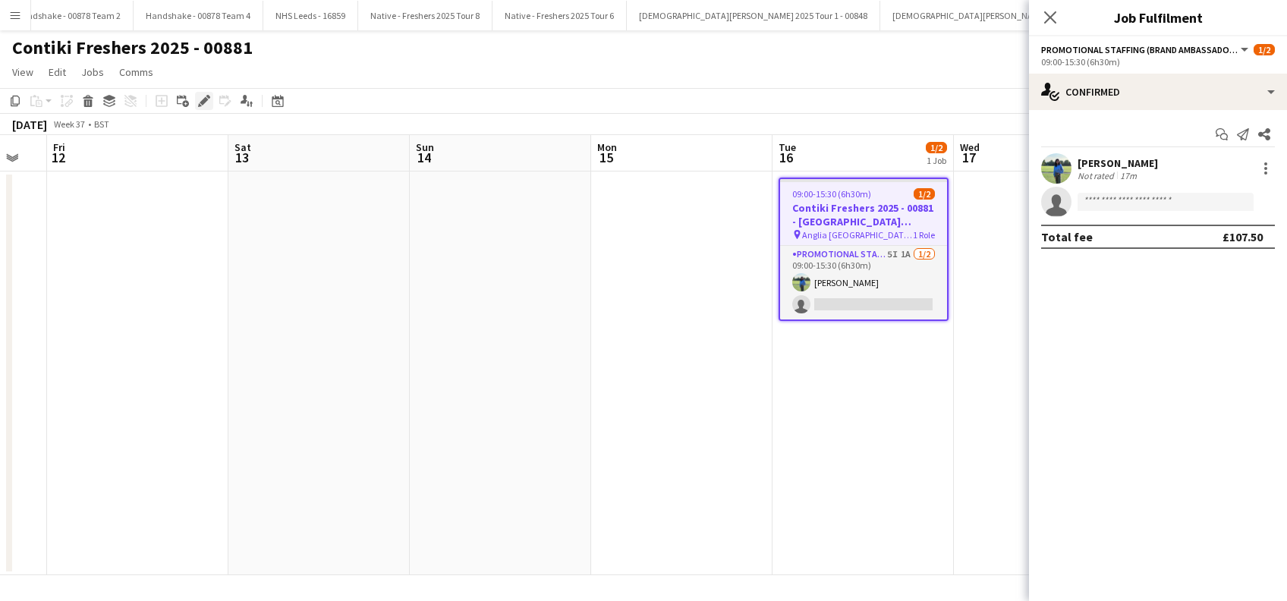
click at [200, 100] on icon "Edit" at bounding box center [204, 101] width 12 height 12
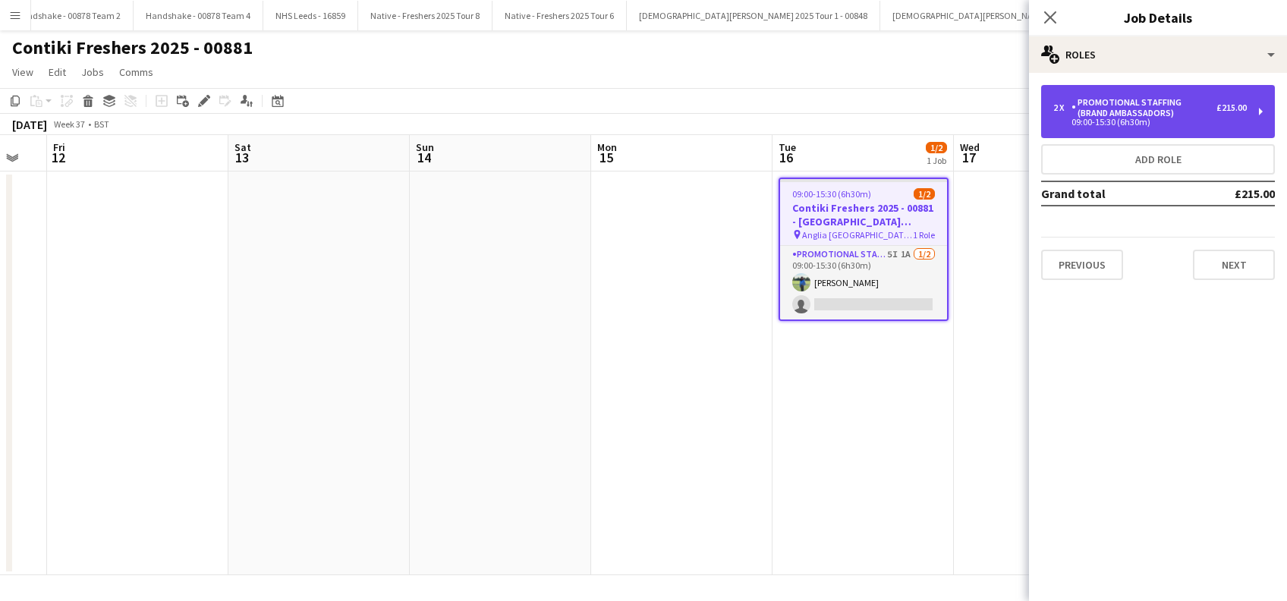
click at [1203, 107] on div "Promotional Staffing (Brand Ambassadors)" at bounding box center [1143, 107] width 145 height 21
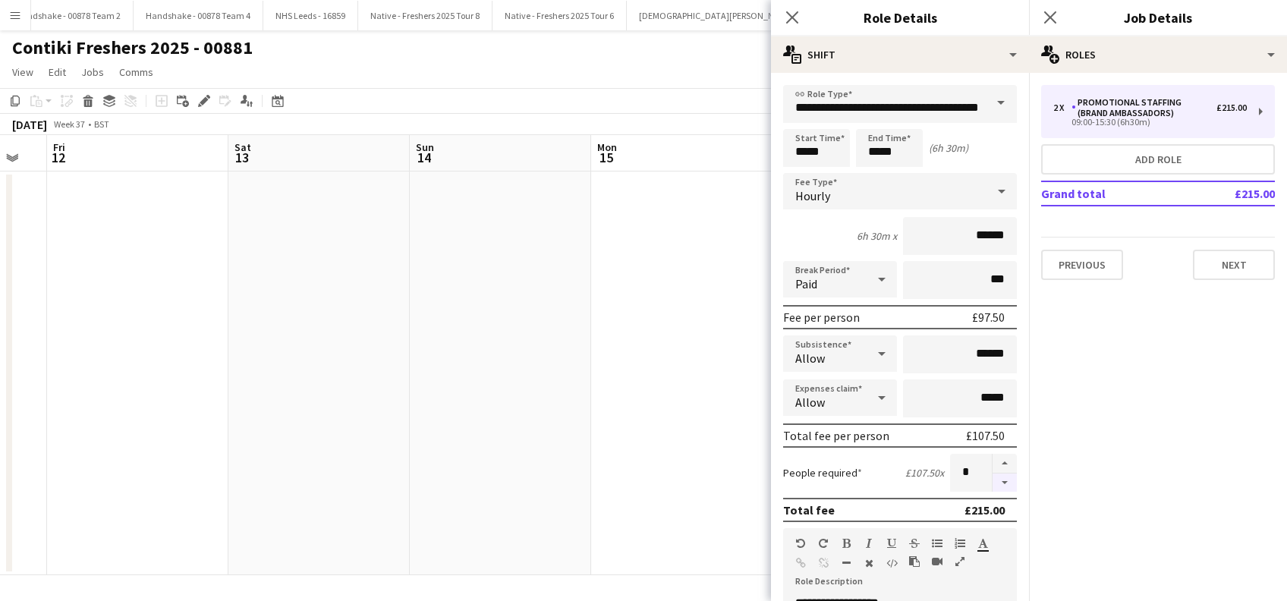
click at [992, 482] on button "button" at bounding box center [1004, 482] width 24 height 19
type input "*"
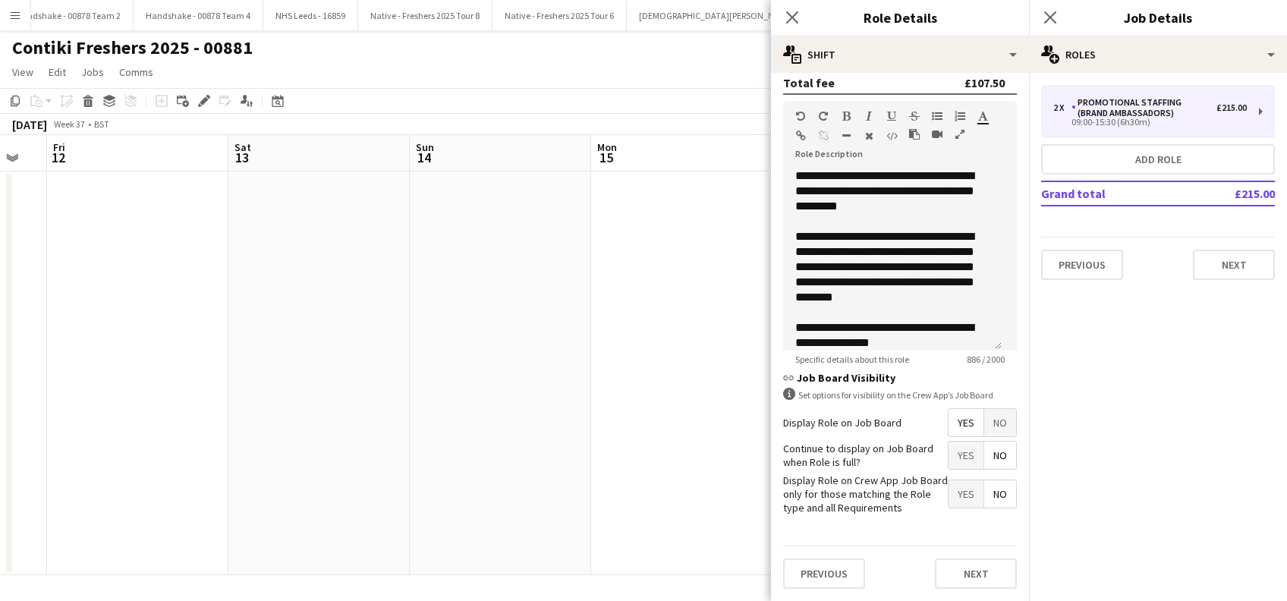
scroll to position [391, 0]
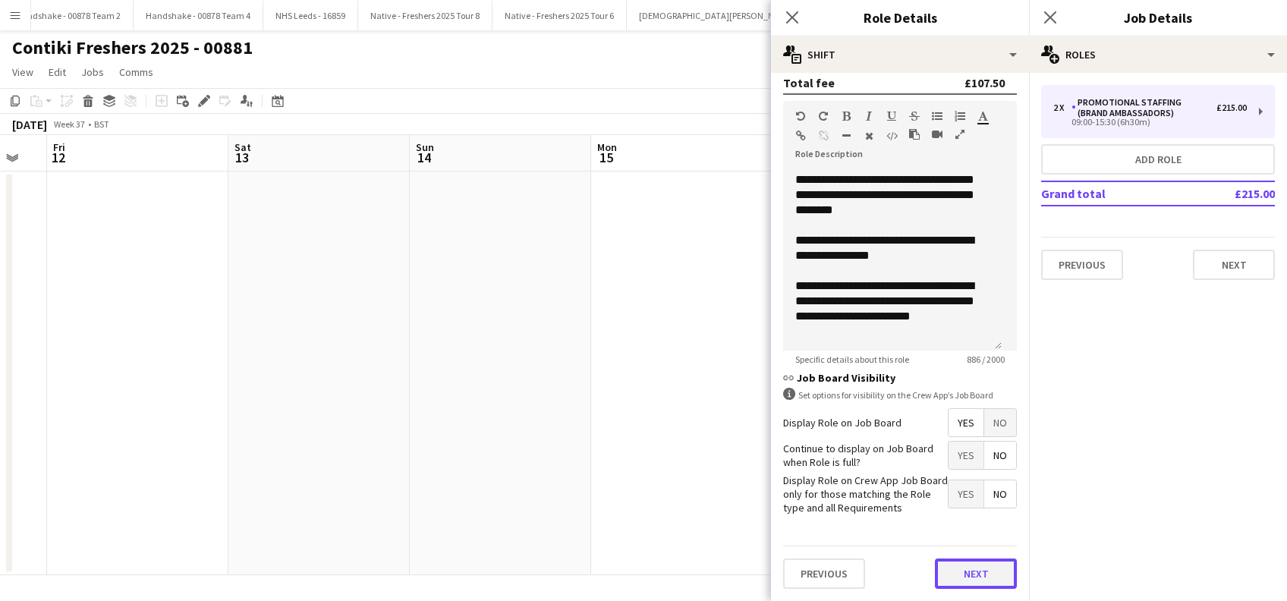
click at [951, 570] on button "Next" at bounding box center [976, 573] width 82 height 30
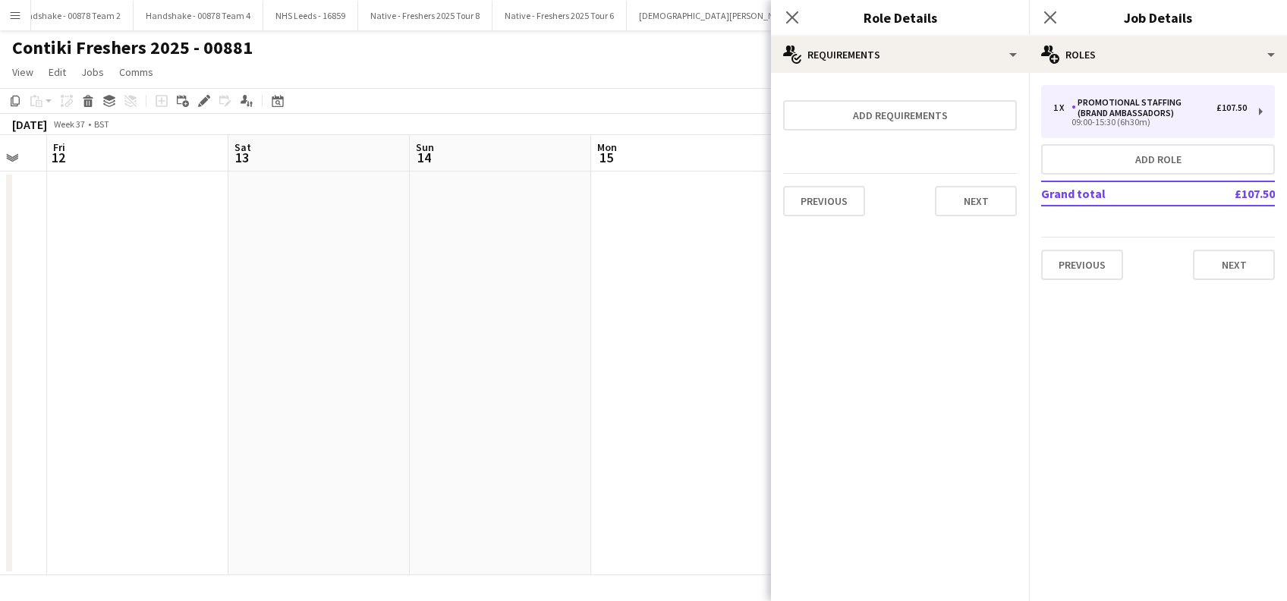
scroll to position [0, 0]
click at [959, 196] on button "Next" at bounding box center [976, 201] width 82 height 30
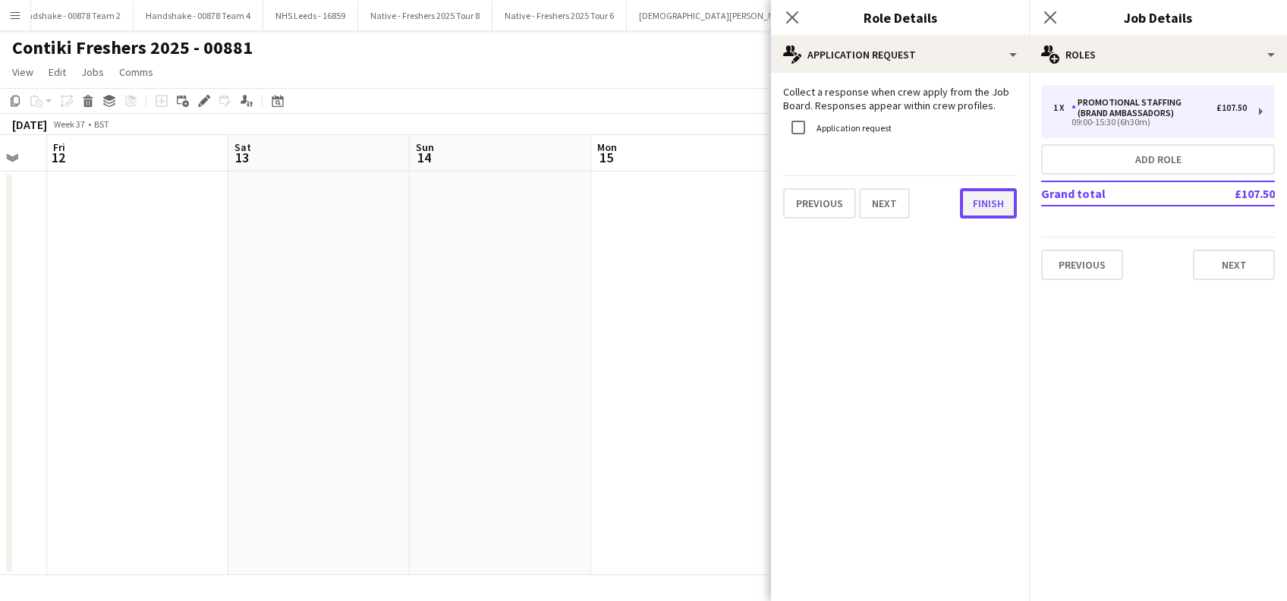
click at [977, 201] on button "Finish" at bounding box center [988, 203] width 57 height 30
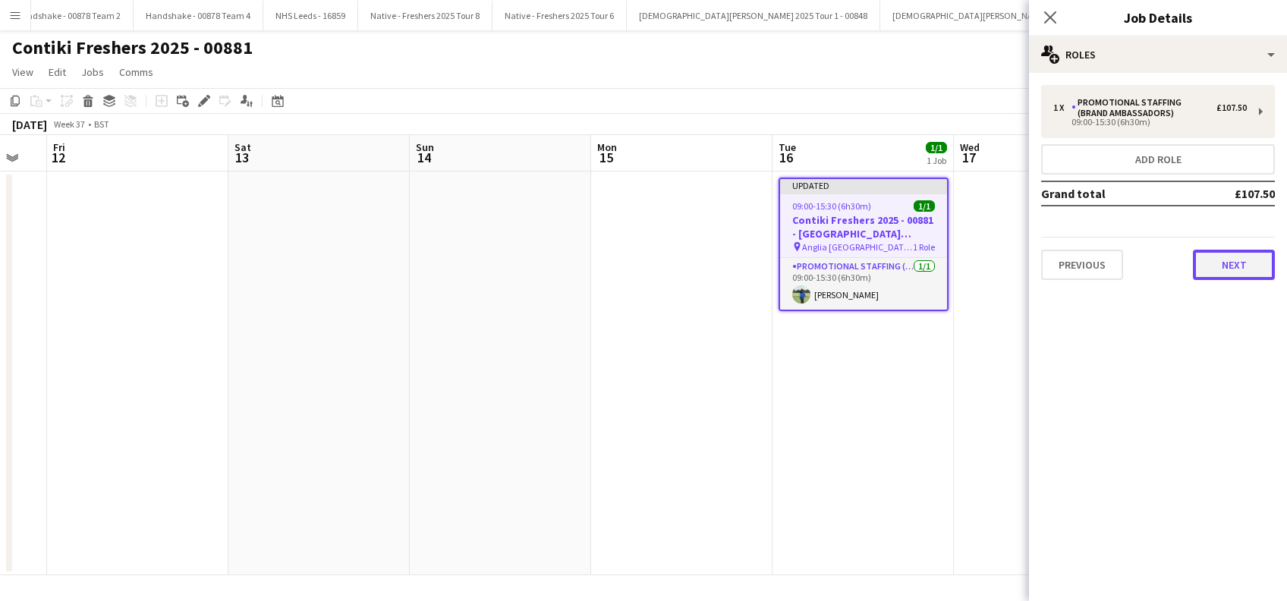
click at [1237, 273] on button "Next" at bounding box center [1234, 265] width 82 height 30
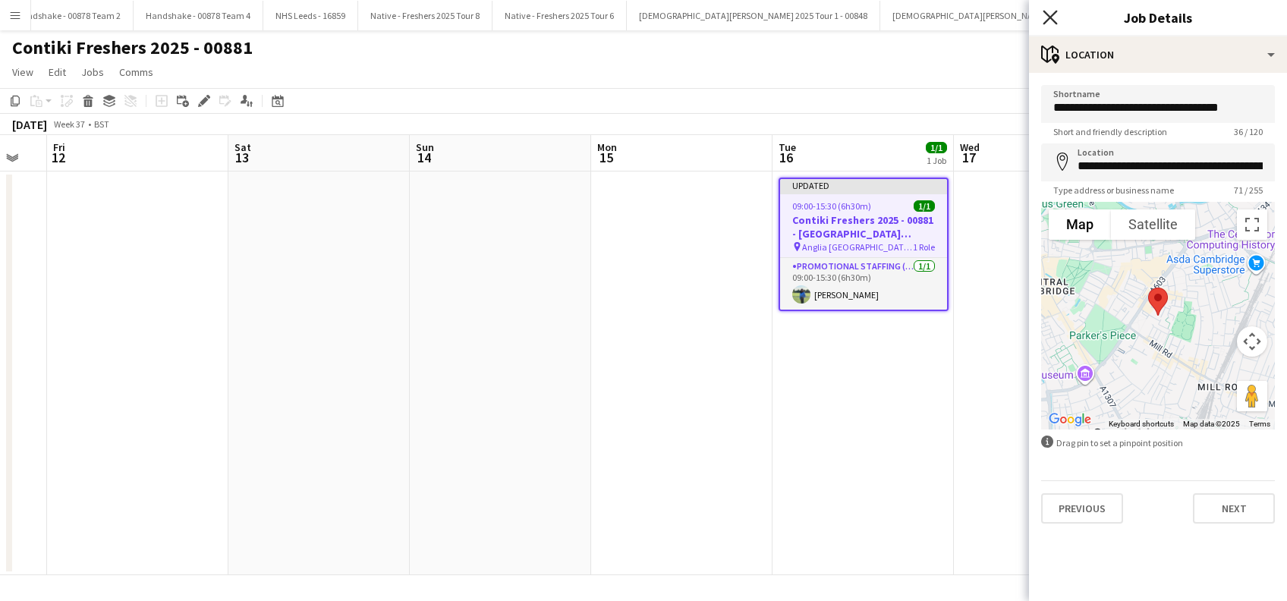
click at [1054, 13] on icon at bounding box center [1049, 17] width 14 height 14
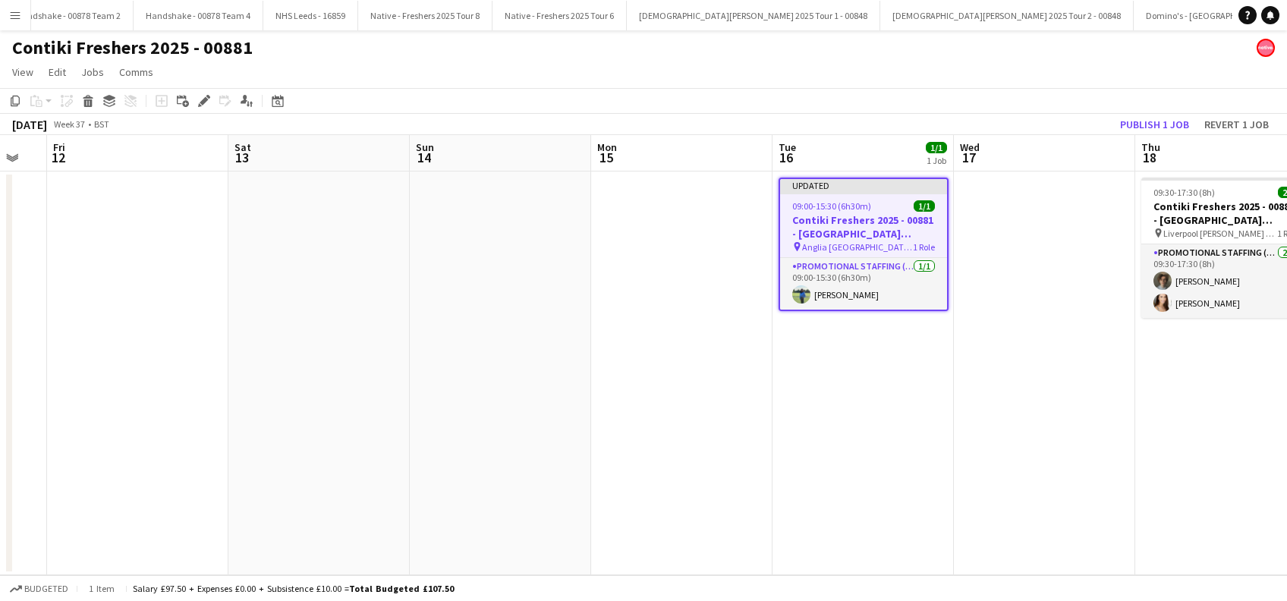
drag, startPoint x: 854, startPoint y: 412, endPoint x: 938, endPoint y: 412, distance: 83.5
click at [858, 412] on app-date-cell "Updated 09:00-15:30 (6h30m) 1/1 Contiki Freshers 2025 - 00881 - [GEOGRAPHIC_DAT…" at bounding box center [862, 373] width 181 height 404
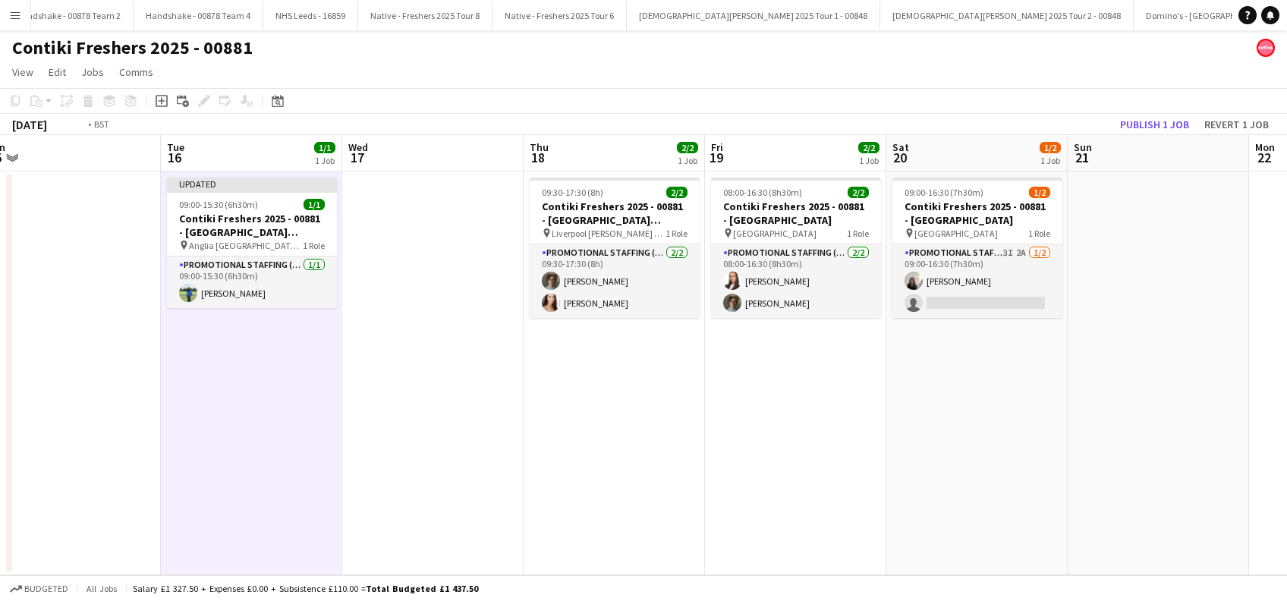
drag, startPoint x: 1026, startPoint y: 425, endPoint x: 410, endPoint y: 450, distance: 616.6
click at [410, 450] on app-calendar-viewport "Fri 12 Sat 13 Sun 14 Mon 15 Tue 16 1/1 1 Job Wed 17 Thu 18 2/2 1 Job Fri 19 2/2…" at bounding box center [643, 355] width 1287 height 440
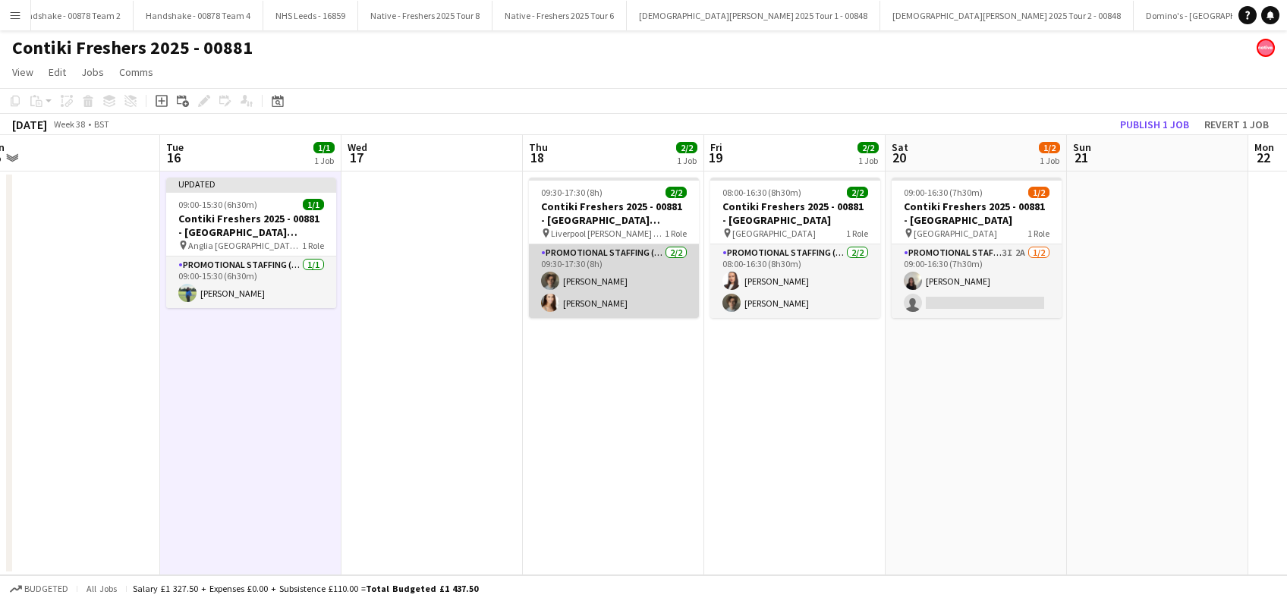
click at [602, 284] on app-card-role "Promotional Staffing (Brand Ambassadors) [DATE] 09:30-17:30 (8h) [PERSON_NAME] …" at bounding box center [614, 281] width 170 height 74
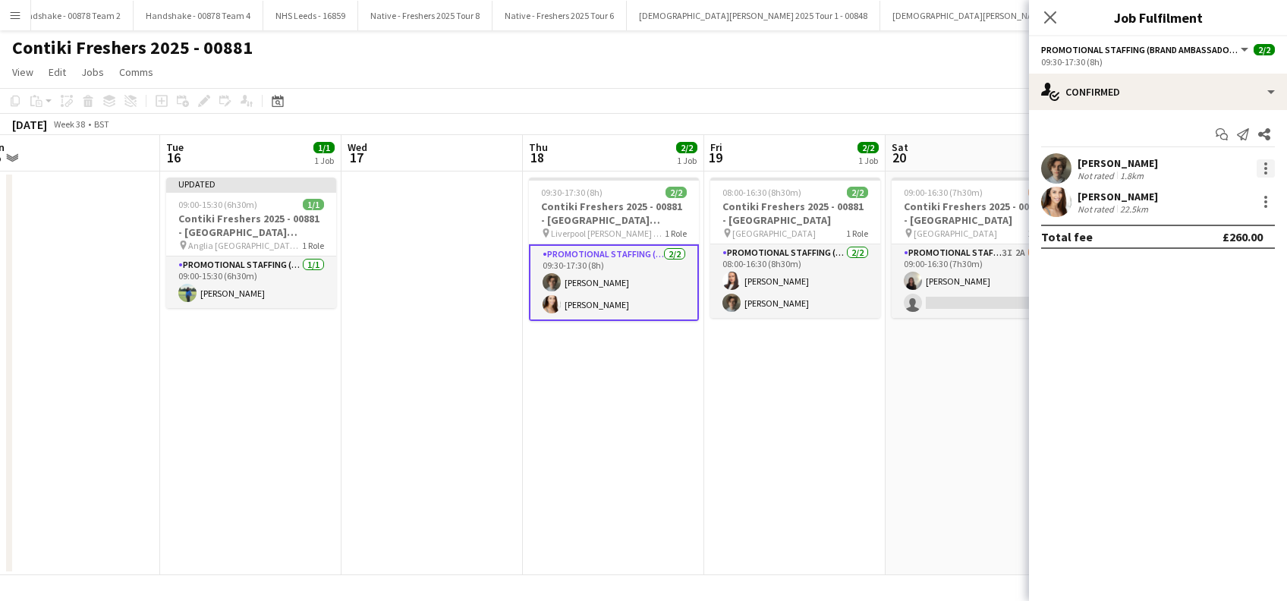
click at [1265, 165] on div at bounding box center [1265, 168] width 18 height 18
click at [1191, 340] on span "Remove" at bounding box center [1191, 341] width 46 height 13
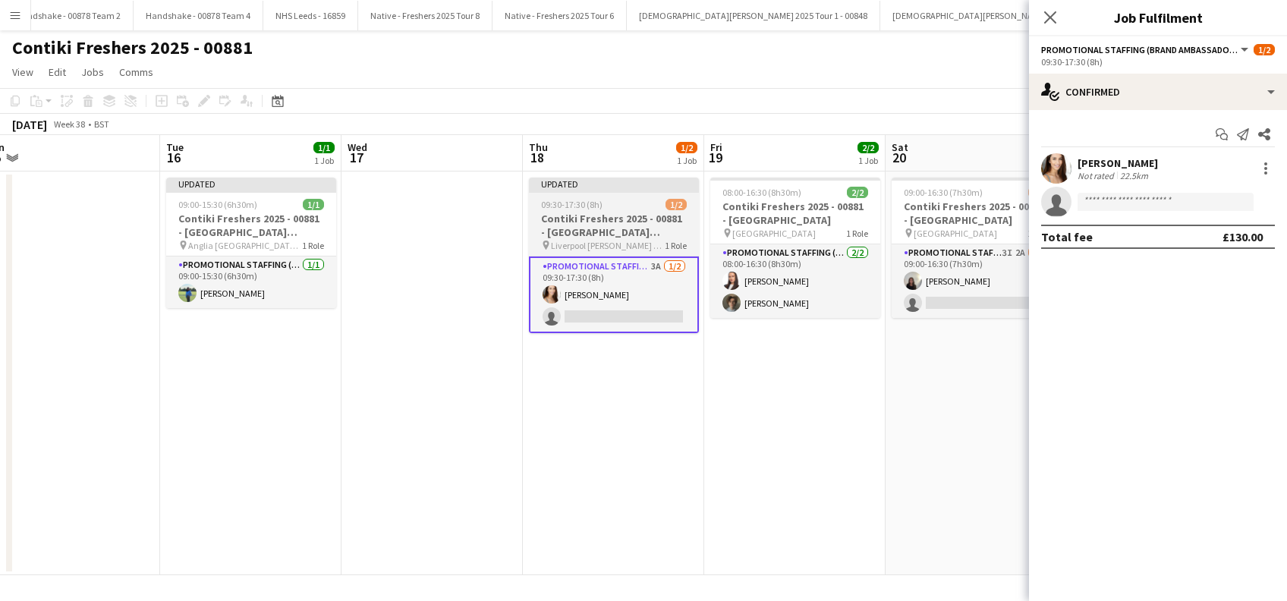
click at [599, 225] on h3 "Contiki Freshers 2025 - 00881 - [GEOGRAPHIC_DATA] [PERSON_NAME][GEOGRAPHIC_DATA]" at bounding box center [614, 225] width 170 height 27
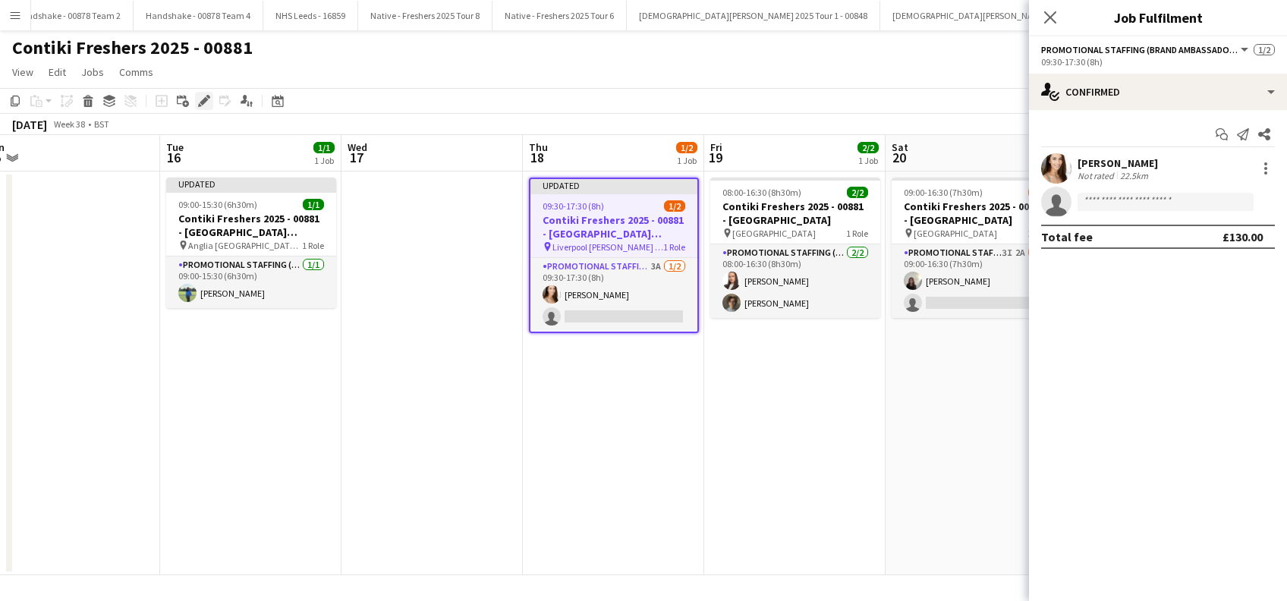
click at [206, 97] on icon "Edit" at bounding box center [204, 101] width 12 height 12
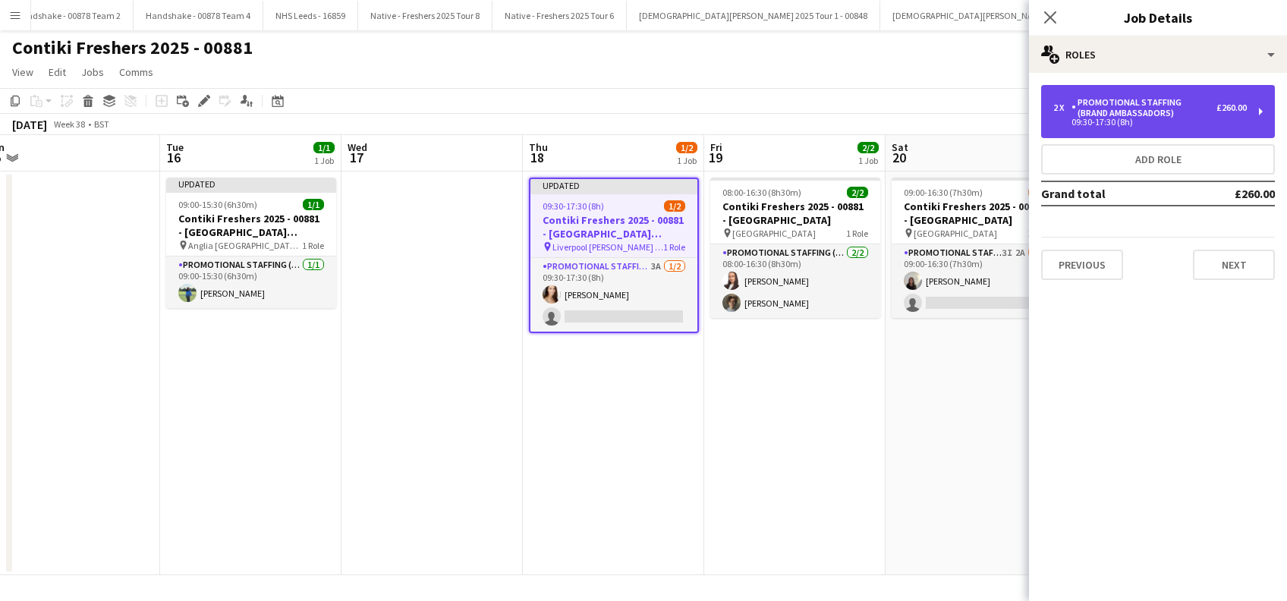
click at [1181, 98] on div "Promotional Staffing (Brand Ambassadors)" at bounding box center [1143, 107] width 145 height 21
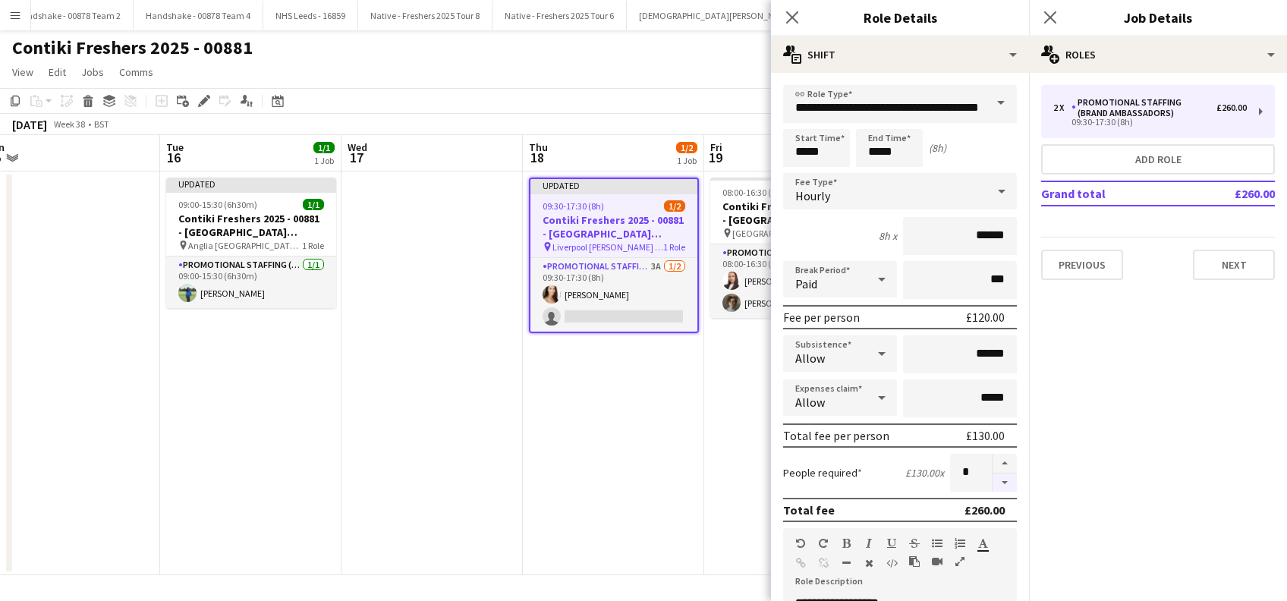
click at [992, 481] on button "button" at bounding box center [1004, 482] width 24 height 19
type input "*"
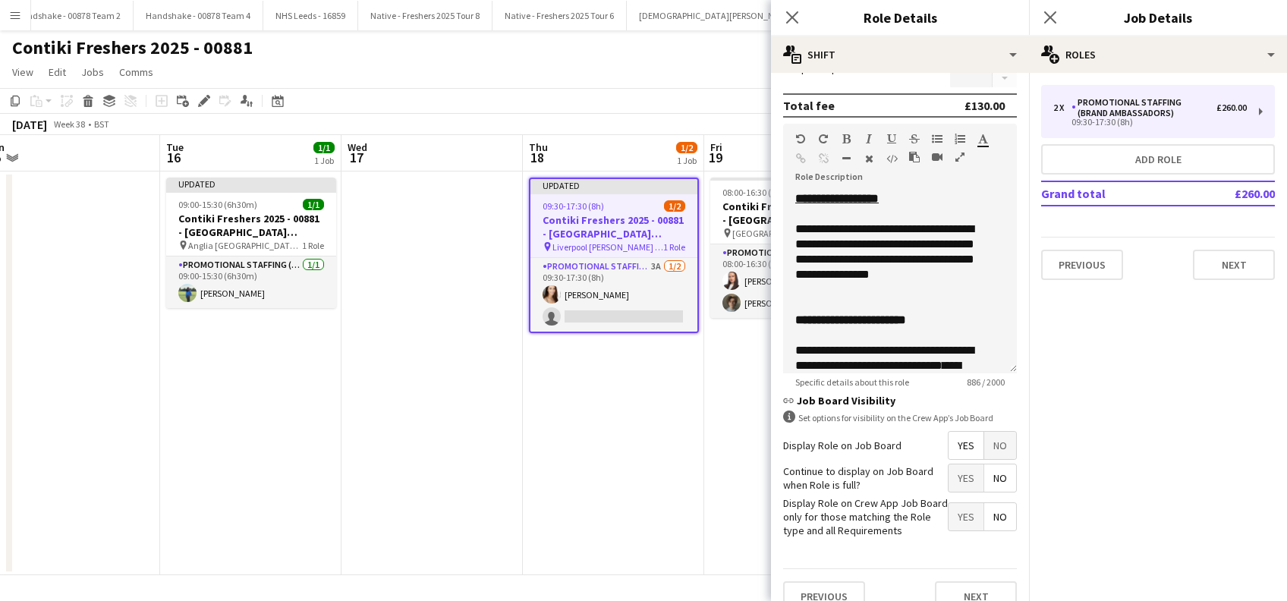
scroll to position [439, 0]
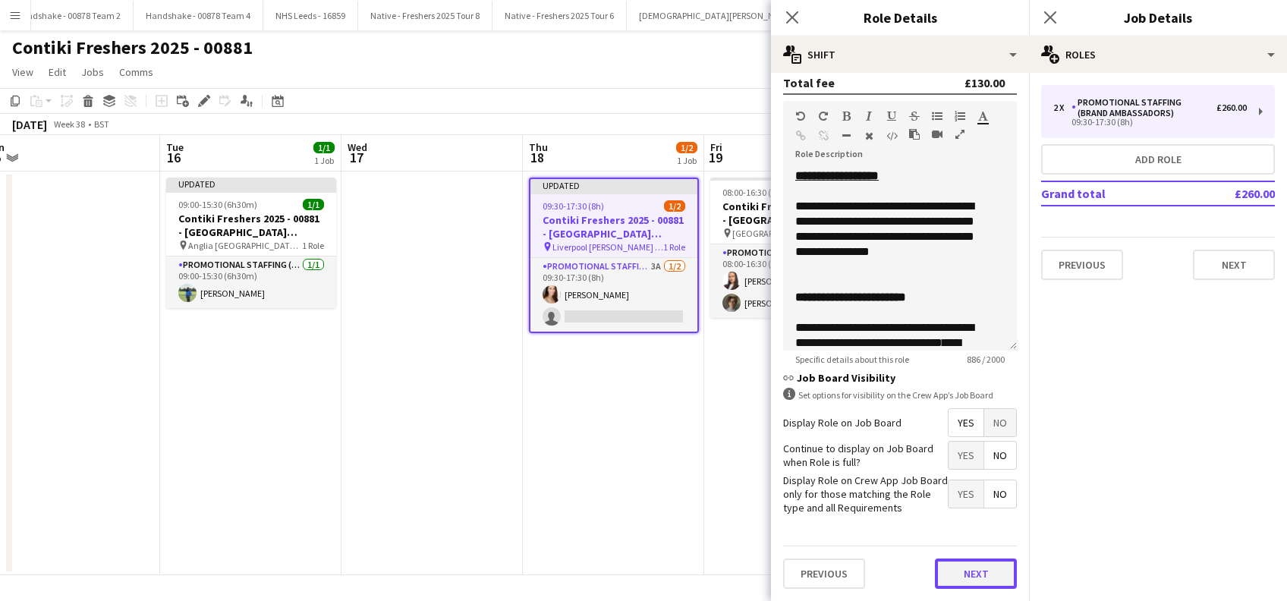
click at [971, 576] on button "Next" at bounding box center [976, 573] width 82 height 30
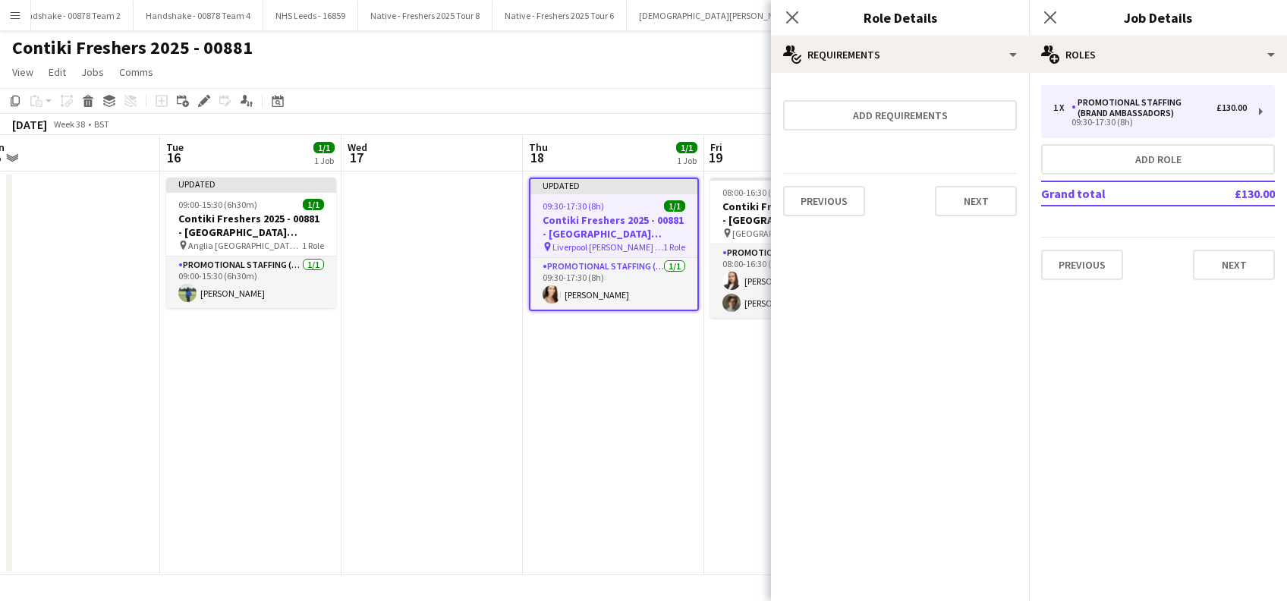
scroll to position [0, 0]
click at [968, 206] on button "Next" at bounding box center [976, 201] width 82 height 30
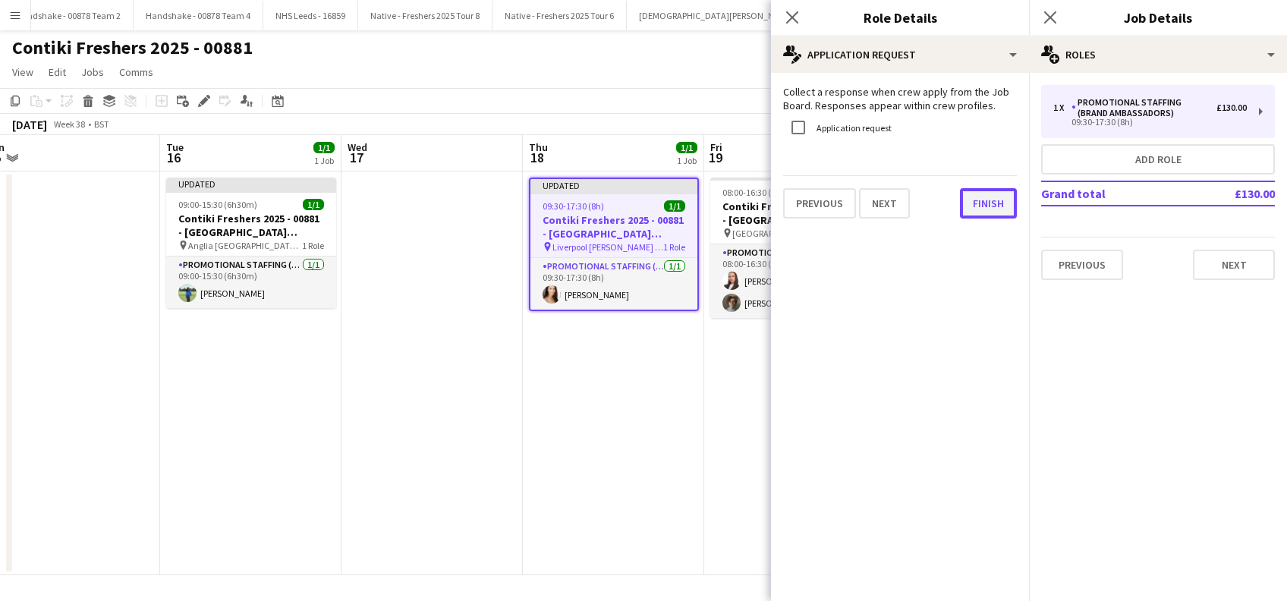
click at [972, 206] on button "Finish" at bounding box center [988, 203] width 57 height 30
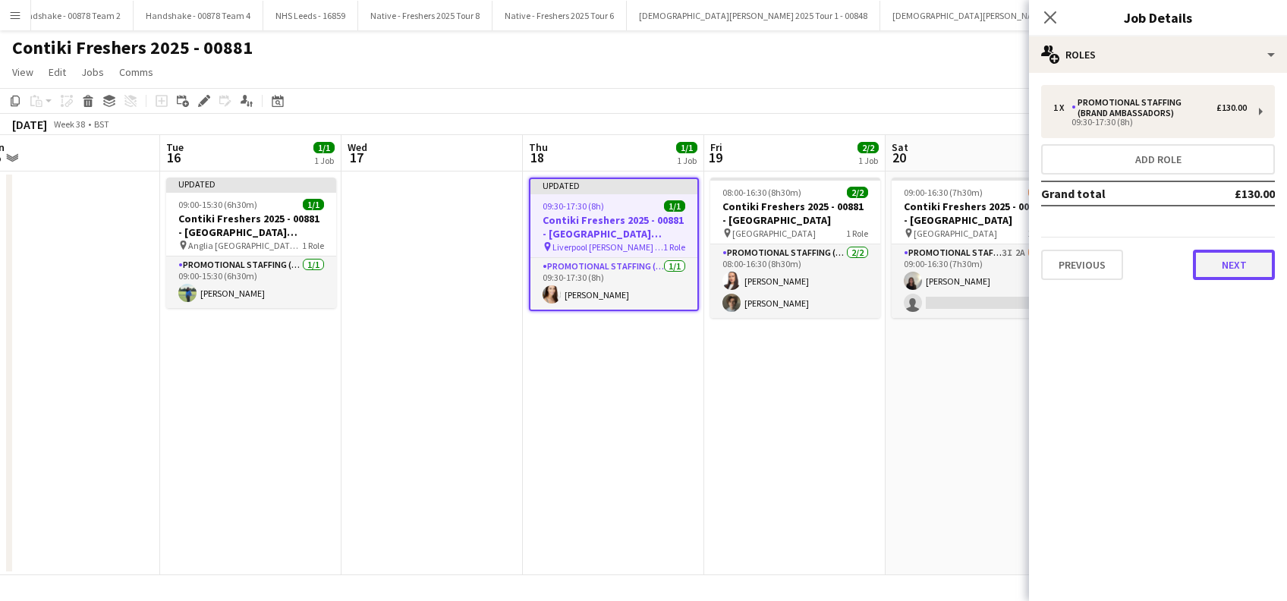
click at [1232, 263] on button "Next" at bounding box center [1234, 265] width 82 height 30
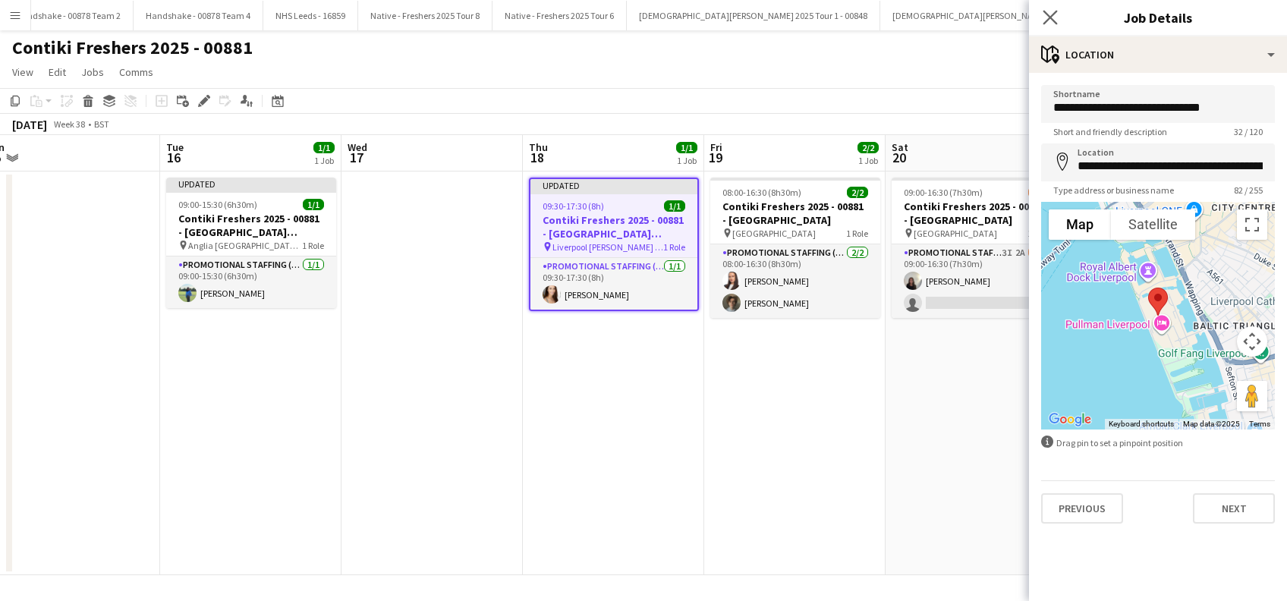
click at [1042, 7] on app-icon "Close pop-in" at bounding box center [1050, 18] width 22 height 22
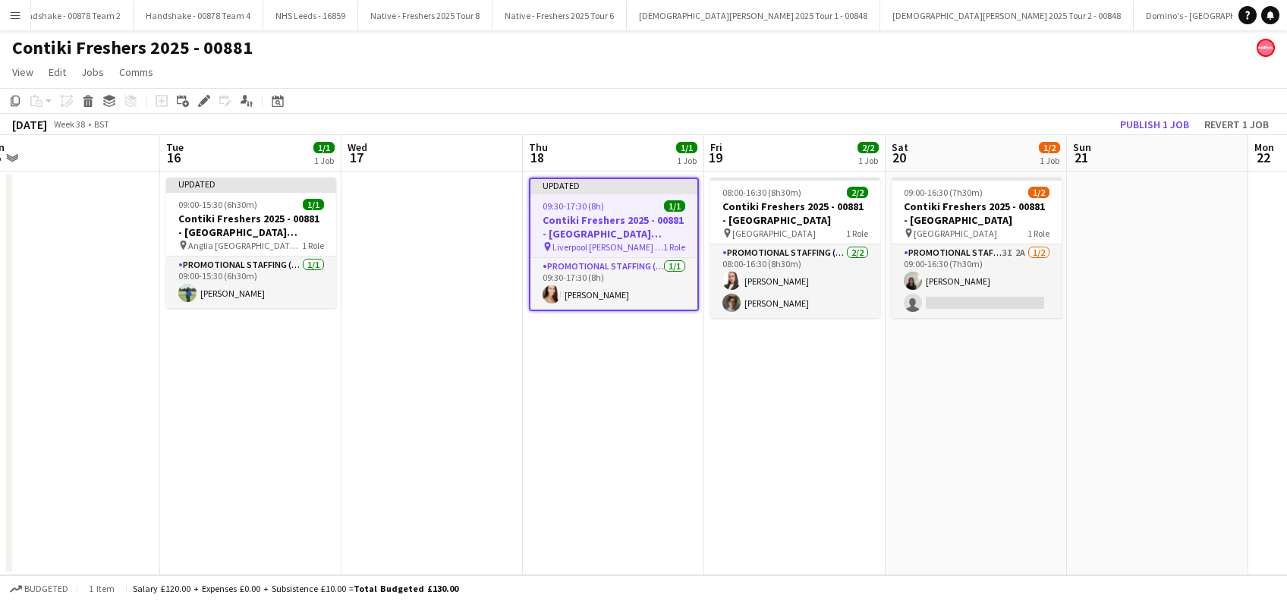
click at [786, 400] on app-date-cell "08:00-16:30 (8h30m) 2/2 Contiki Freshers 2025 - 00881 - [GEOGRAPHIC_DATA] pin U…" at bounding box center [794, 373] width 181 height 404
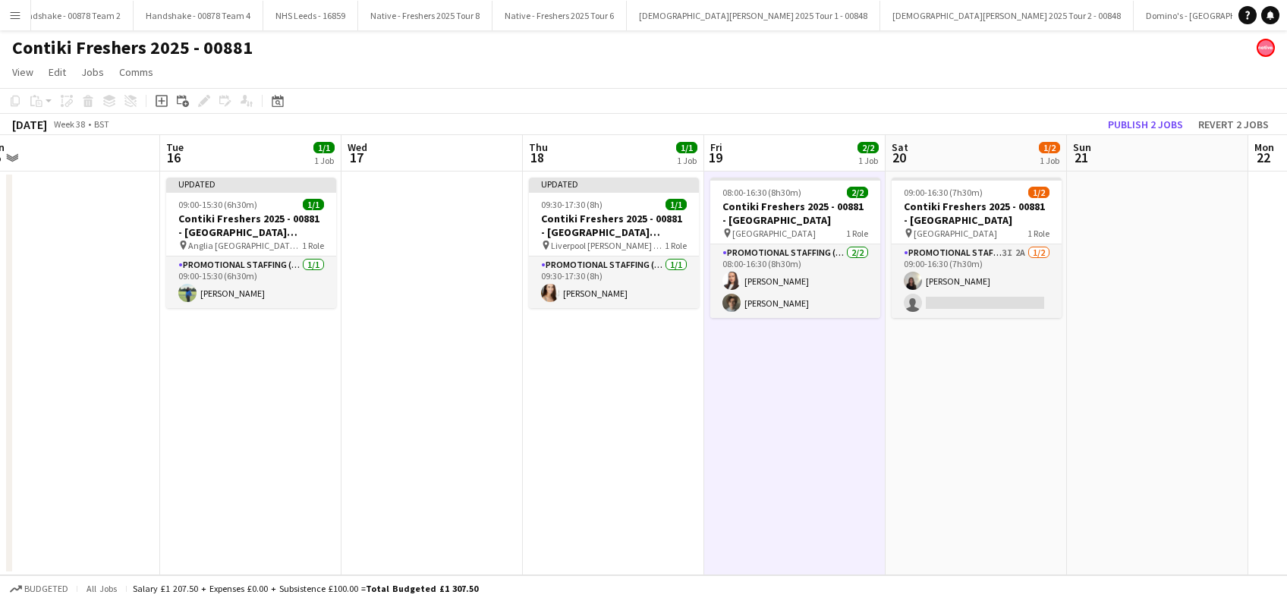
scroll to position [0, 563]
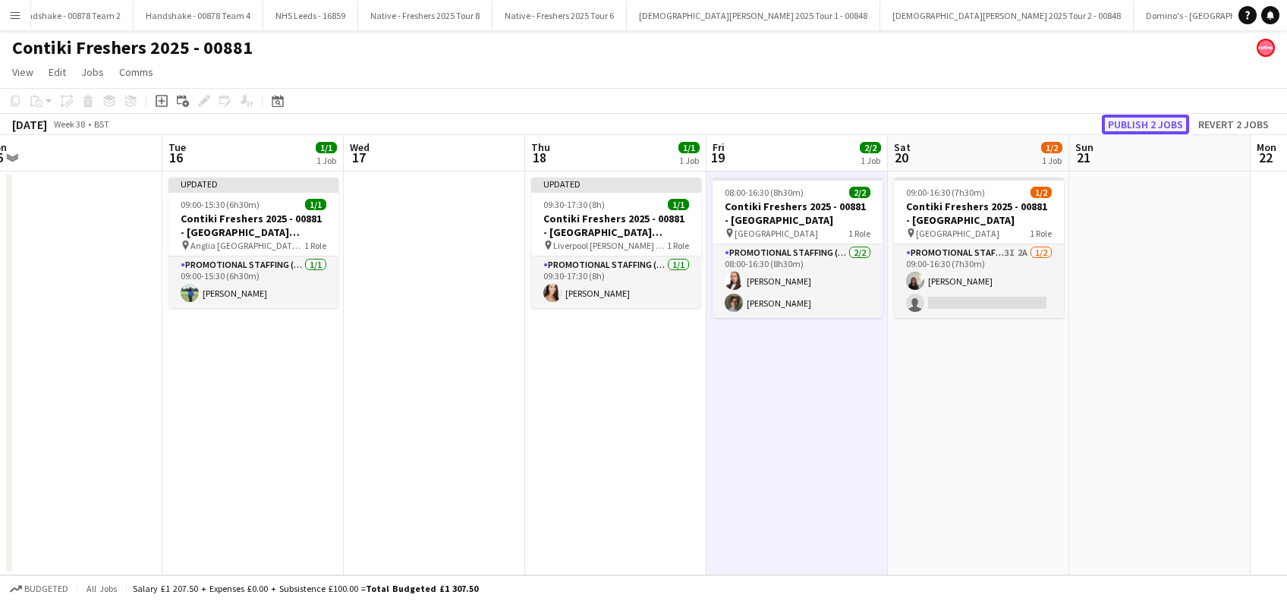
click at [1136, 118] on button "Publish 2 jobs" at bounding box center [1145, 125] width 87 height 20
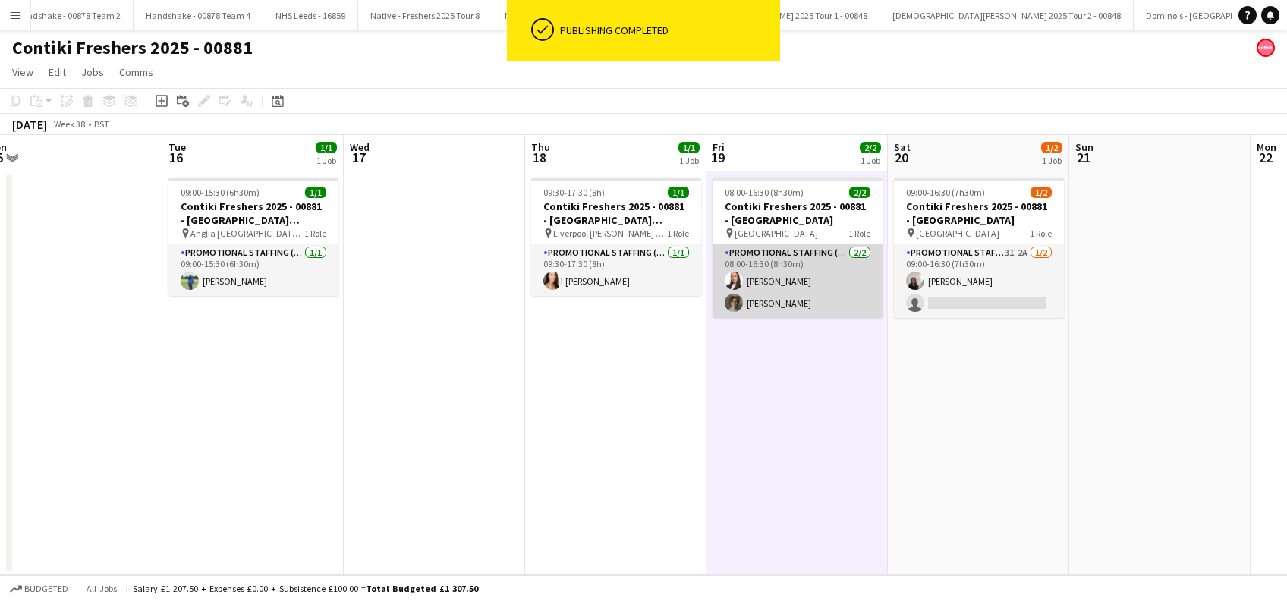
click at [766, 286] on app-card-role "Promotional Staffing (Brand Ambassadors) [DATE] 08:00-16:30 (8h30m) [PERSON_NAM…" at bounding box center [797, 281] width 170 height 74
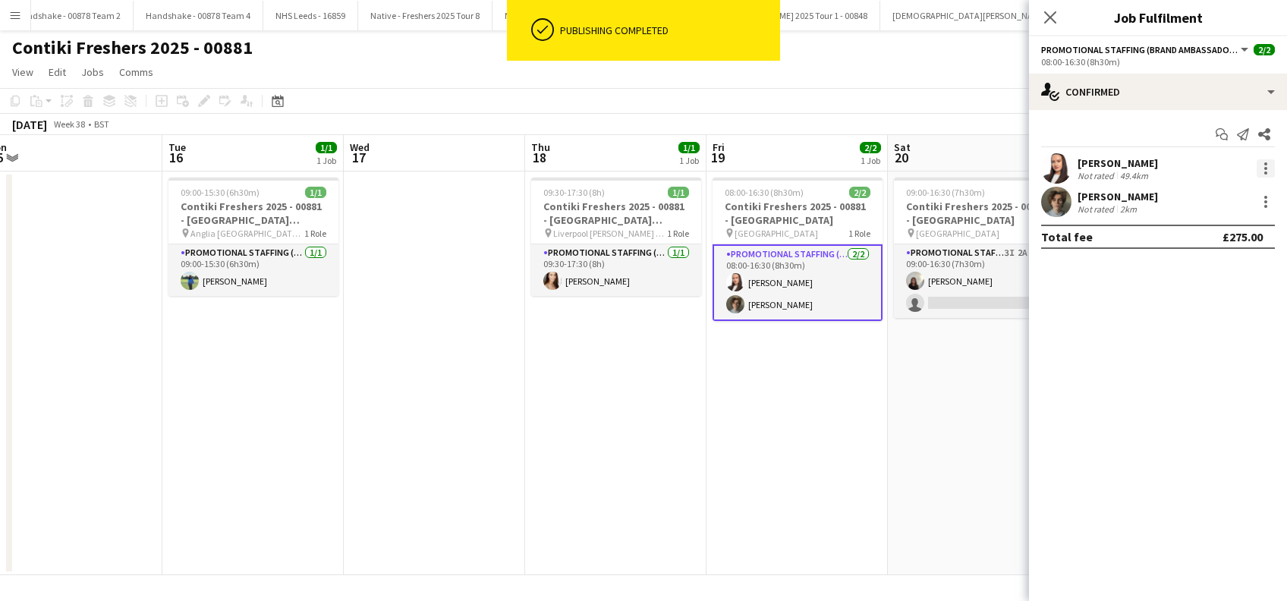
click at [1269, 166] on div at bounding box center [1265, 168] width 18 height 18
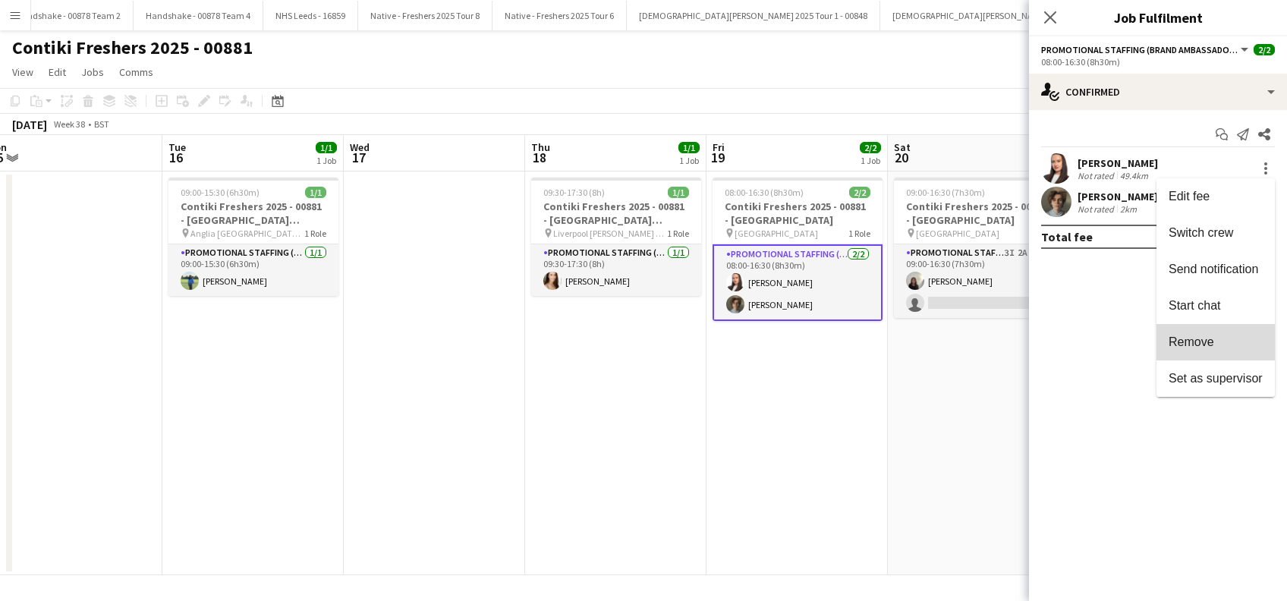
click at [1195, 338] on span "Remove" at bounding box center [1191, 341] width 46 height 13
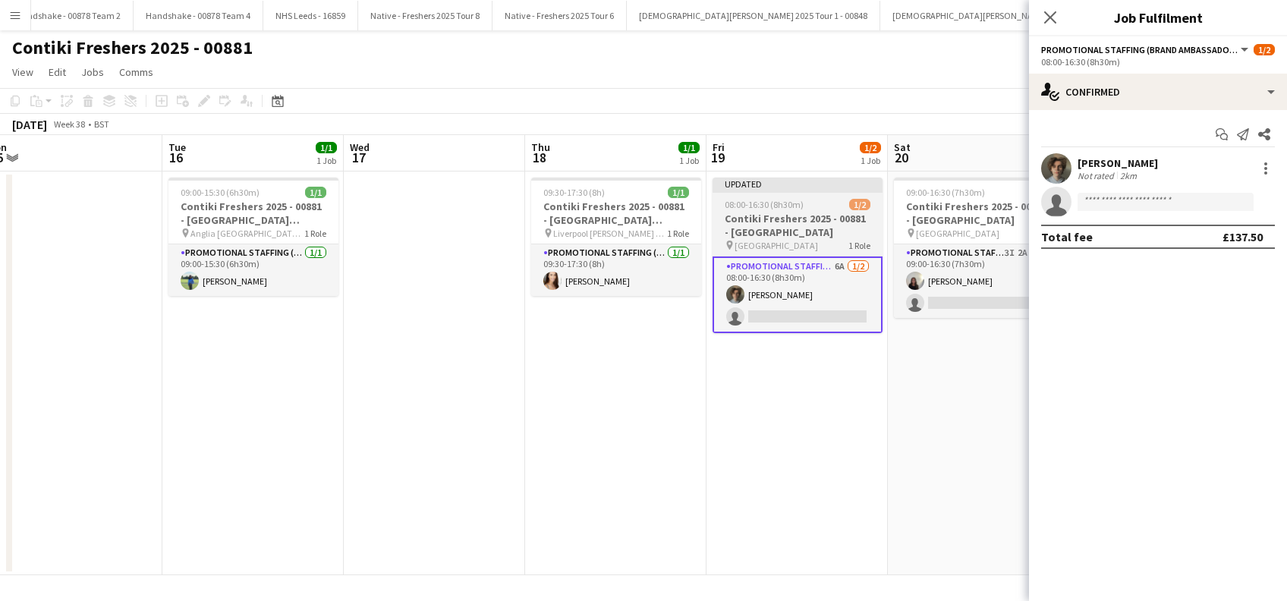
click at [788, 216] on h3 "Contiki Freshers 2025 - 00881 - [GEOGRAPHIC_DATA]" at bounding box center [797, 225] width 170 height 27
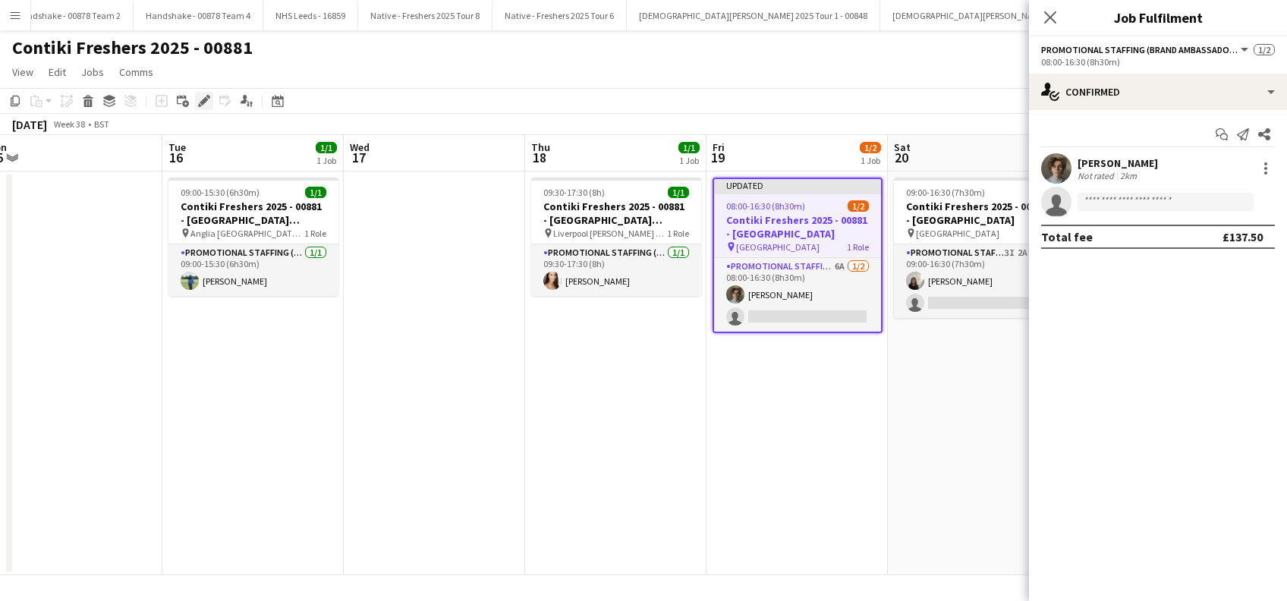
click at [203, 101] on icon at bounding box center [204, 101] width 8 height 8
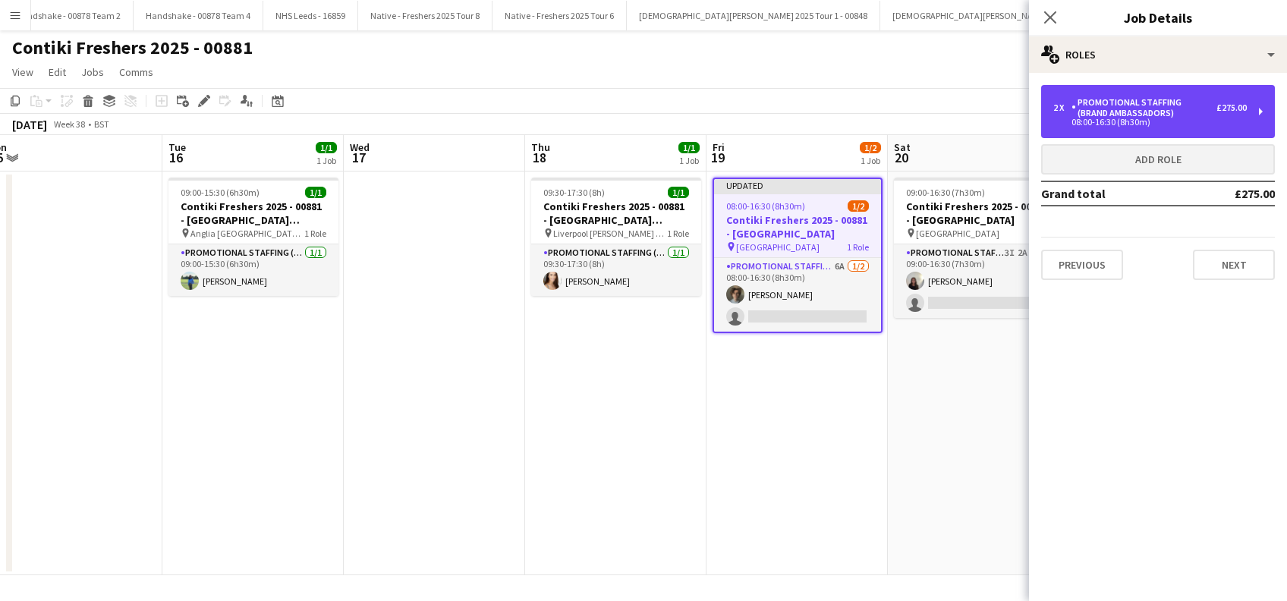
drag, startPoint x: 1218, startPoint y: 103, endPoint x: 1242, endPoint y: 170, distance: 71.0
click at [1218, 103] on div "£275.00" at bounding box center [1231, 107] width 30 height 11
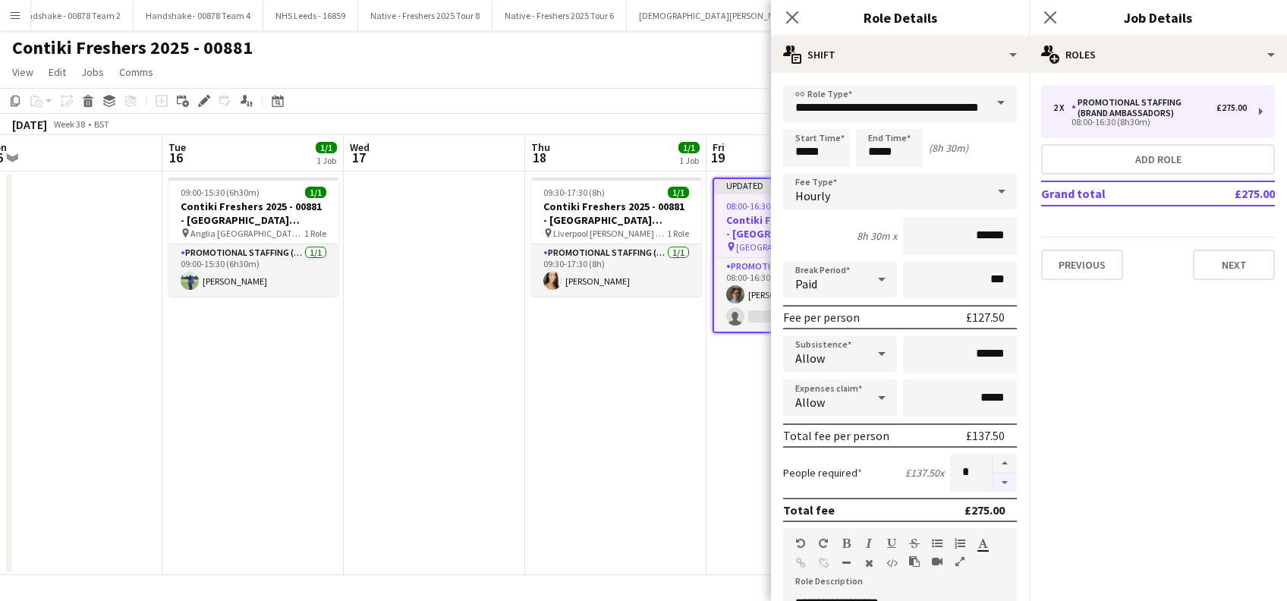
click at [992, 479] on button "button" at bounding box center [1004, 482] width 24 height 19
type input "*"
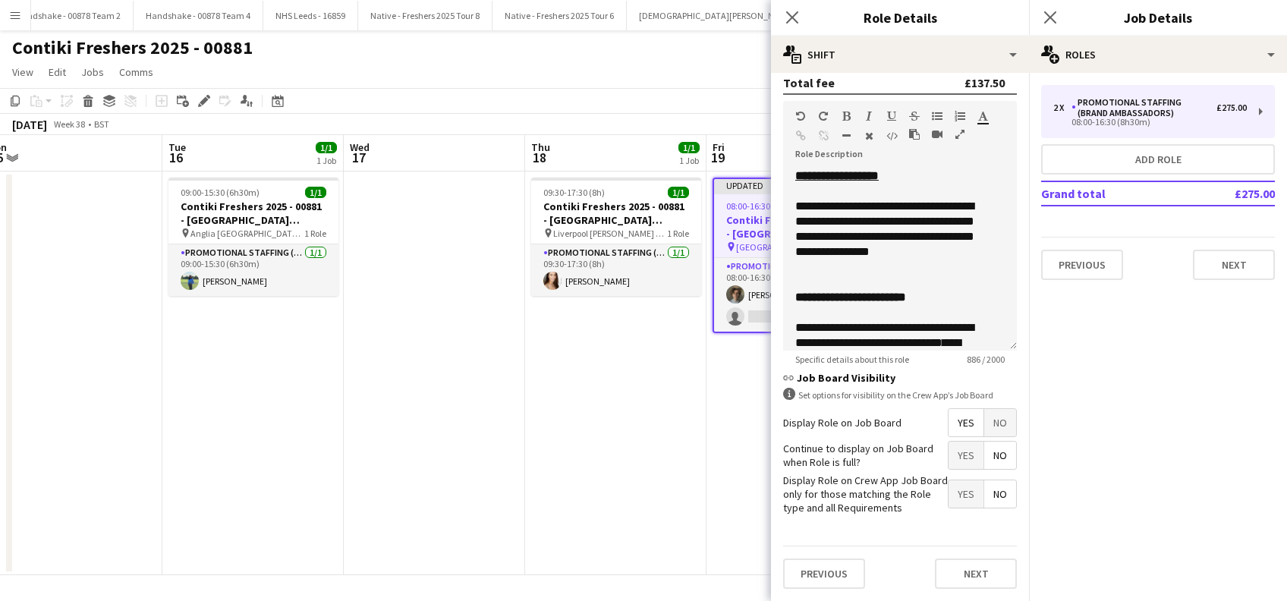
scroll to position [439, 0]
click at [947, 577] on button "Next" at bounding box center [976, 573] width 82 height 30
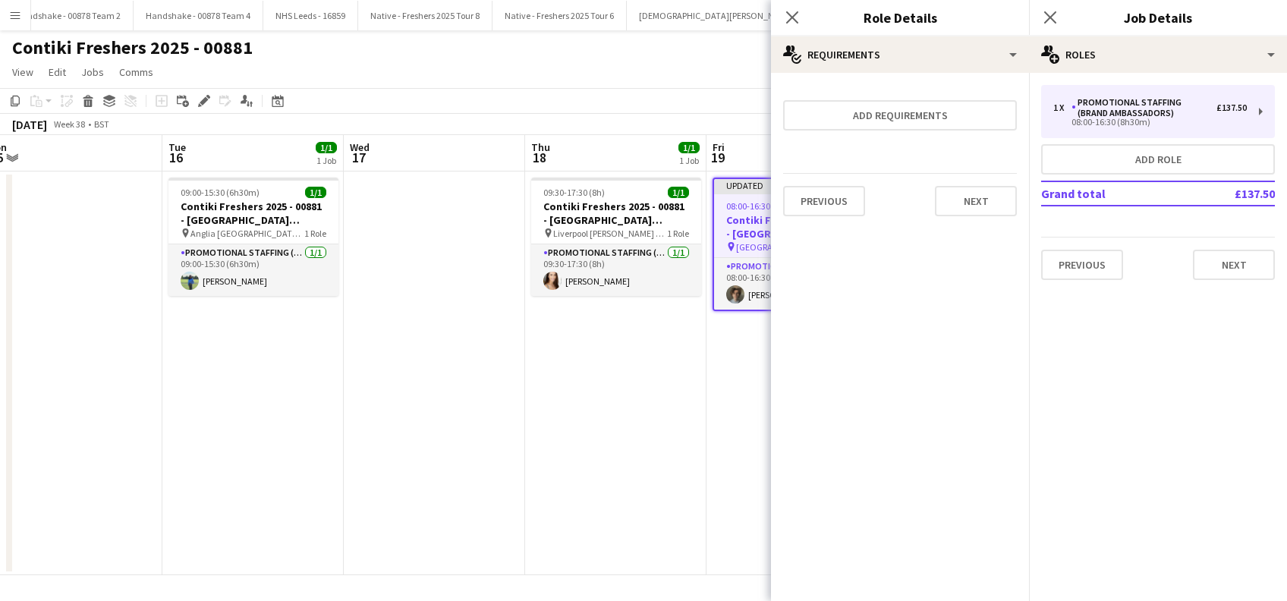
scroll to position [0, 0]
click at [995, 200] on button "Next" at bounding box center [976, 201] width 82 height 30
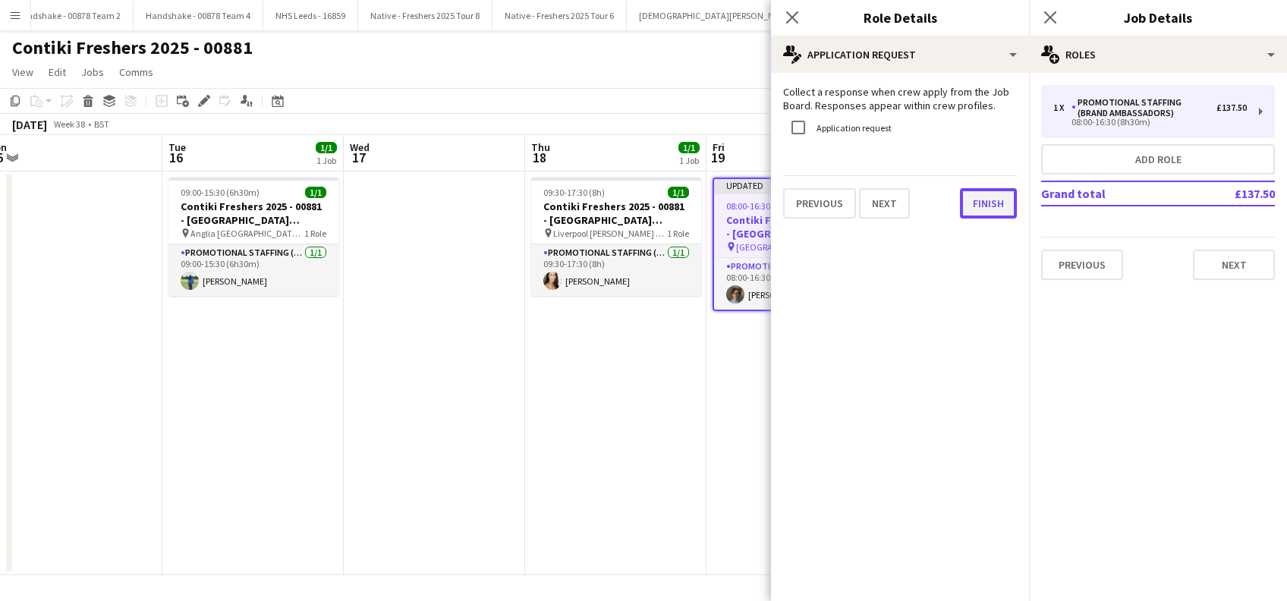
click at [983, 206] on button "Finish" at bounding box center [988, 203] width 57 height 30
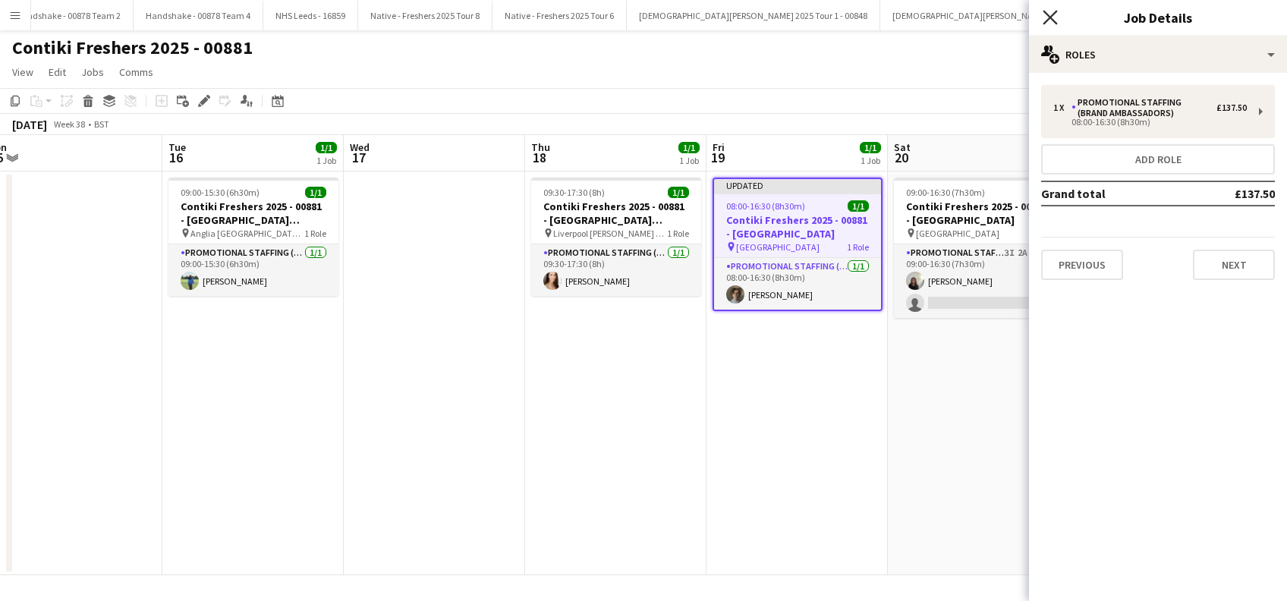
click at [1048, 12] on icon "Close pop-in" at bounding box center [1049, 17] width 14 height 14
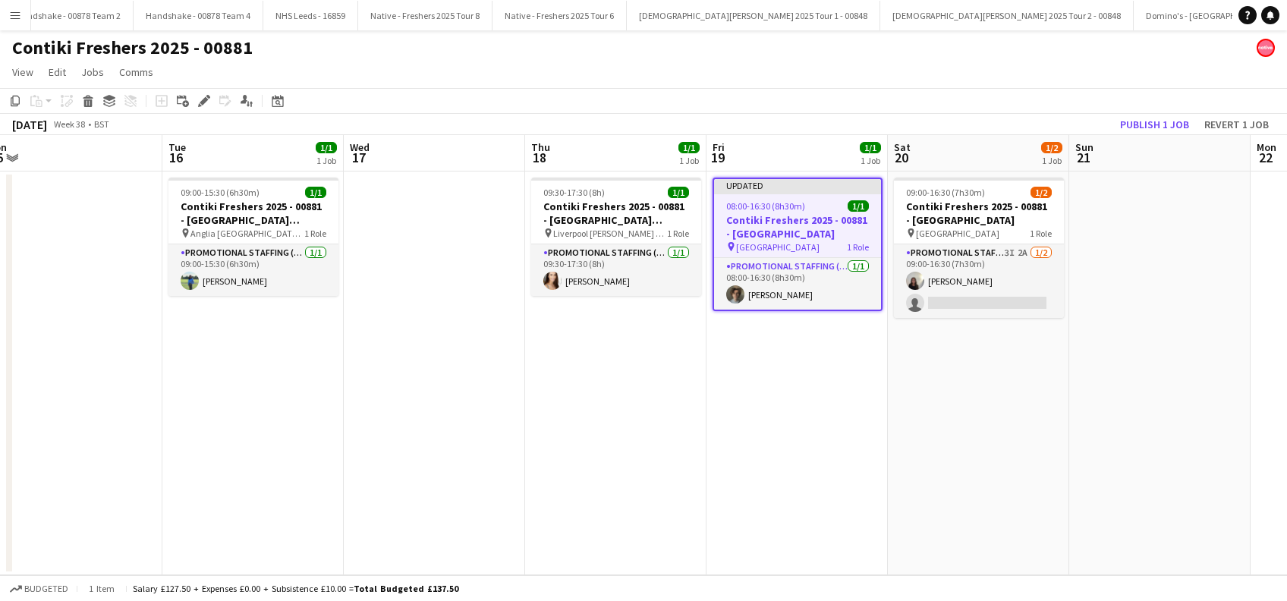
drag, startPoint x: 764, startPoint y: 418, endPoint x: 850, endPoint y: 327, distance: 125.6
click at [765, 415] on app-date-cell "Updated 08:00-16:30 (8h30m) 1/1 Contiki Freshers 2025 - 00881 - [GEOGRAPHIC_DAT…" at bounding box center [796, 373] width 181 height 404
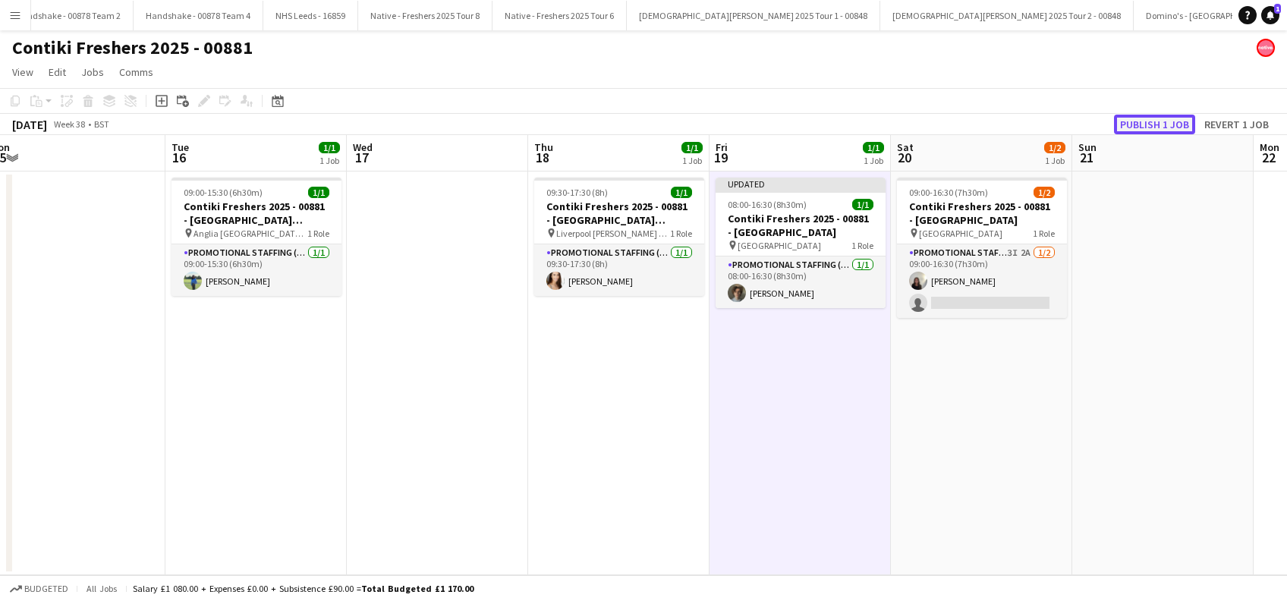
click at [1159, 122] on button "Publish 1 job" at bounding box center [1154, 125] width 81 height 20
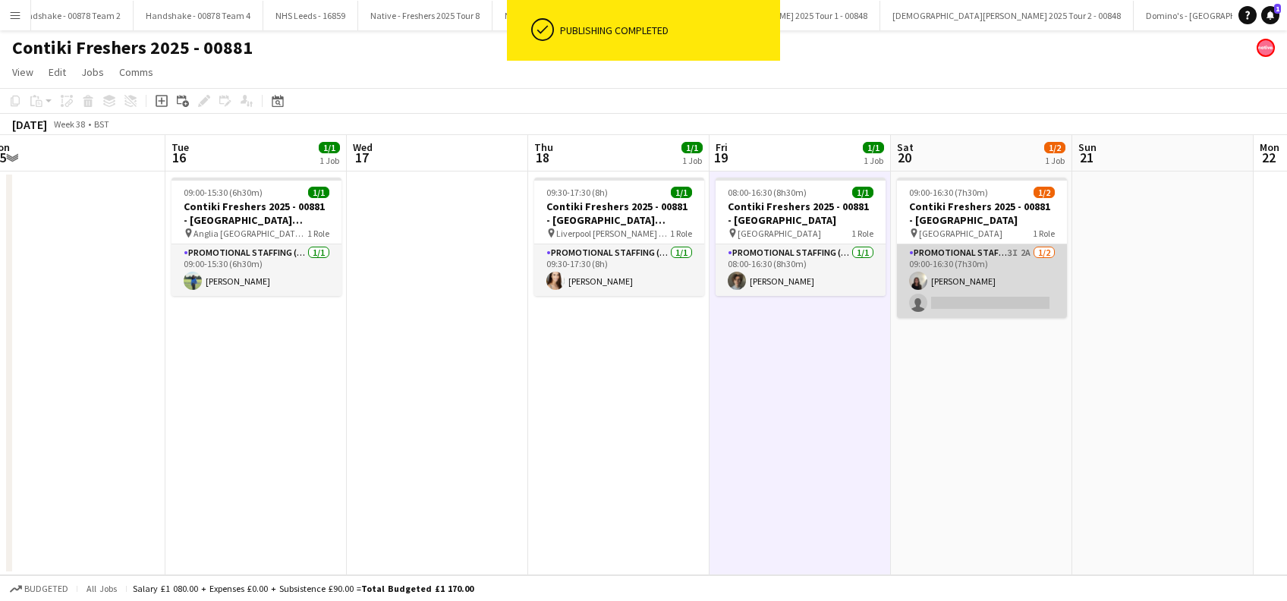
click at [976, 307] on app-card-role "Promotional Staffing (Brand Ambassadors) 3I 2A [DATE] 09:00-16:30 (7h30m) [PERS…" at bounding box center [982, 281] width 170 height 74
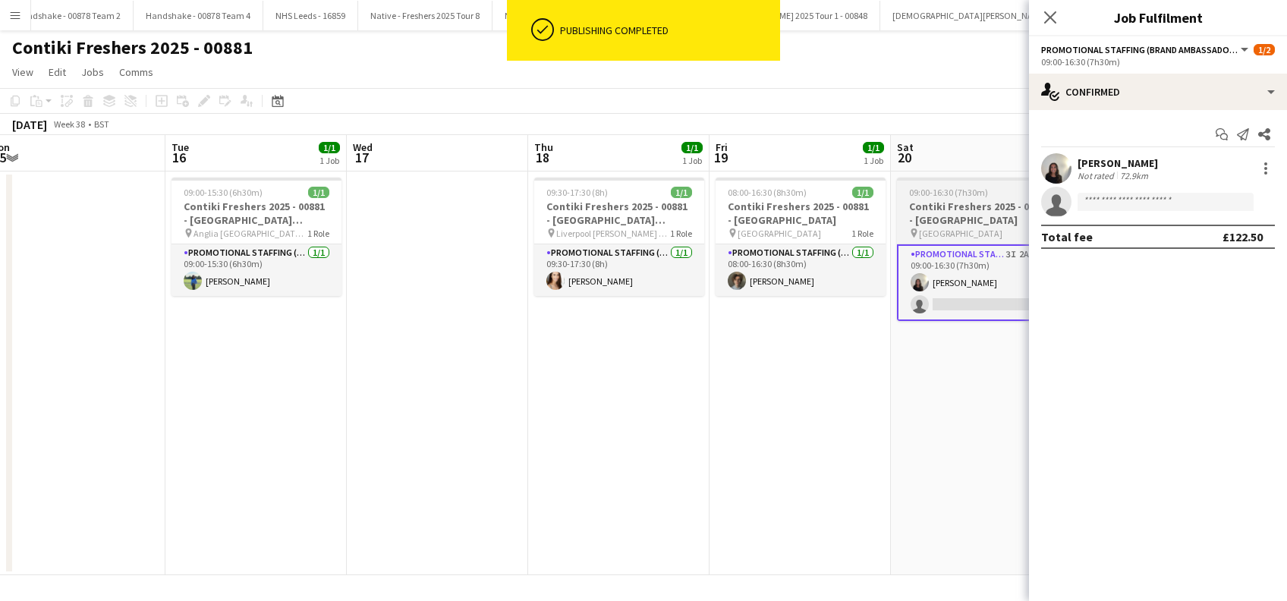
click at [976, 216] on h3 "Contiki Freshers 2025 - 00881 - [GEOGRAPHIC_DATA]" at bounding box center [982, 213] width 170 height 27
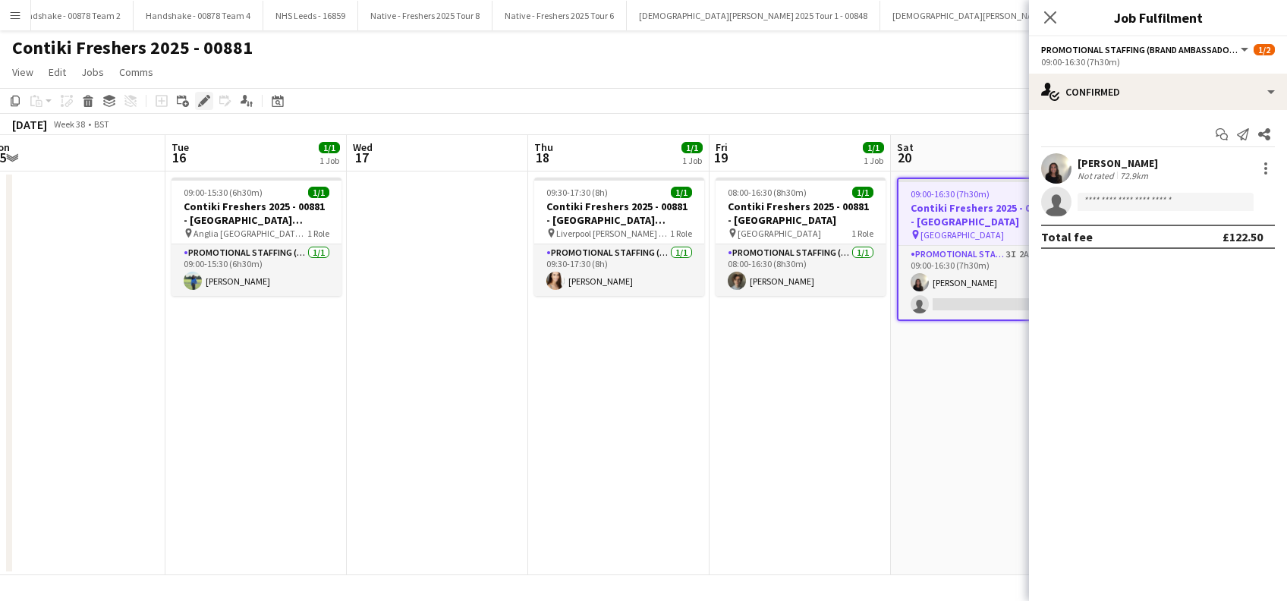
click at [198, 97] on icon "Edit" at bounding box center [204, 101] width 12 height 12
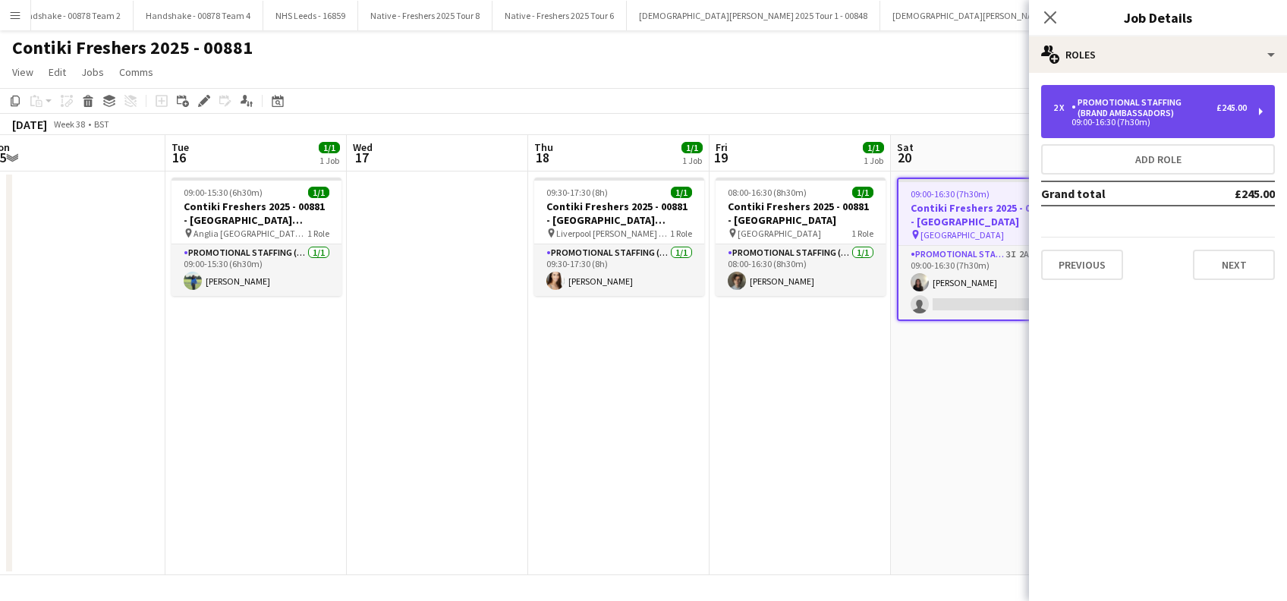
click at [1190, 113] on div "Promotional Staffing (Brand Ambassadors)" at bounding box center [1143, 107] width 145 height 21
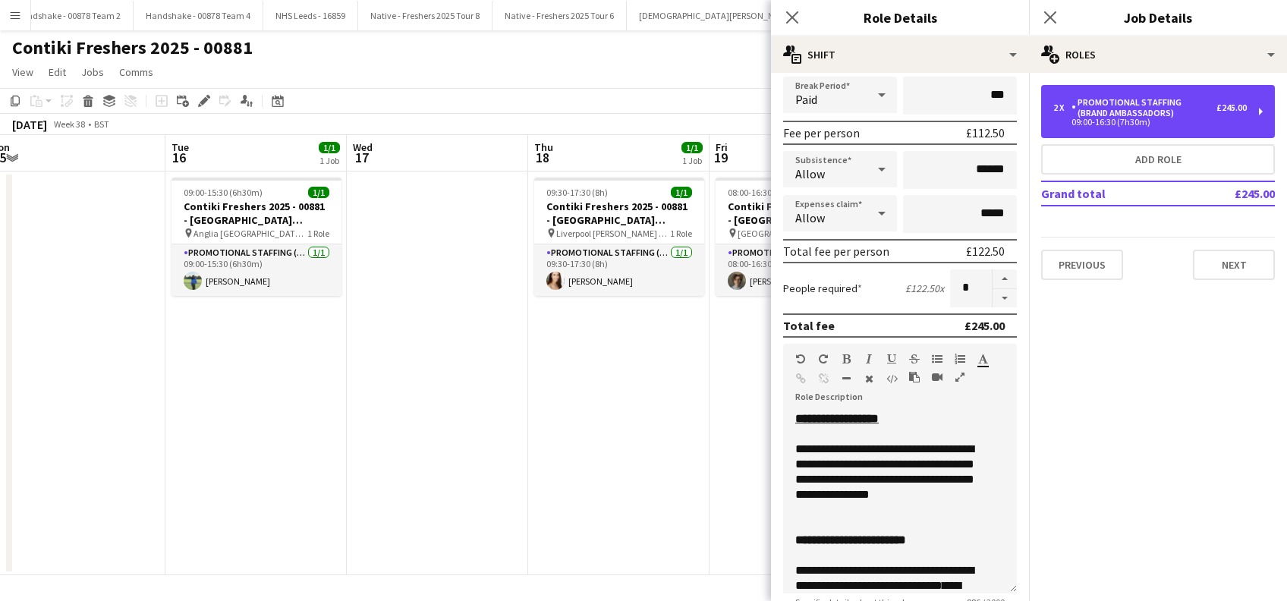
scroll to position [202, 0]
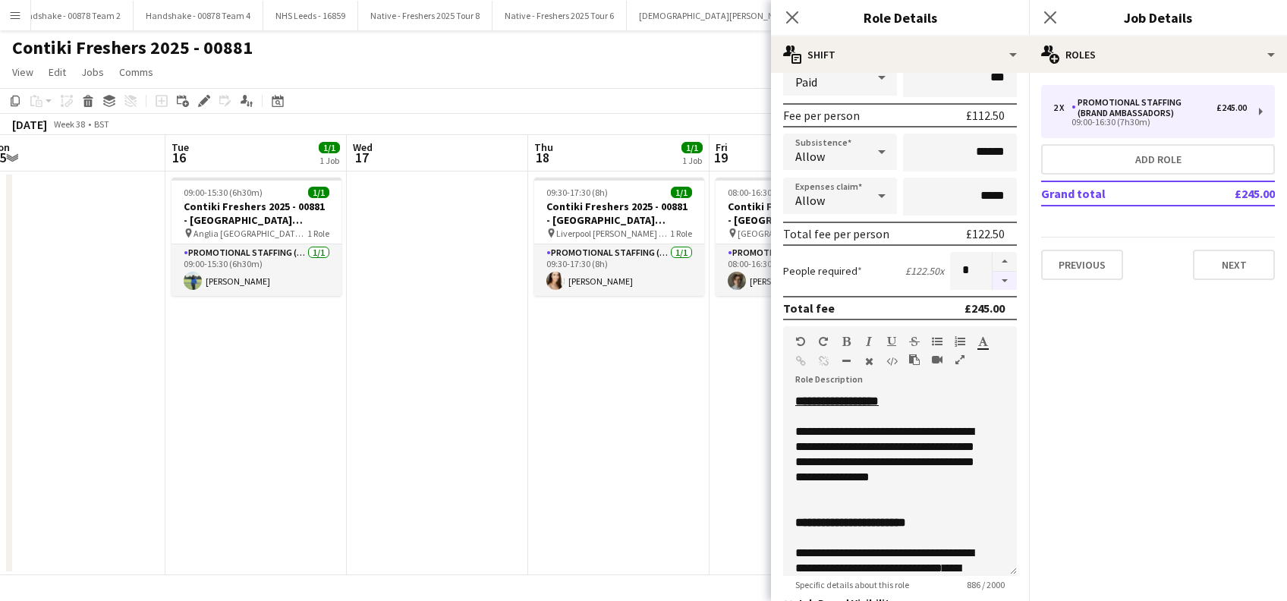
click at [992, 284] on button "button" at bounding box center [1004, 281] width 24 height 19
type input "*"
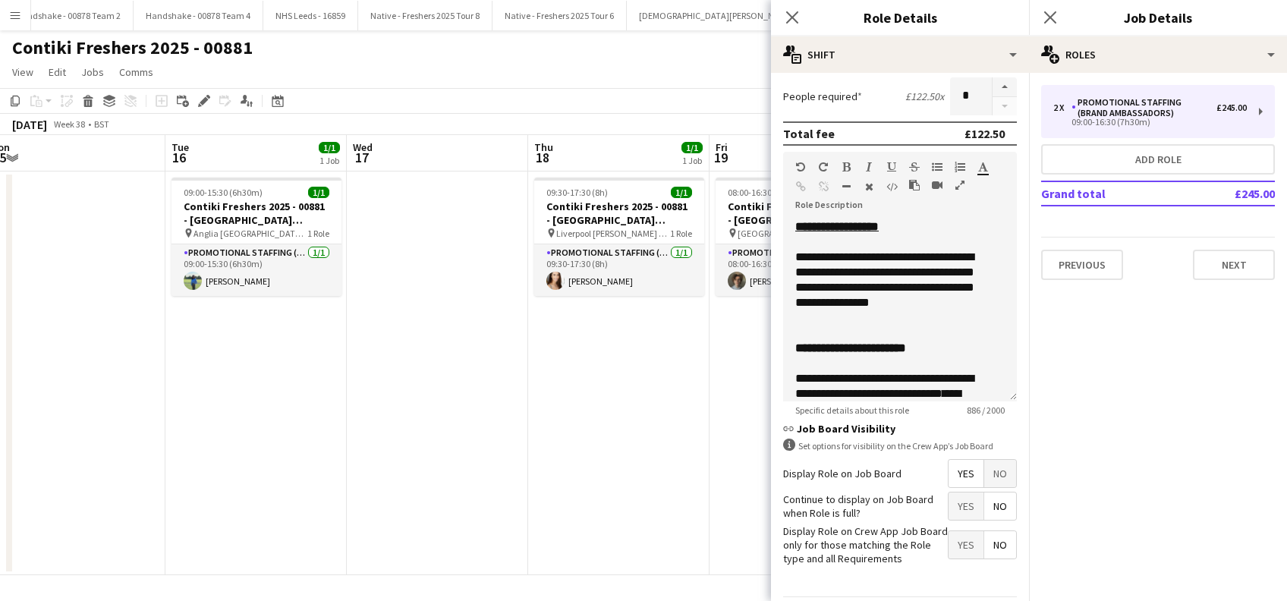
scroll to position [439, 0]
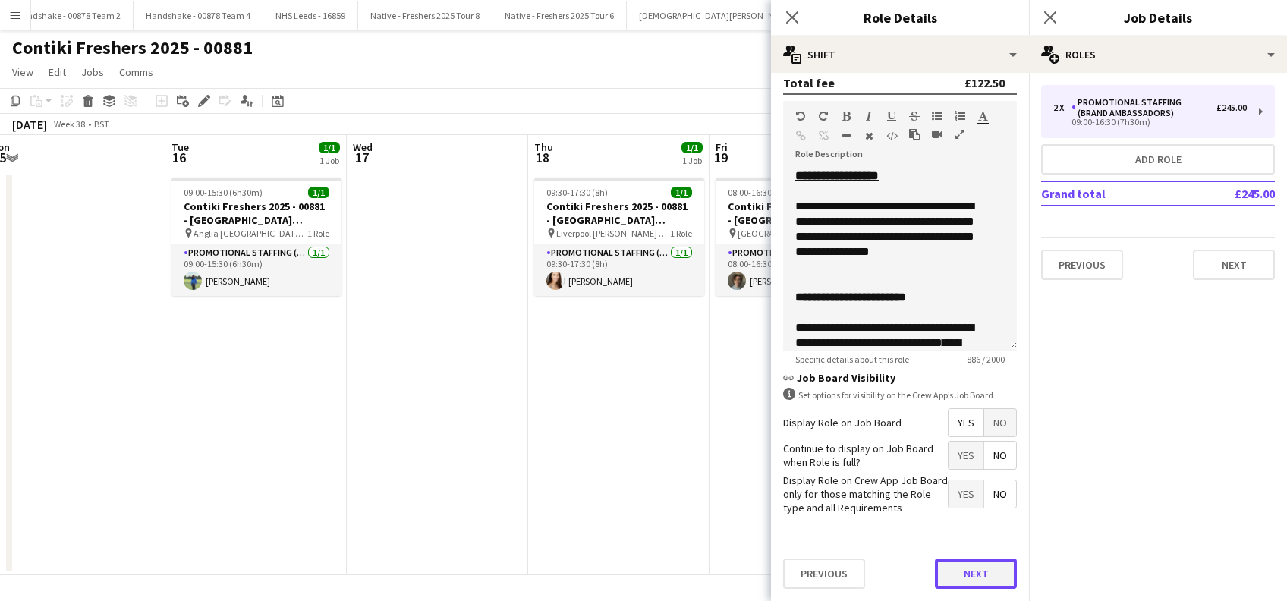
click at [963, 574] on button "Next" at bounding box center [976, 573] width 82 height 30
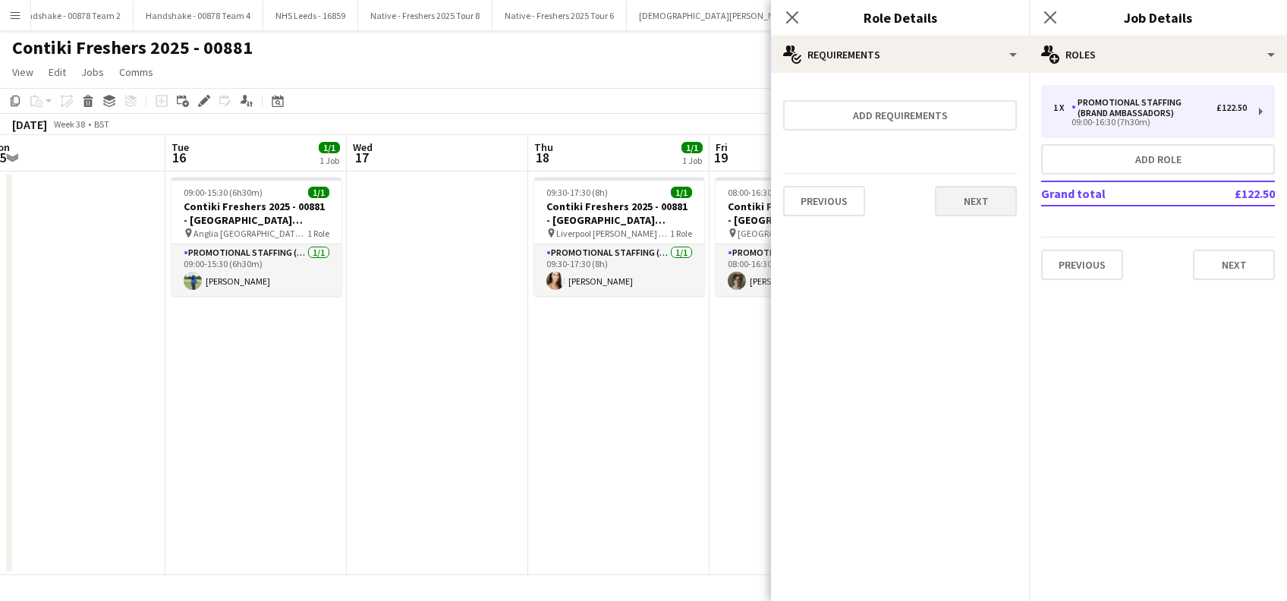
click at [975, 183] on div "Previous Next" at bounding box center [900, 200] width 234 height 55
click at [970, 208] on button "Next" at bounding box center [976, 201] width 82 height 30
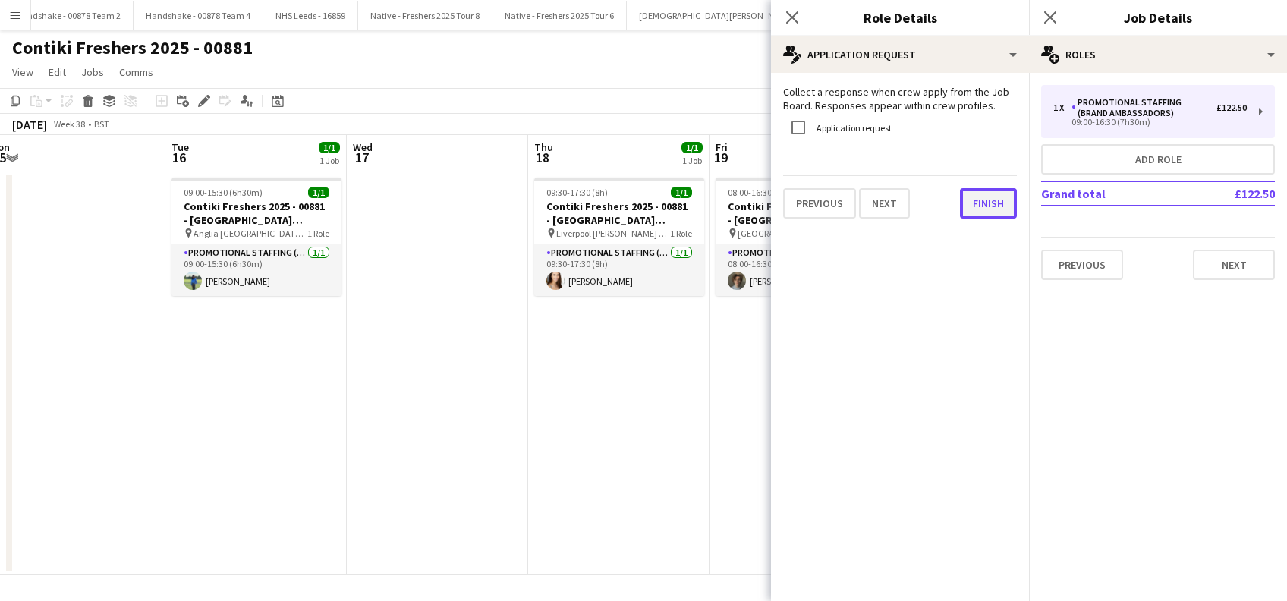
click at [976, 200] on button "Finish" at bounding box center [988, 203] width 57 height 30
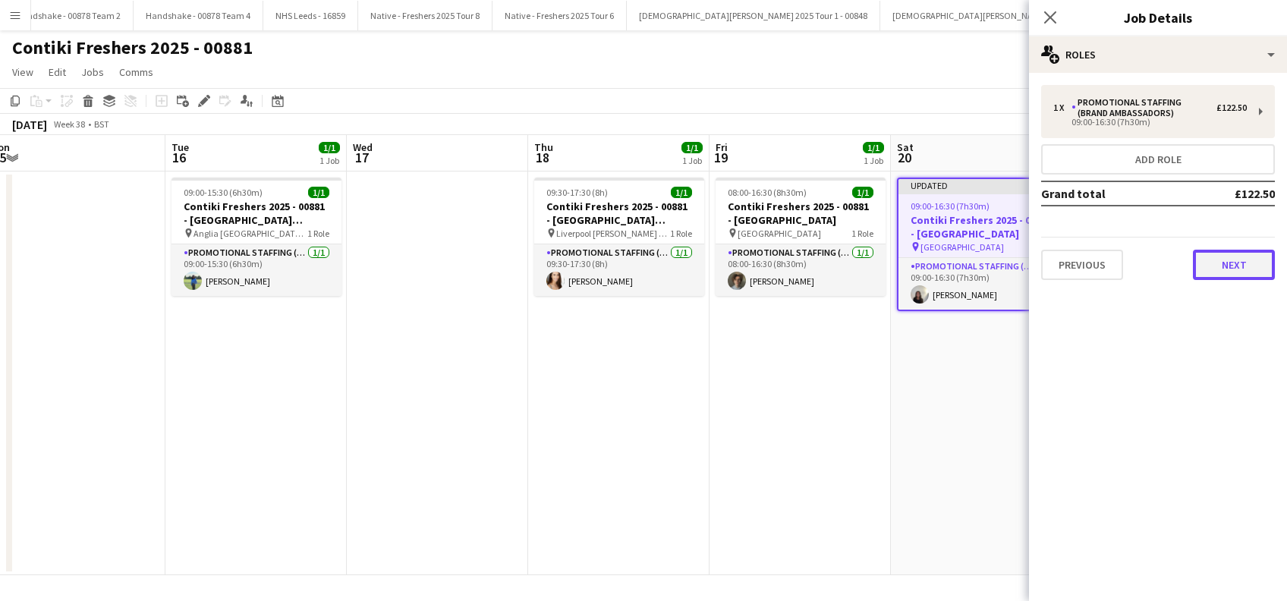
click at [1231, 268] on button "Next" at bounding box center [1234, 265] width 82 height 30
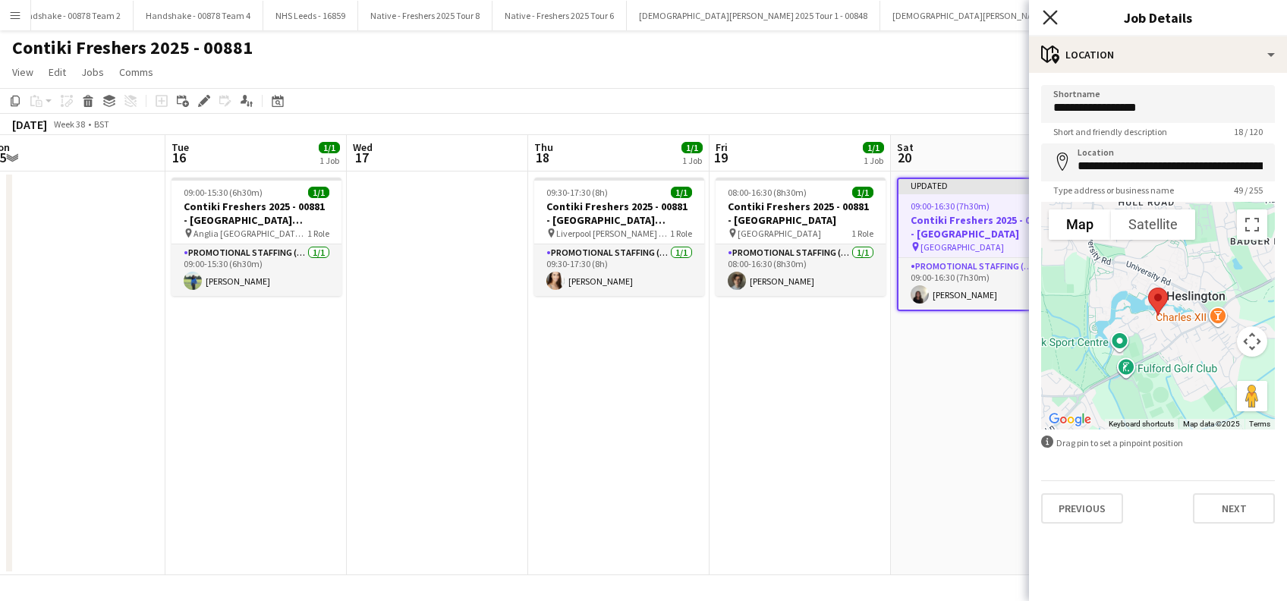
click at [1054, 19] on icon "Close pop-in" at bounding box center [1049, 17] width 14 height 14
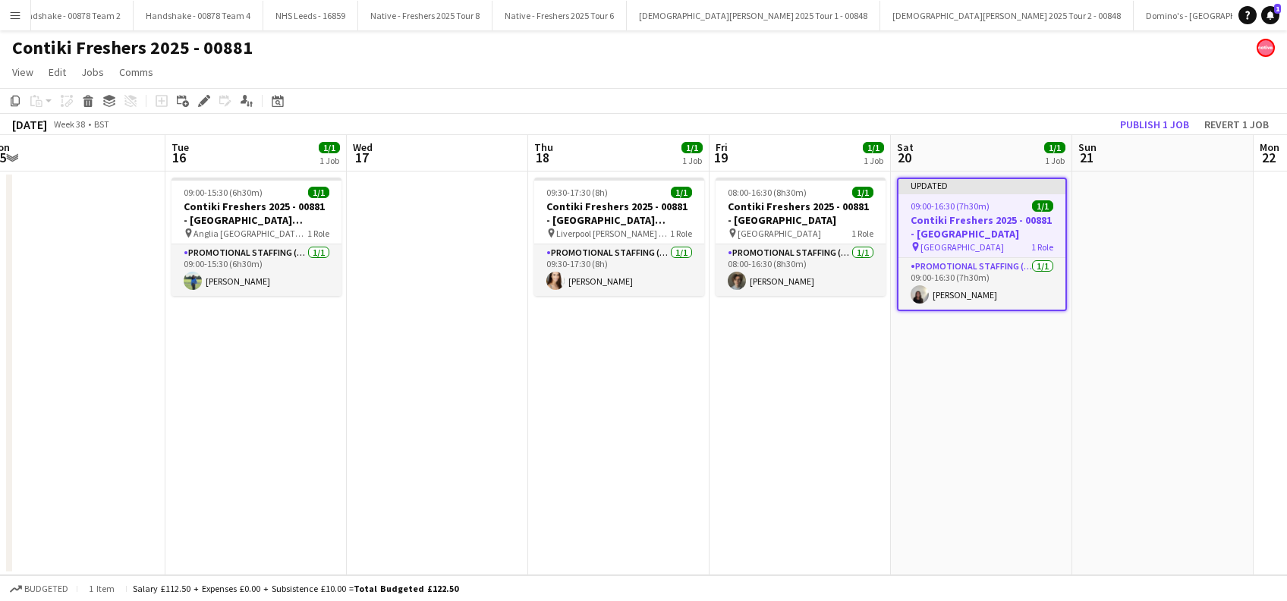
click at [961, 376] on app-date-cell "Updated 09:00-16:30 (7h30m) 1/1 Contiki Freshers 2025 - 00881 - [GEOGRAPHIC_DAT…" at bounding box center [981, 373] width 181 height 404
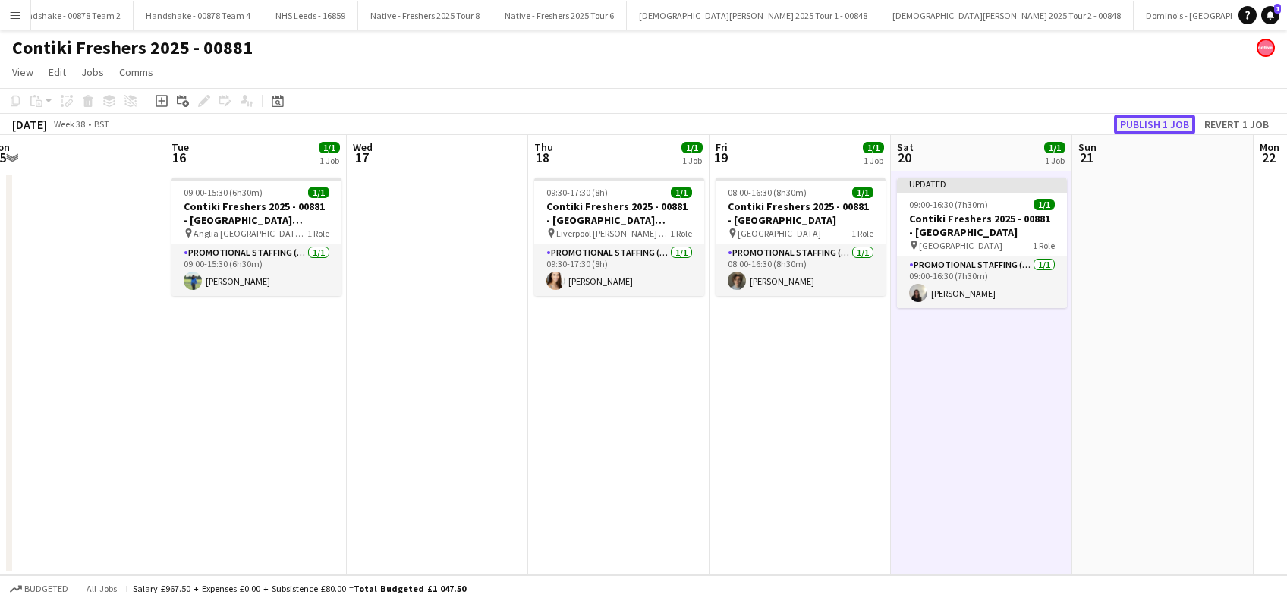
click at [1164, 115] on button "Publish 1 job" at bounding box center [1154, 125] width 81 height 20
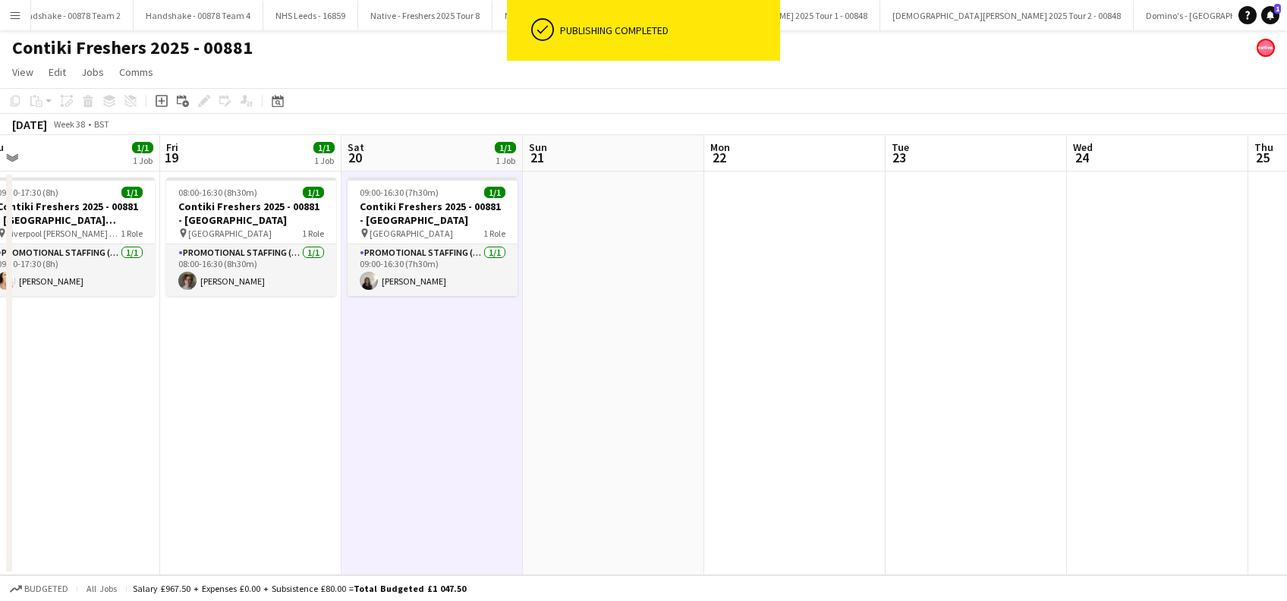
drag, startPoint x: 1061, startPoint y: 380, endPoint x: 455, endPoint y: 400, distance: 605.8
click at [455, 400] on app-calendar-viewport "Sun 14 Mon 15 Tue 16 1/1 1 Job Wed 17 Thu 18 1/1 1 Job Fri 19 1/1 1 Job Sat 20 …" at bounding box center [643, 355] width 1287 height 440
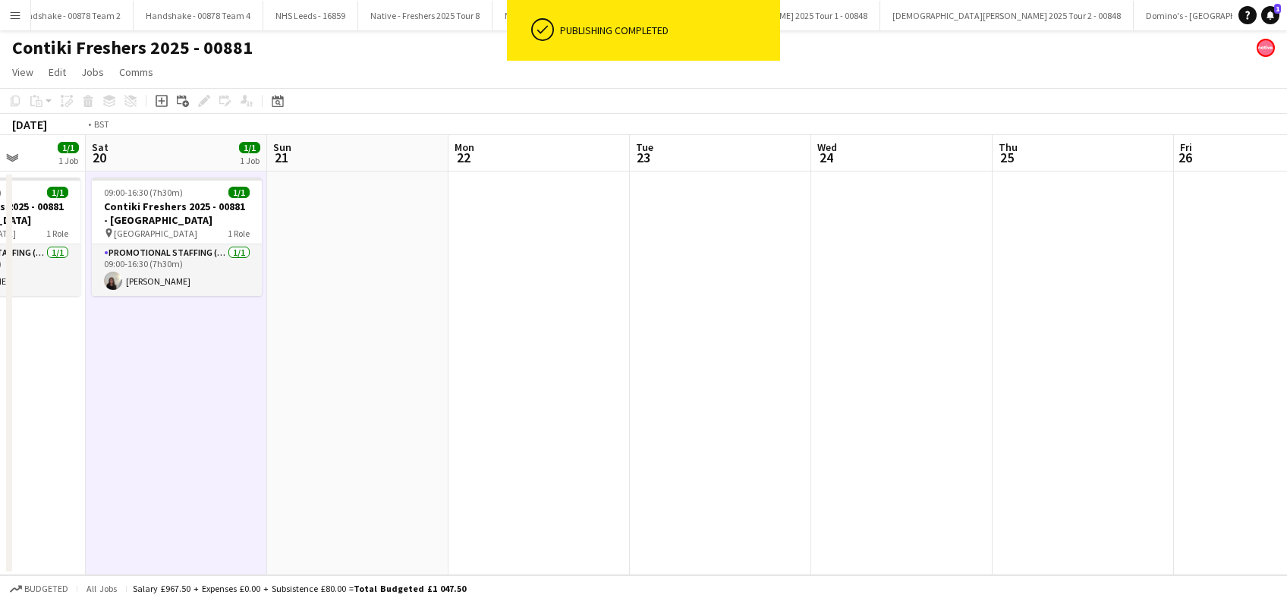
drag, startPoint x: 793, startPoint y: 370, endPoint x: 652, endPoint y: 476, distance: 175.6
click at [399, 479] on app-calendar-viewport "Tue 16 1/1 1 Job Wed 17 Thu 18 1/1 1 Job Fri 19 1/1 1 Job Sat 20 1/1 1 Job Sun …" at bounding box center [643, 355] width 1287 height 440
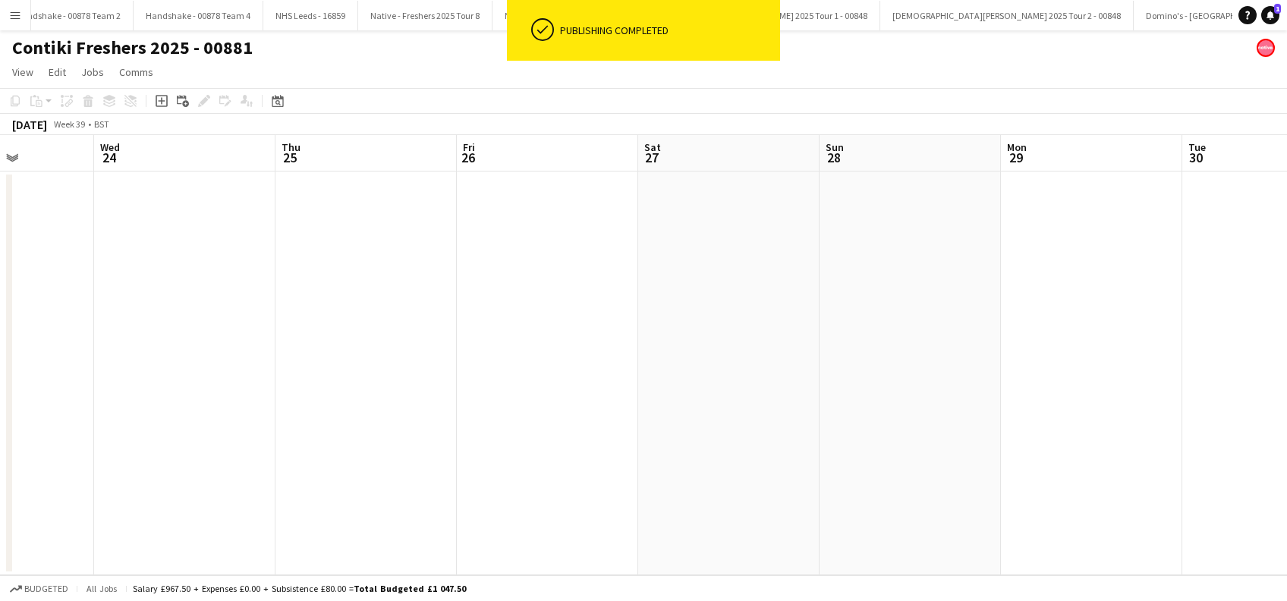
drag, startPoint x: 558, startPoint y: 442, endPoint x: 913, endPoint y: 465, distance: 355.8
click at [369, 474] on app-calendar-viewport "Sun 21 Mon 22 Tue 23 Wed 24 Thu 25 Fri 26 Sat 27 Sun 28 Mon 29 Tue 30 Wed 1 Thu…" at bounding box center [643, 355] width 1287 height 440
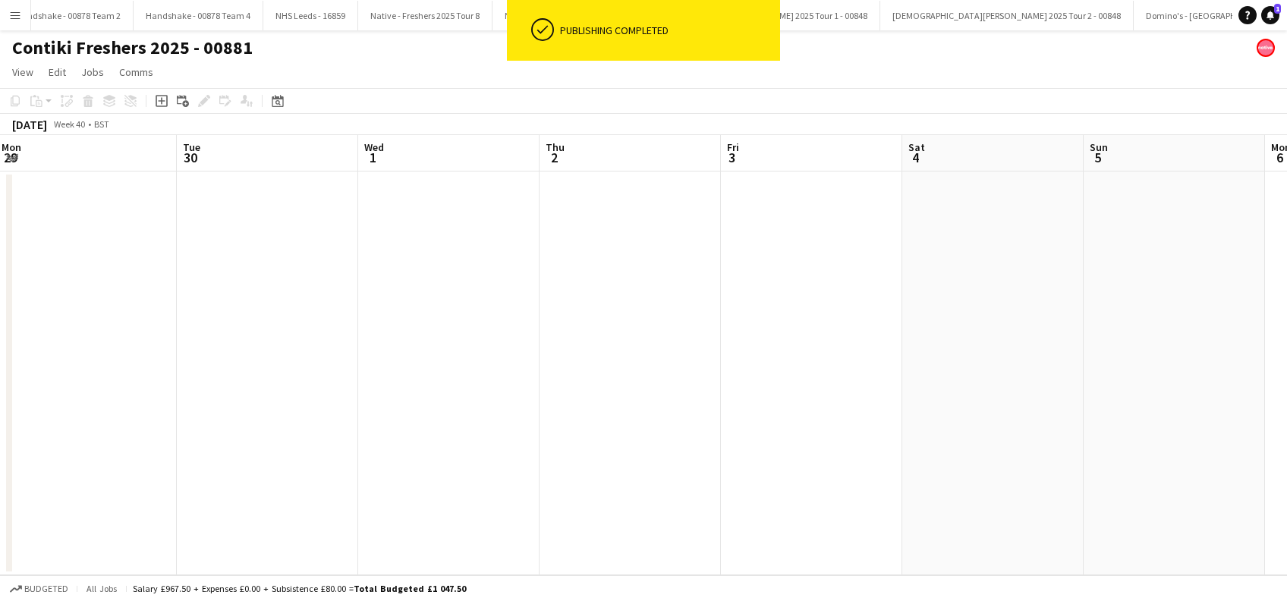
drag, startPoint x: 865, startPoint y: 423, endPoint x: 400, endPoint y: 446, distance: 465.6
click at [401, 445] on app-calendar-viewport "Fri 26 Sat 27 Sun 28 Mon 29 Tue 30 Wed 1 Thu 2 Fri 3 Sat 4 Sun 5 Mon 6 Tue 7 0/…" at bounding box center [643, 355] width 1287 height 440
drag, startPoint x: 61, startPoint y: 392, endPoint x: 1111, endPoint y: 467, distance: 1052.7
click at [1187, 472] on div "Fri 26 Sat 27 Sun 28 Mon 29 Tue 30 Wed 1 Thu 2 Fri 3 Sat 4 Sun 5 Mon 6 Tue 7 0/…" at bounding box center [643, 355] width 1287 height 440
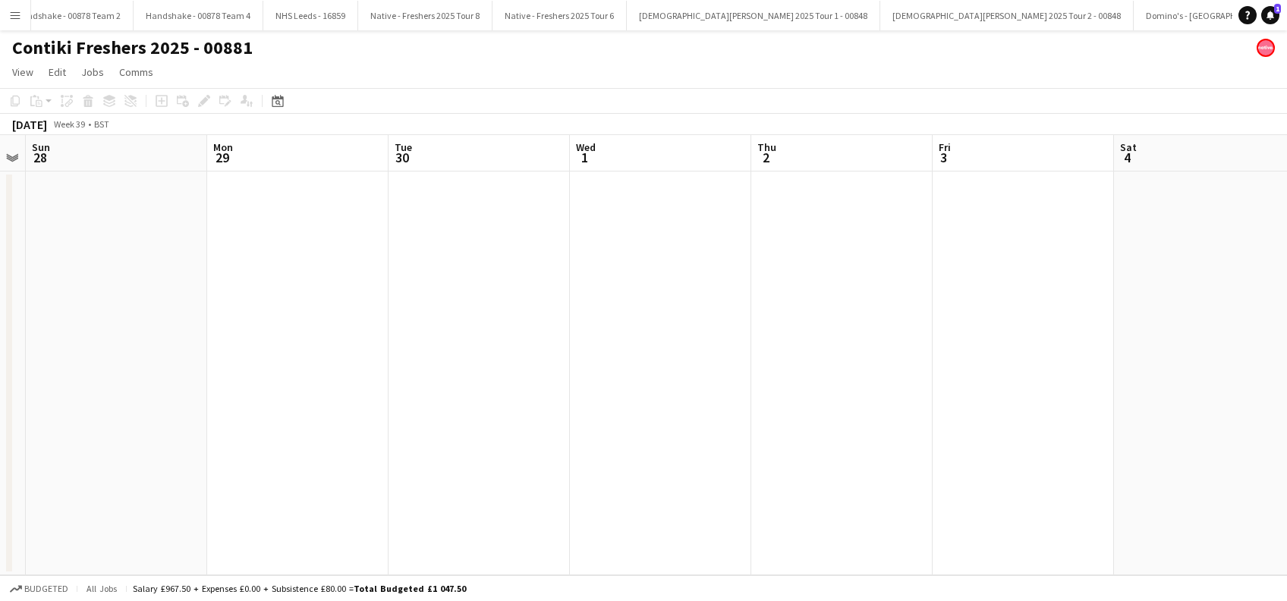
drag, startPoint x: 297, startPoint y: 462, endPoint x: 580, endPoint y: 475, distance: 283.3
click at [1208, 495] on app-calendar-viewport "Thu 25 Fri 26 Sat 27 Sun 28 Mon 29 Tue 30 Wed 1 Thu 2 Fri 3 Sat 4 Sun 5 Mon 6 T…" at bounding box center [643, 355] width 1287 height 440
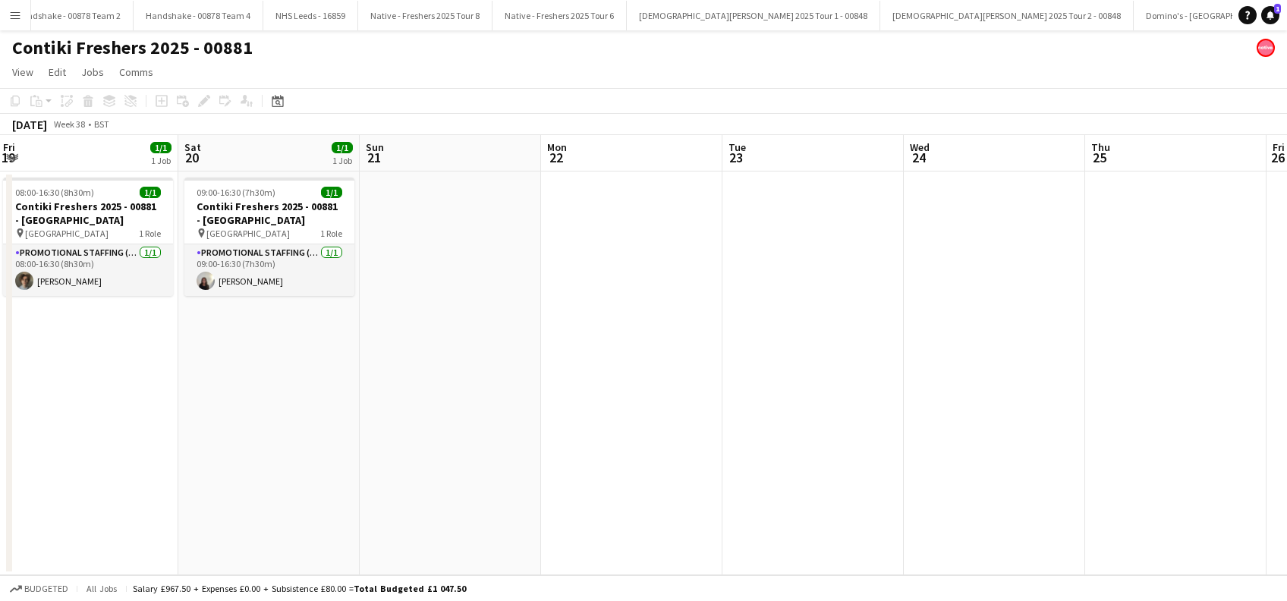
drag, startPoint x: 830, startPoint y: 455, endPoint x: 910, endPoint y: 407, distance: 93.9
click at [1136, 444] on app-calendar-viewport "Wed 17 Thu 18 1/1 1 Job Fri 19 1/1 1 Job Sat 20 1/1 1 Job Sun 21 Mon 22 Tue 23 …" at bounding box center [643, 355] width 1287 height 440
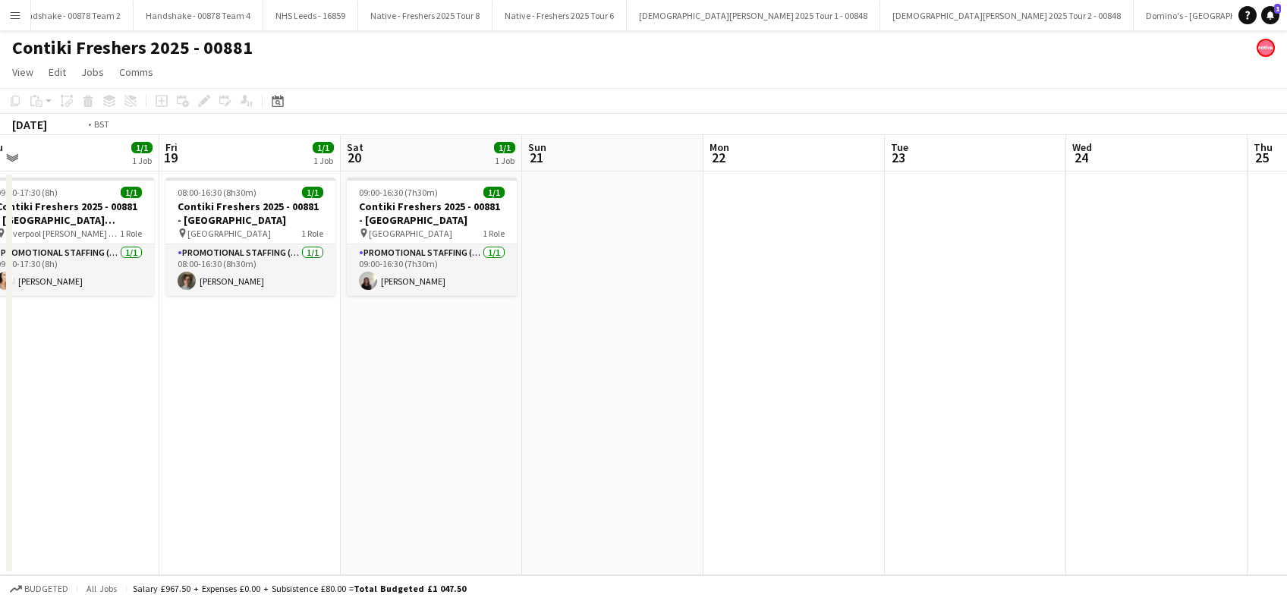
drag, startPoint x: 327, startPoint y: 446, endPoint x: 885, endPoint y: 452, distance: 557.7
click at [1124, 473] on app-calendar-viewport "Tue 16 1/1 1 Job Wed 17 Thu 18 1/1 1 Job Fri 19 1/1 1 Job Sat 20 1/1 1 Job Sun …" at bounding box center [643, 355] width 1287 height 440
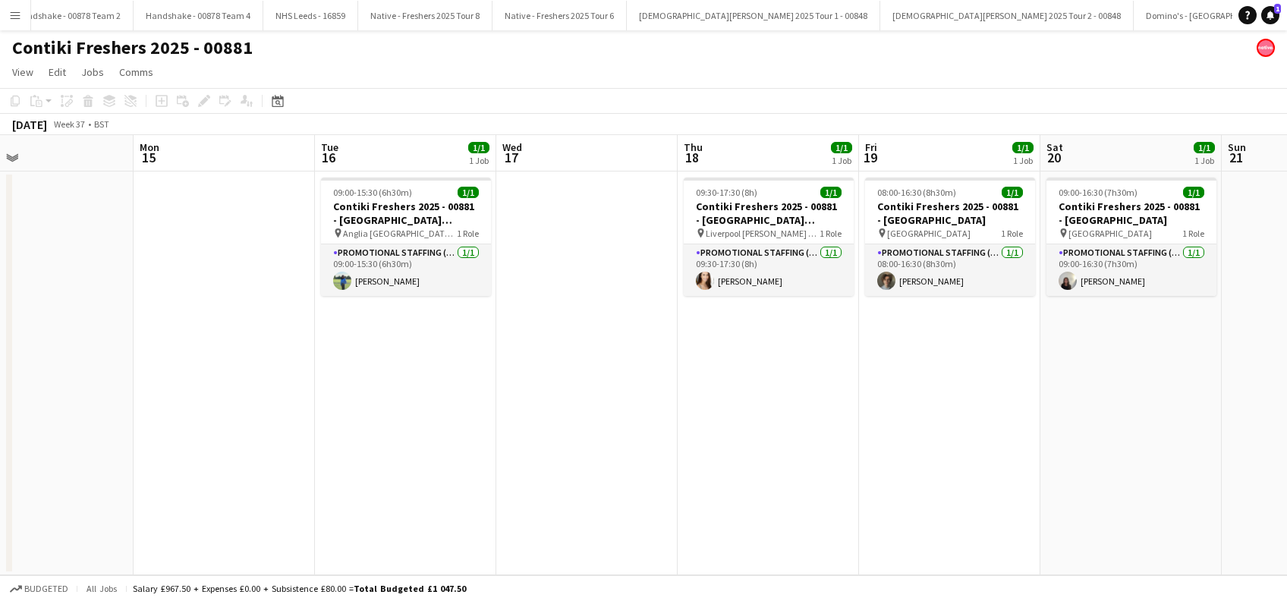
click at [340, 455] on app-calendar-viewport "Fri 12 Sat 13 Sun 14 Mon 15 Tue 16 1/1 1 Job Wed 17 Thu 18 1/1 1 Job Fri 19 1/1…" at bounding box center [643, 355] width 1287 height 440
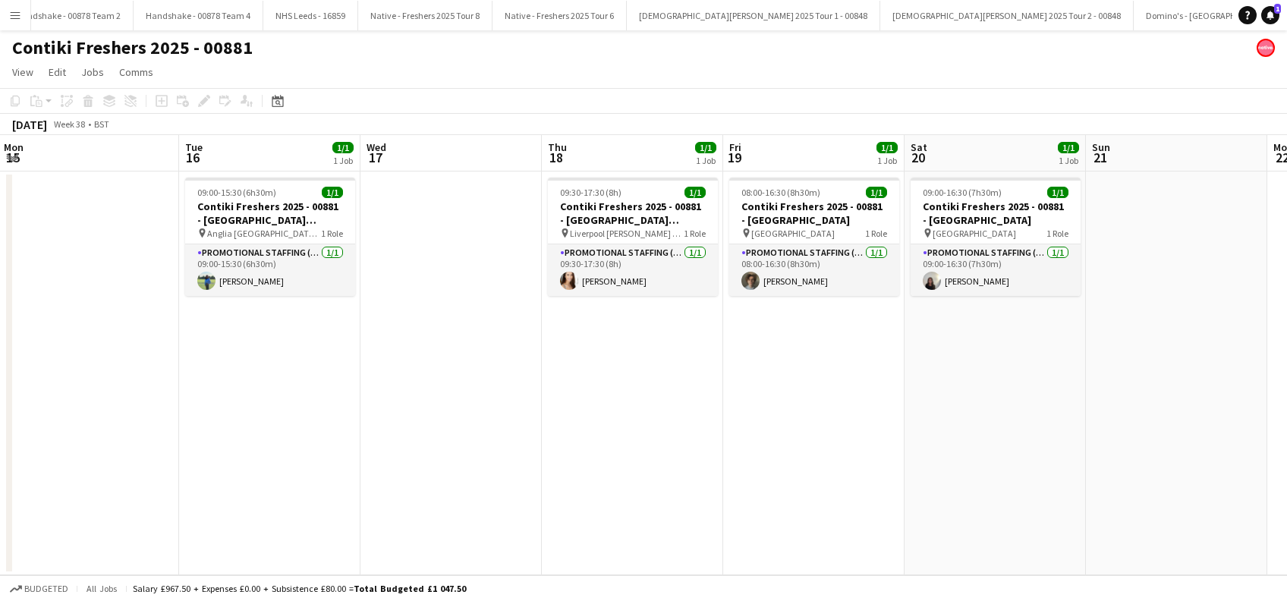
scroll to position [0, 554]
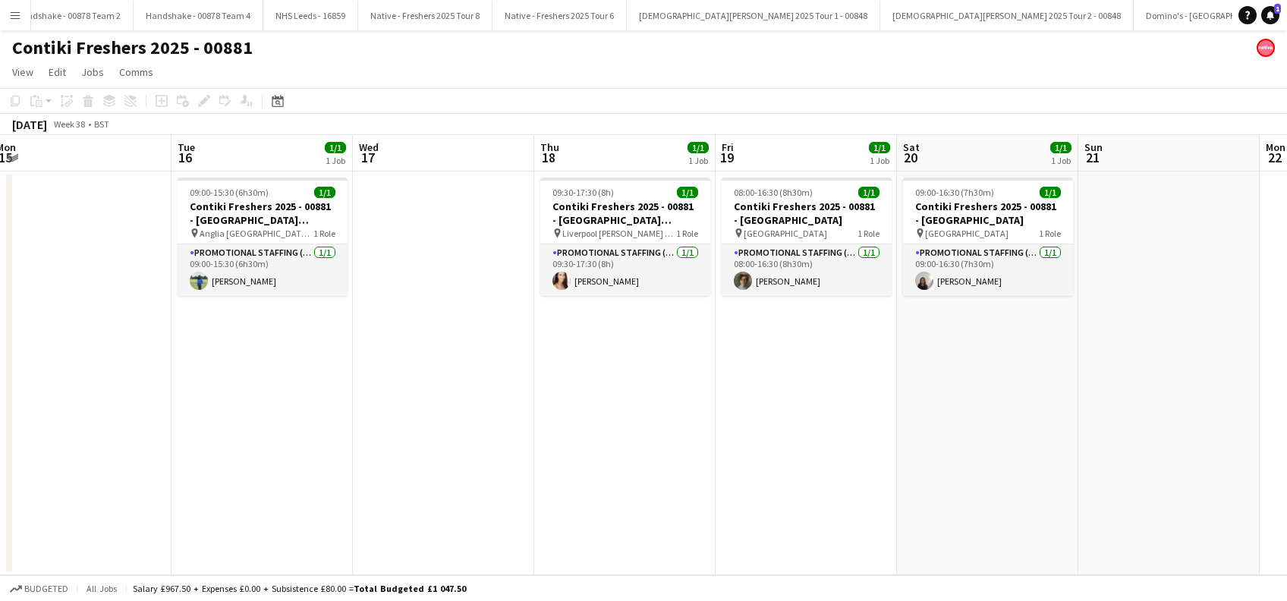
click at [759, 454] on app-calendar-viewport "Fri 12 Sat 13 Sun 14 Mon 15 Tue 16 1/1 1 Job Wed 17 Thu 18 1/1 1 Job Fri 19 1/1…" at bounding box center [643, 355] width 1287 height 440
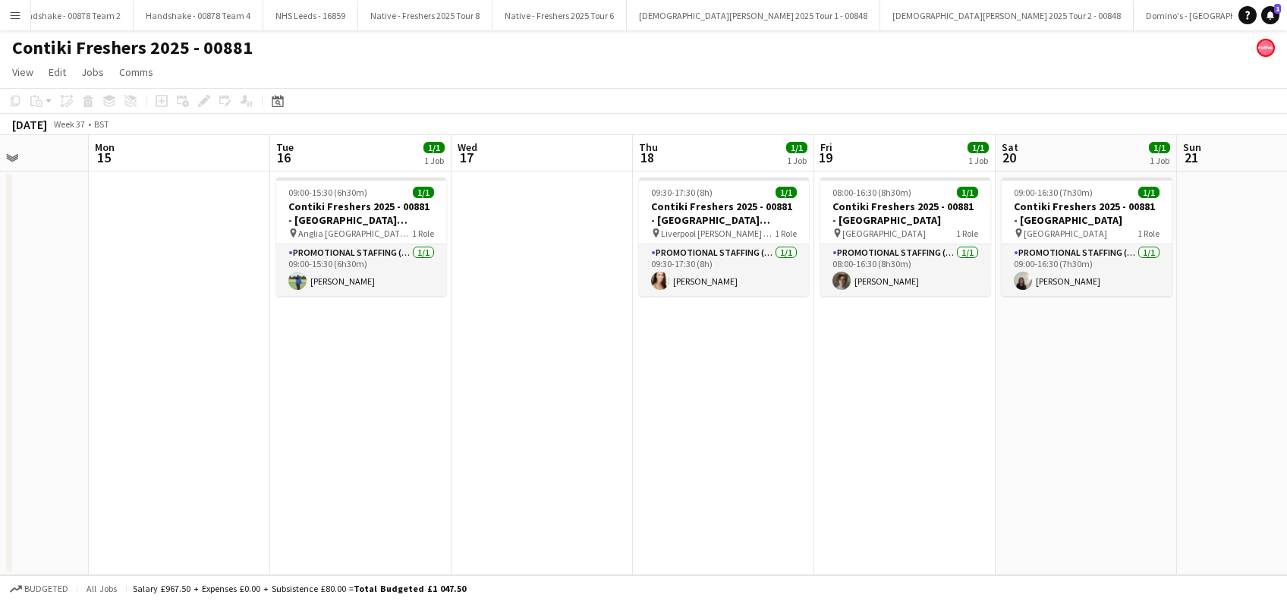
scroll to position [0, 454]
drag, startPoint x: 267, startPoint y: 412, endPoint x: 367, endPoint y: 407, distance: 100.3
click at [367, 407] on app-calendar-viewport "Fri 12 Sat 13 Sun 14 Mon 15 Tue 16 1/1 1 Job Wed 17 Thu 18 1/1 1 Job Fri 19 1/1…" at bounding box center [643, 355] width 1287 height 440
click at [369, 283] on app-card-role "Promotional Staffing (Brand Ambassadors) [DATE] 09:00-15:30 (6h30m) [PERSON_NAM…" at bounding box center [362, 270] width 170 height 52
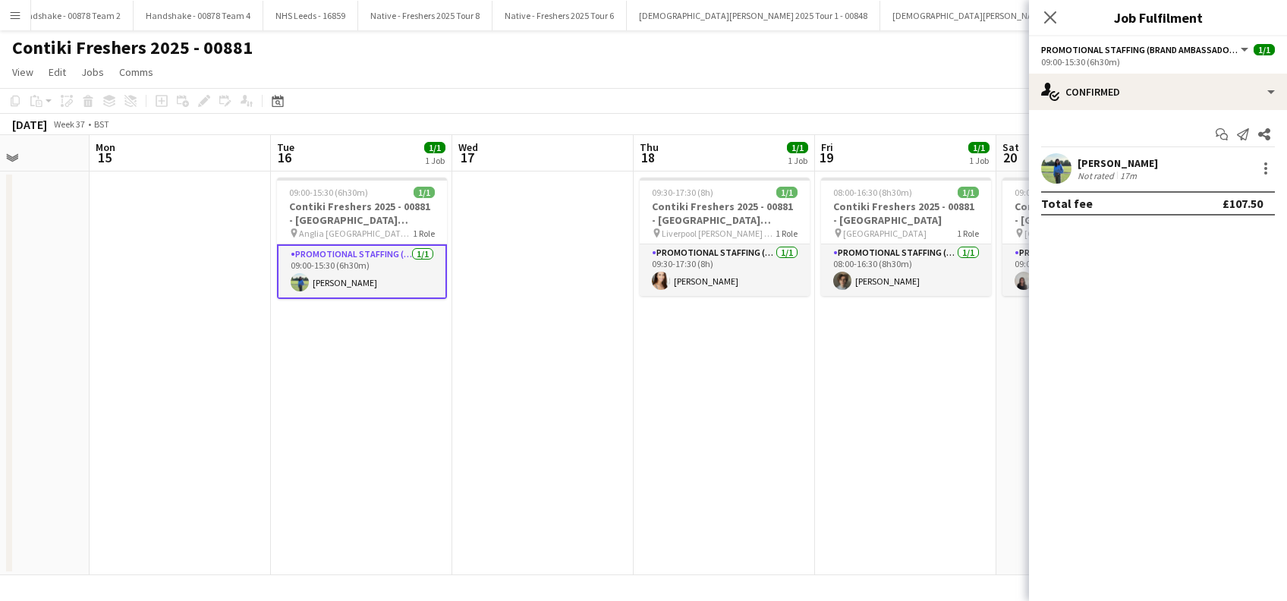
click at [1136, 168] on div "[PERSON_NAME]" at bounding box center [1117, 163] width 80 height 14
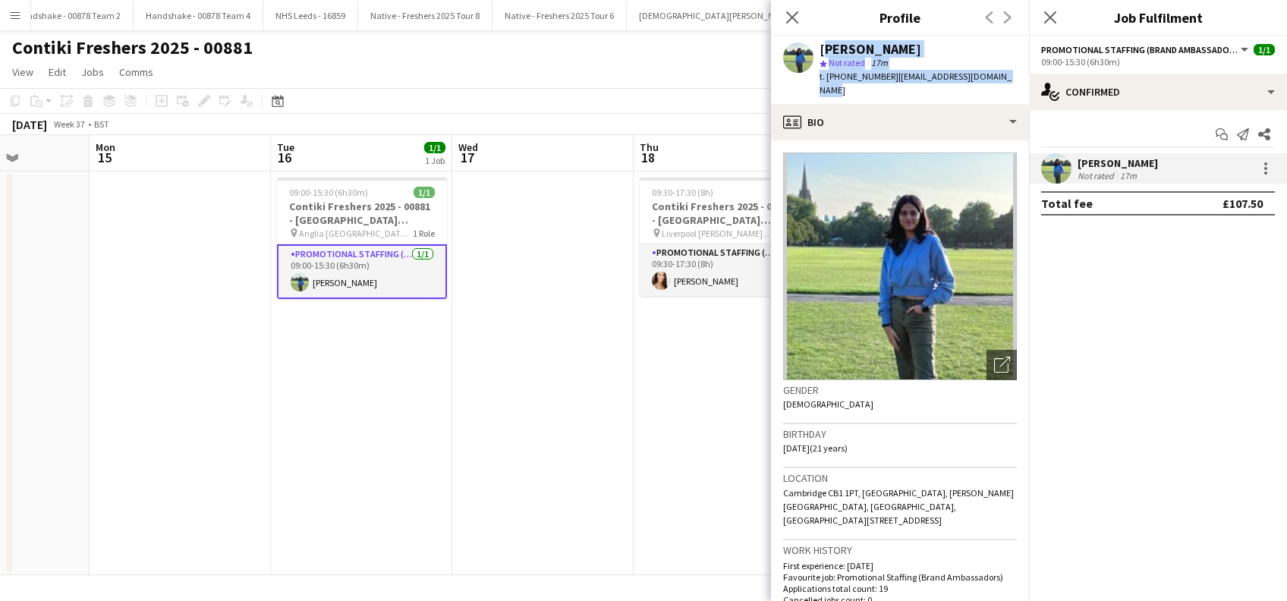
drag, startPoint x: 1014, startPoint y: 74, endPoint x: 822, endPoint y: 42, distance: 194.6
click at [822, 42] on div "[PERSON_NAME] star Not rated 17m t. [PHONE_NUMBER] | [EMAIL_ADDRESS][DOMAIN_NAM…" at bounding box center [900, 70] width 258 height 68
copy div "[PERSON_NAME] star Not rated 17m t. [PHONE_NUMBER] | [EMAIL_ADDRESS][DOMAIN_NAM…"
